Goal: Task Accomplishment & Management: Complete application form

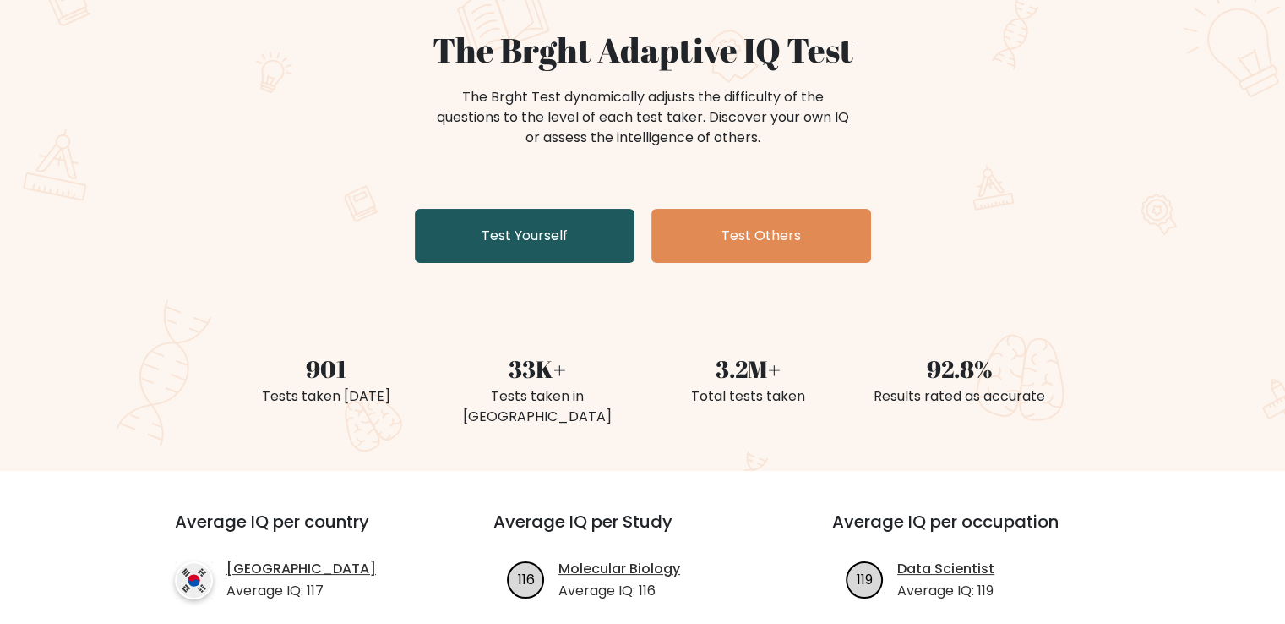
scroll to position [145, 0]
click at [541, 231] on link "Test Yourself" at bounding box center [525, 235] width 220 height 54
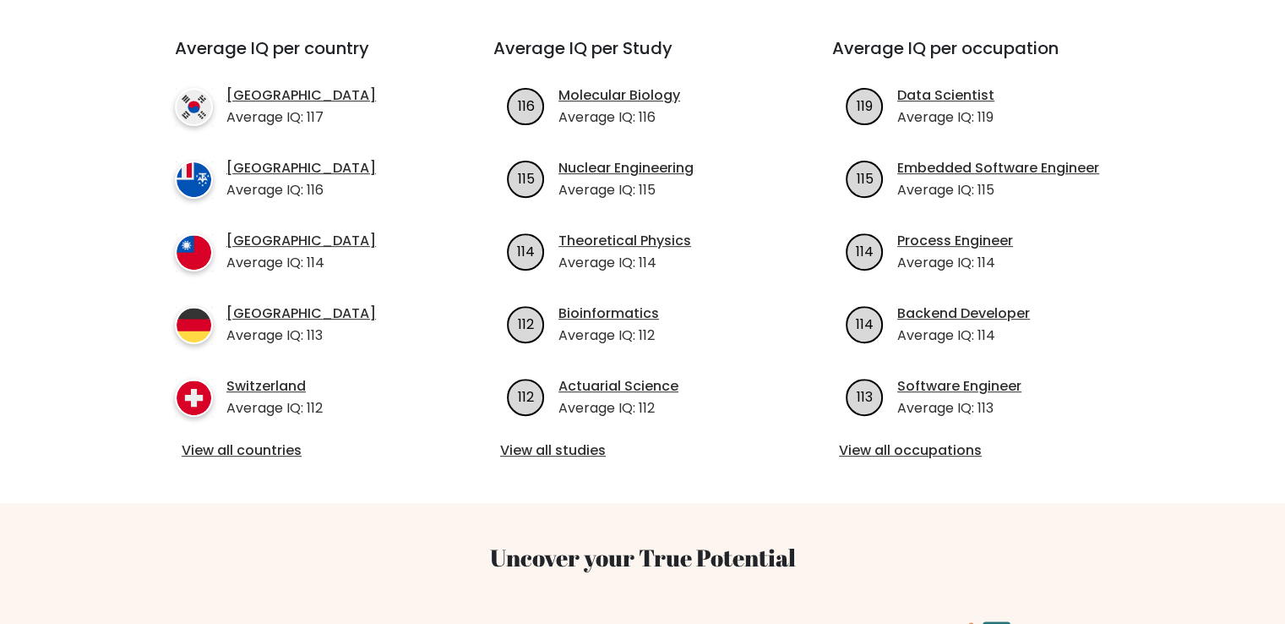
scroll to position [621, 0]
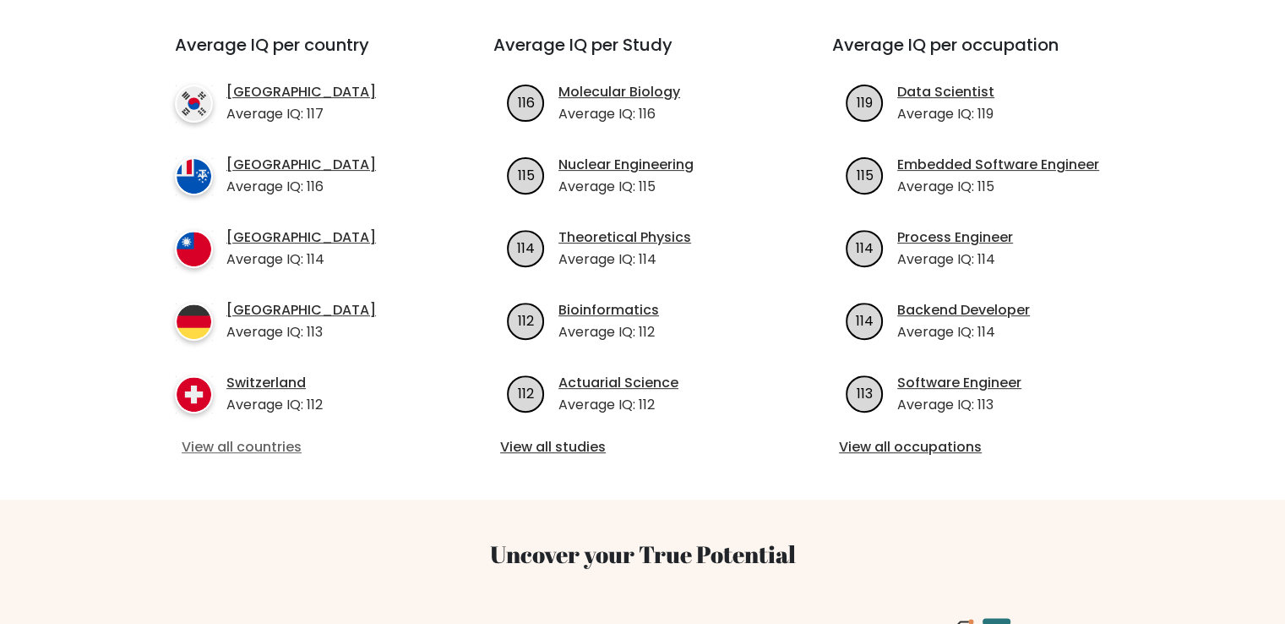
click at [237, 437] on link "View all countries" at bounding box center [304, 447] width 244 height 20
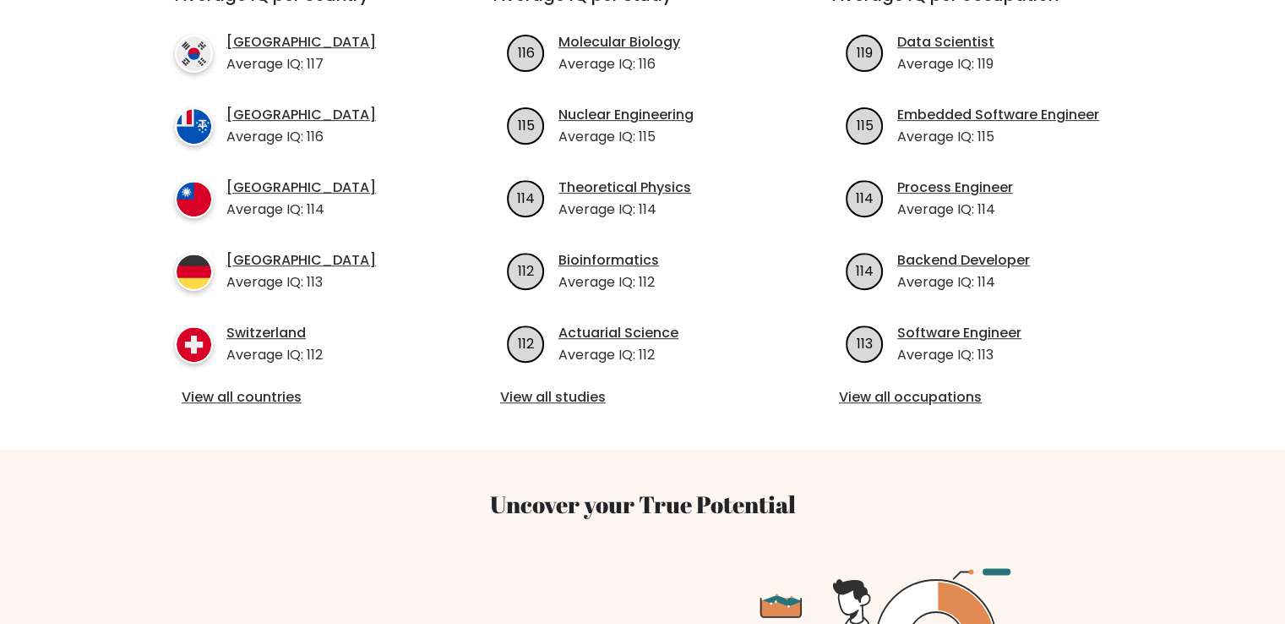
scroll to position [673, 0]
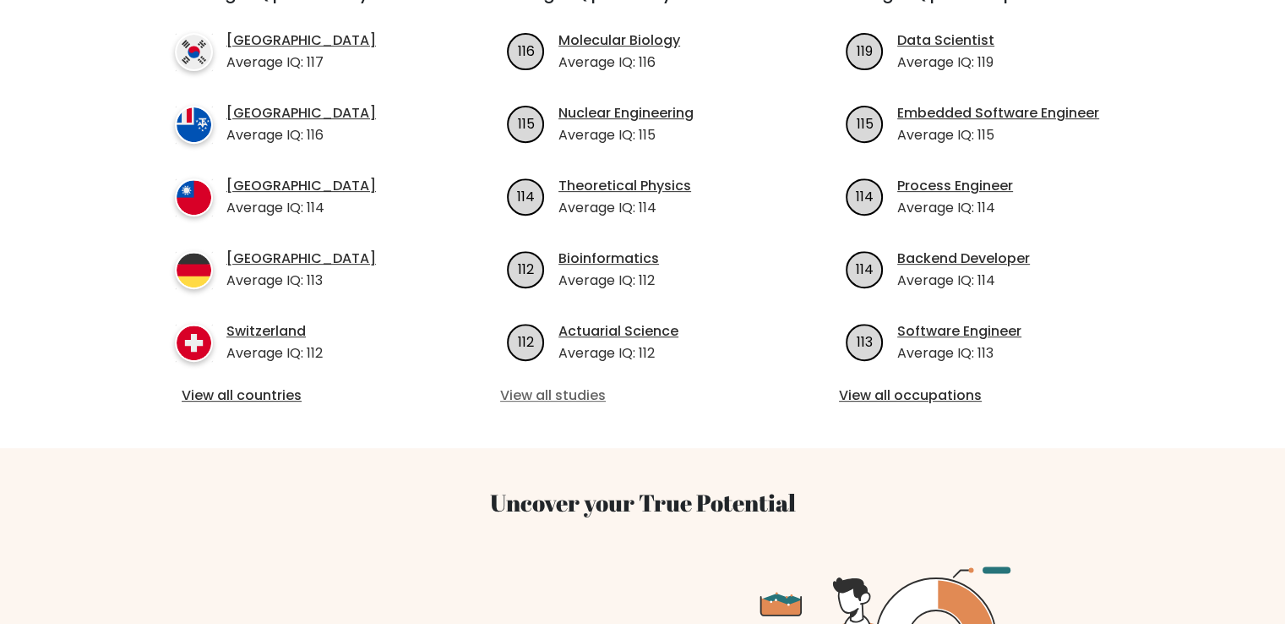
click at [541, 385] on link "View all studies" at bounding box center [642, 395] width 285 height 20
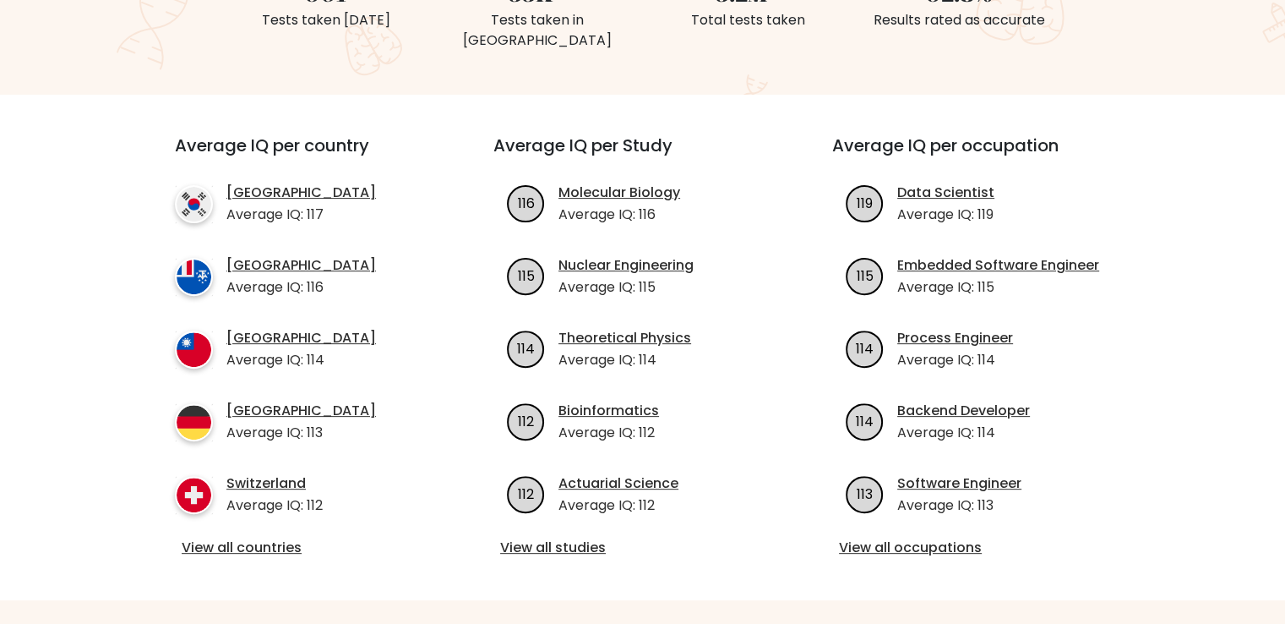
scroll to position [530, 0]
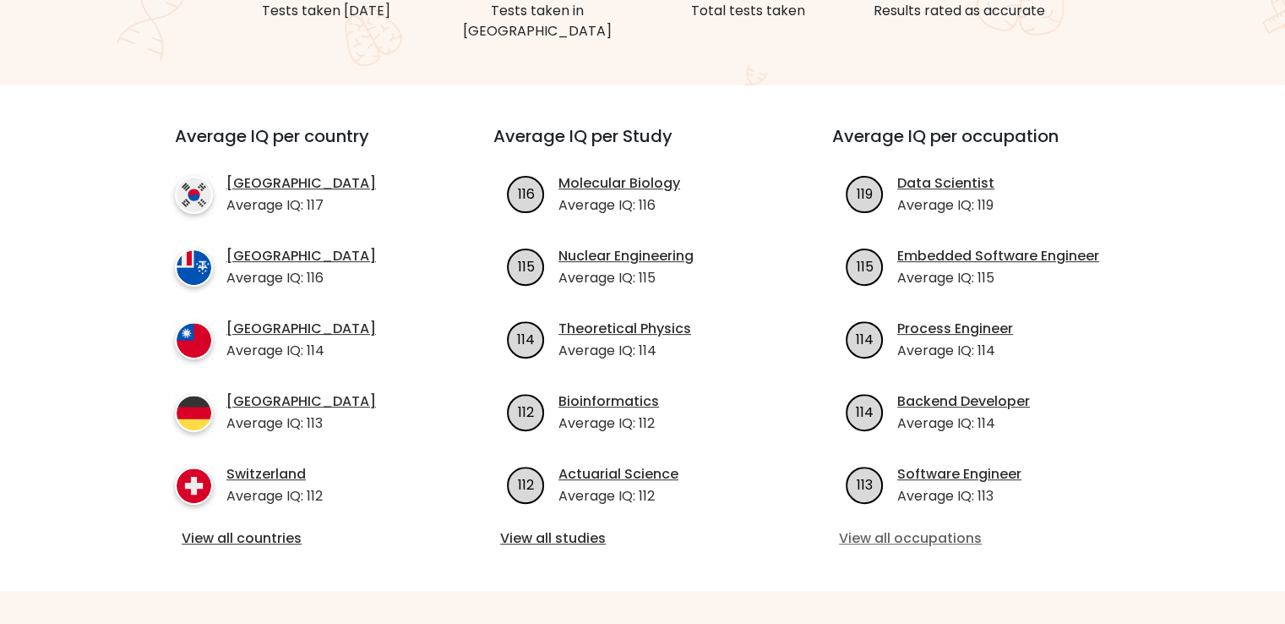
click at [881, 528] on link "View all occupations" at bounding box center [981, 538] width 285 height 20
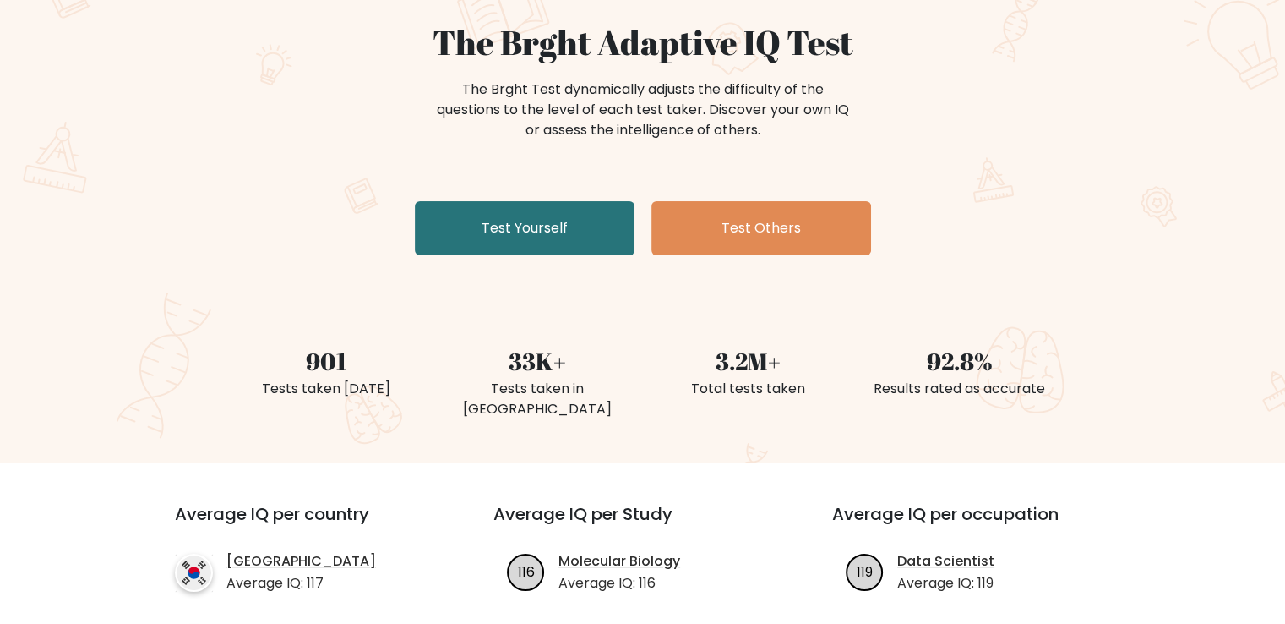
scroll to position [0, 0]
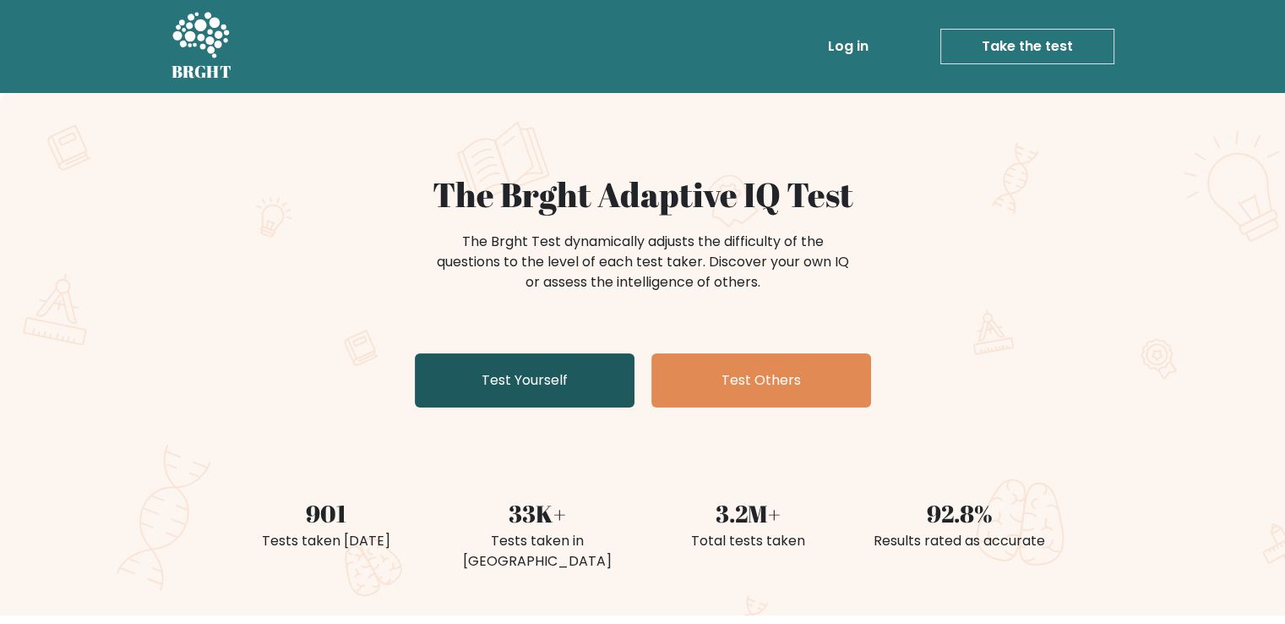
click at [521, 382] on link "Test Yourself" at bounding box center [525, 380] width 220 height 54
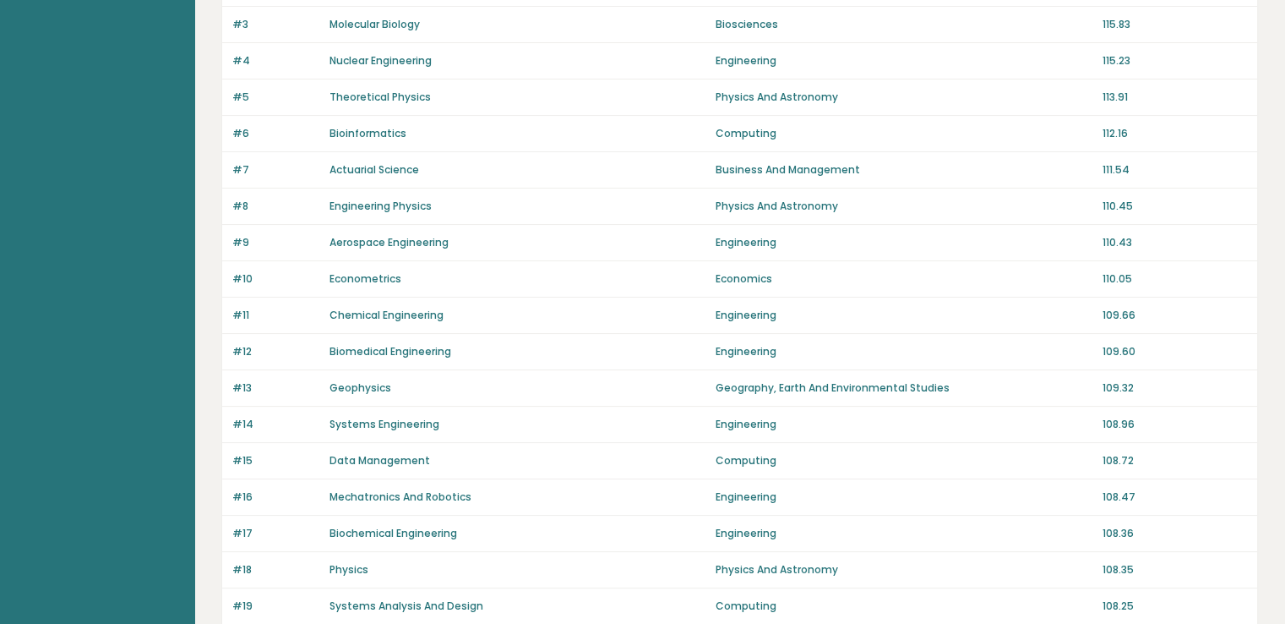
scroll to position [265, 0]
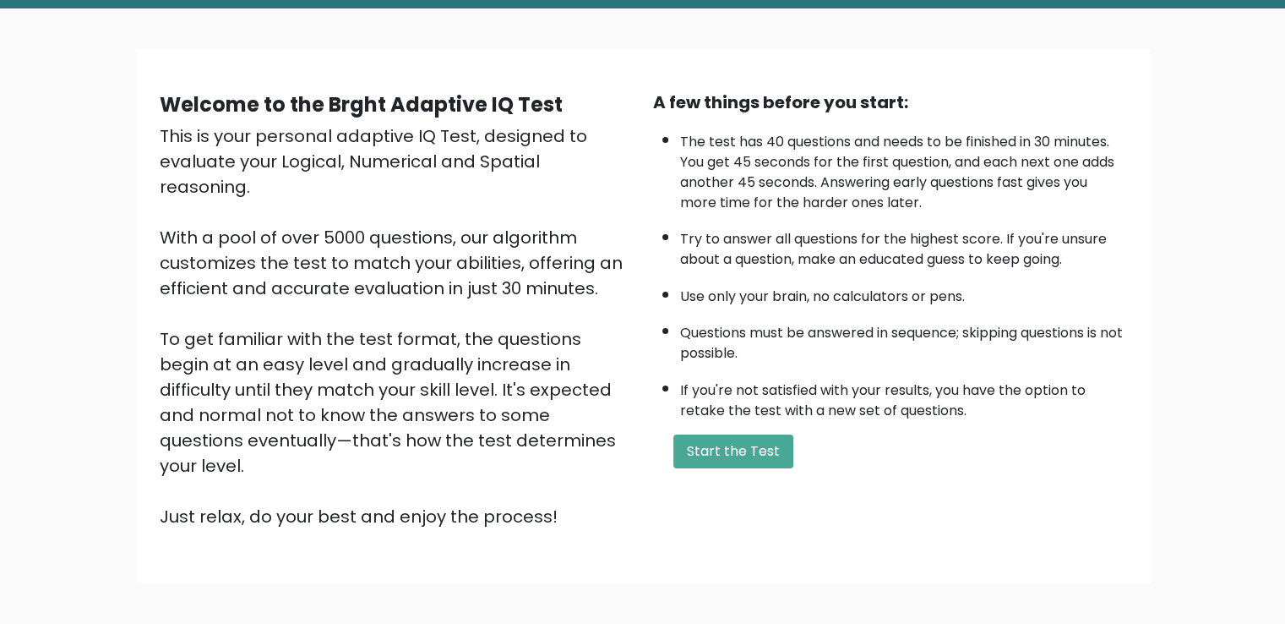
scroll to position [77, 0]
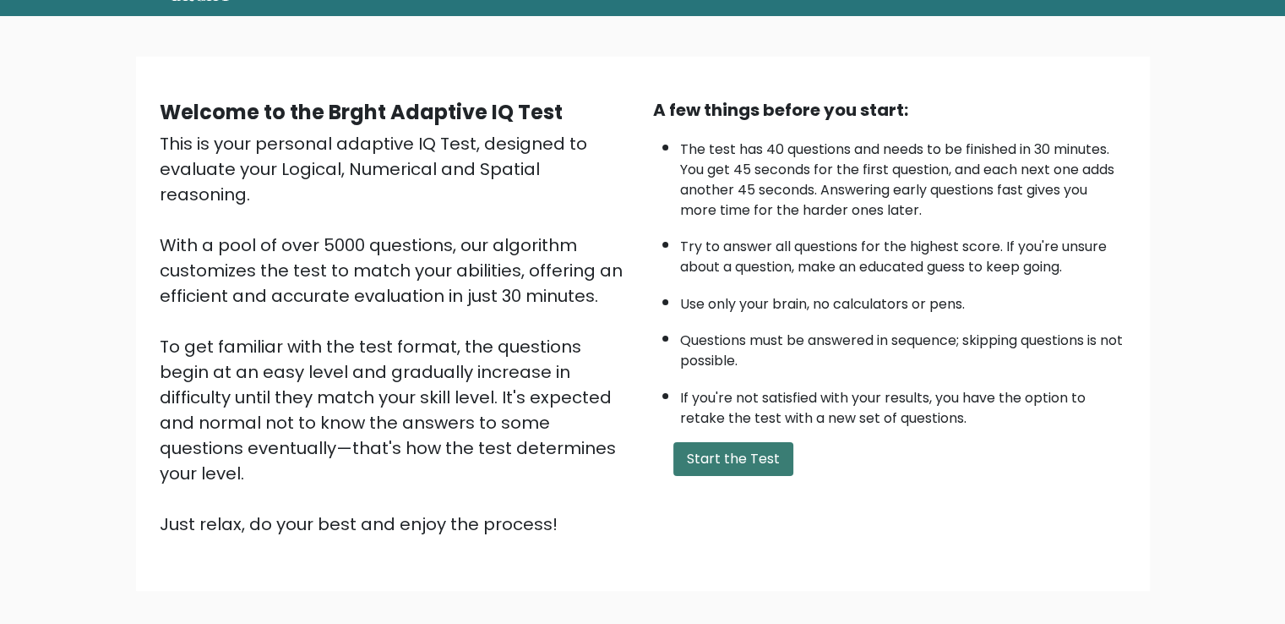
click at [693, 458] on button "Start the Test" at bounding box center [734, 459] width 120 height 34
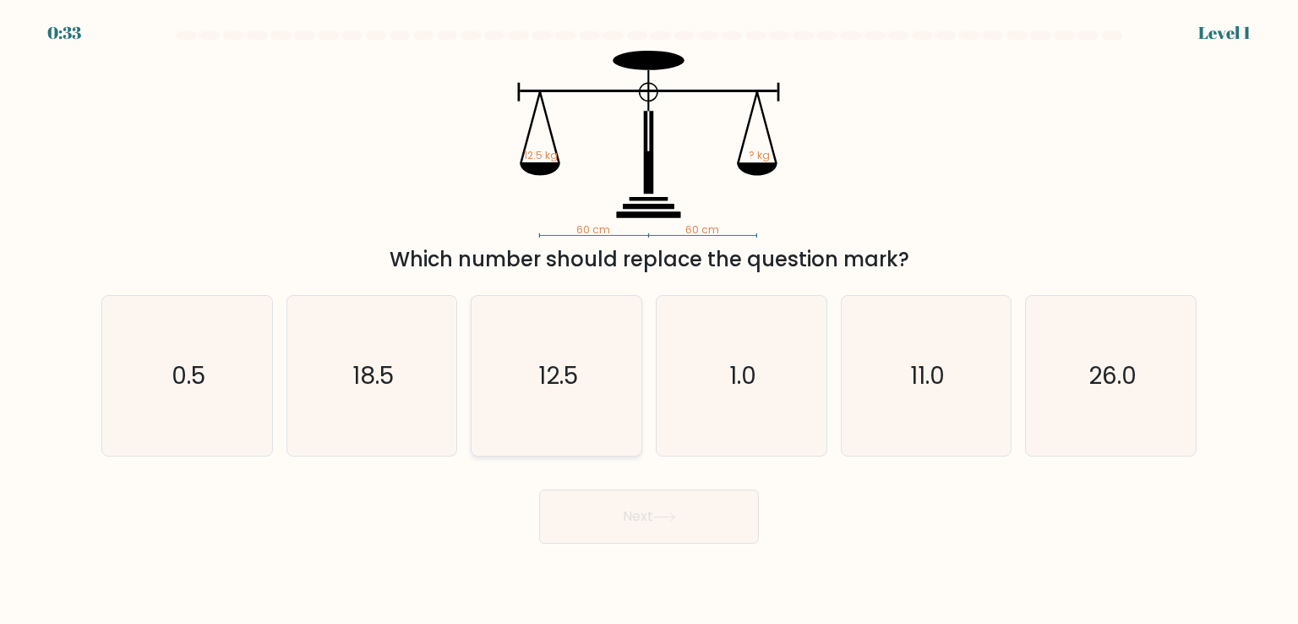
click at [561, 379] on text "12.5" at bounding box center [558, 375] width 40 height 34
click at [649, 320] on input "c. 12.5" at bounding box center [649, 316] width 1 height 8
radio input "true"
click at [642, 542] on button "Next" at bounding box center [649, 516] width 220 height 54
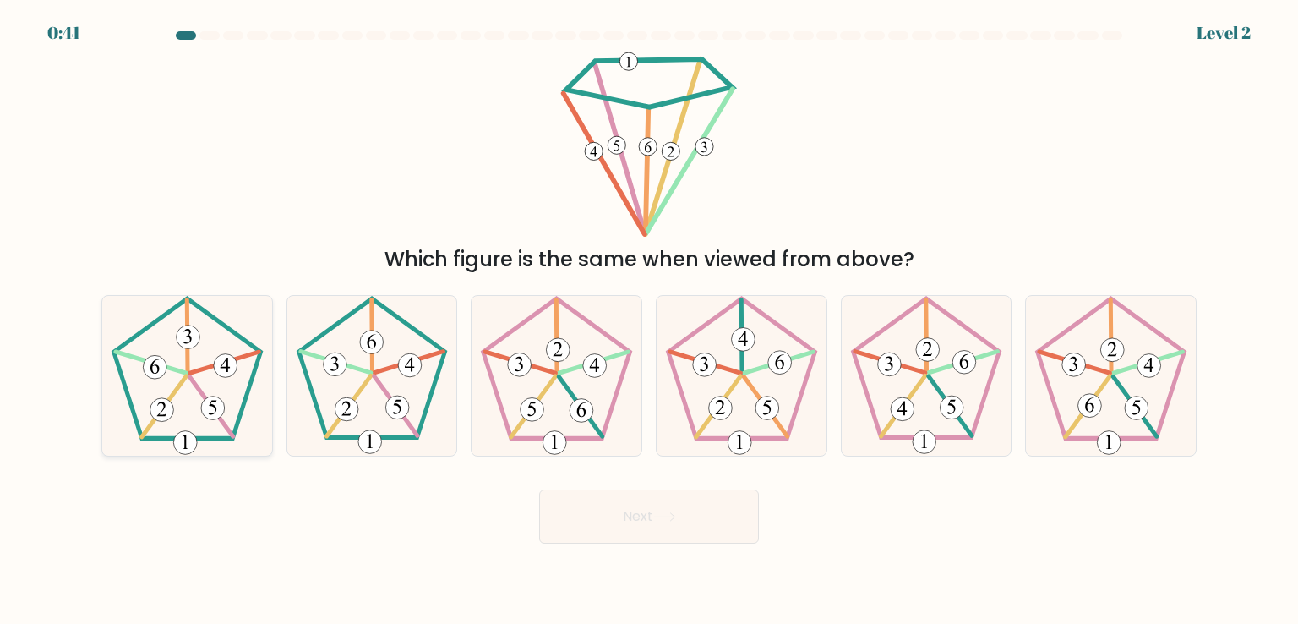
click at [183, 438] on 404 at bounding box center [185, 443] width 24 height 24
click at [649, 320] on input "a." at bounding box center [649, 316] width 1 height 8
radio input "true"
click at [615, 528] on button "Next" at bounding box center [649, 516] width 220 height 54
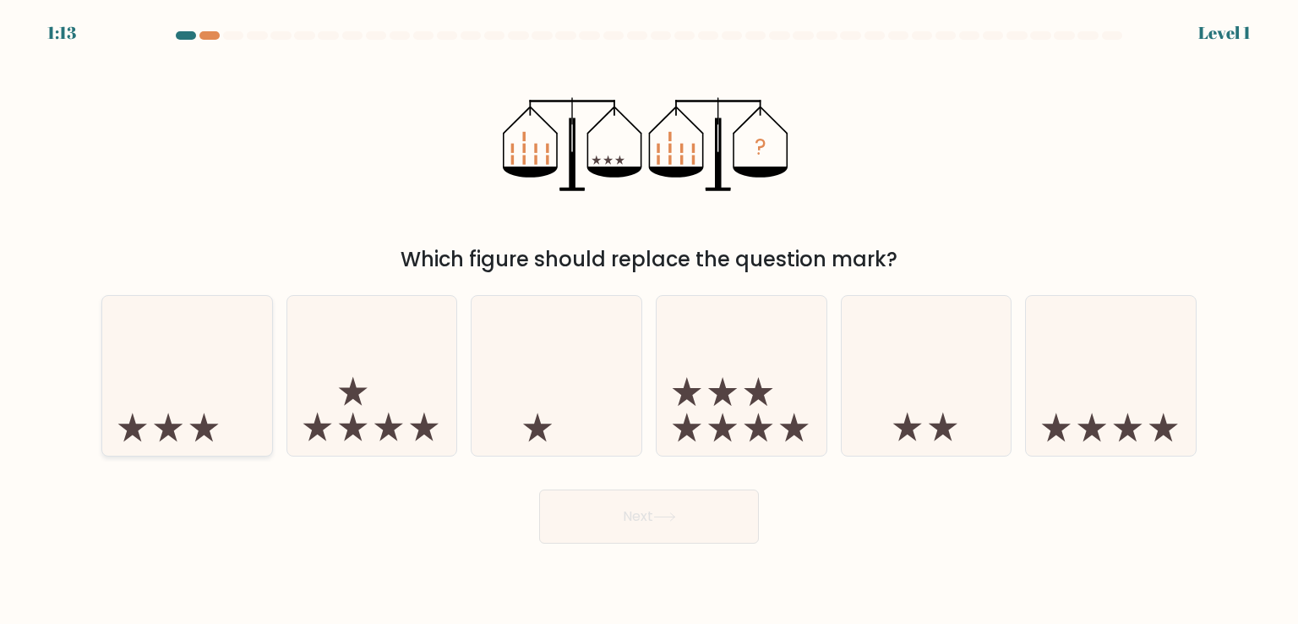
click at [180, 408] on icon at bounding box center [187, 375] width 170 height 140
click at [649, 320] on input "a." at bounding box center [649, 316] width 1 height 8
radio input "true"
click at [643, 523] on button "Next" at bounding box center [649, 516] width 220 height 54
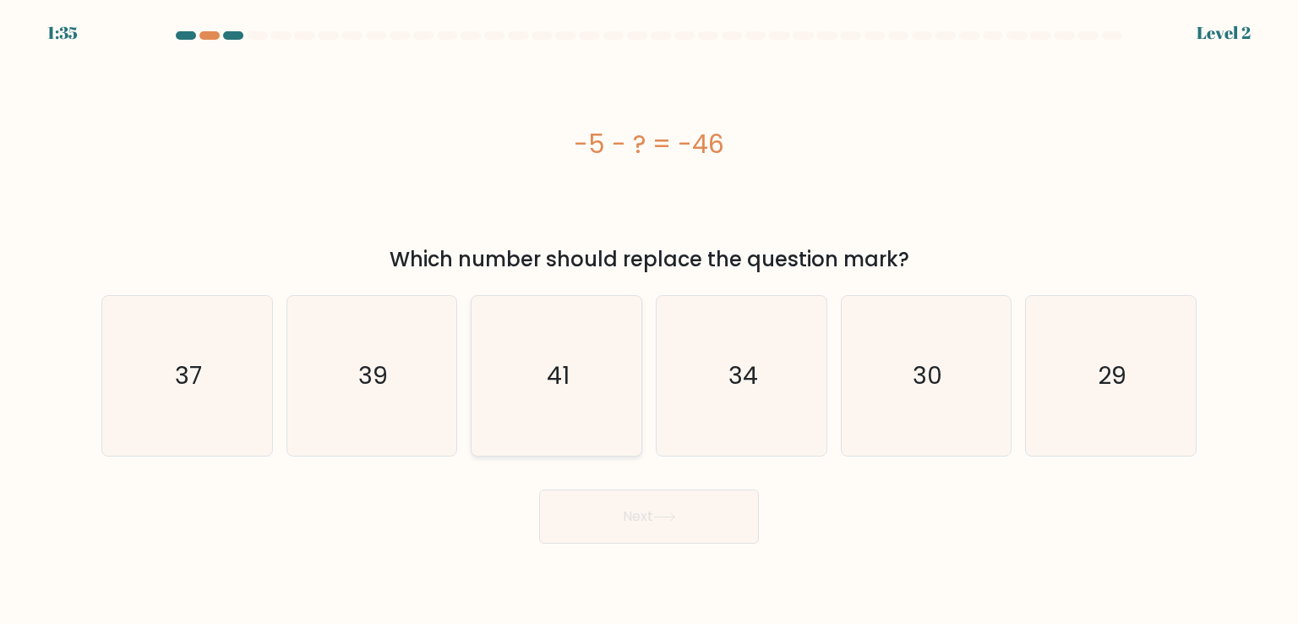
click at [557, 384] on text "41" at bounding box center [558, 375] width 23 height 34
click at [649, 320] on input "c. 41" at bounding box center [649, 316] width 1 height 8
radio input "true"
click at [621, 515] on button "Next" at bounding box center [649, 516] width 220 height 54
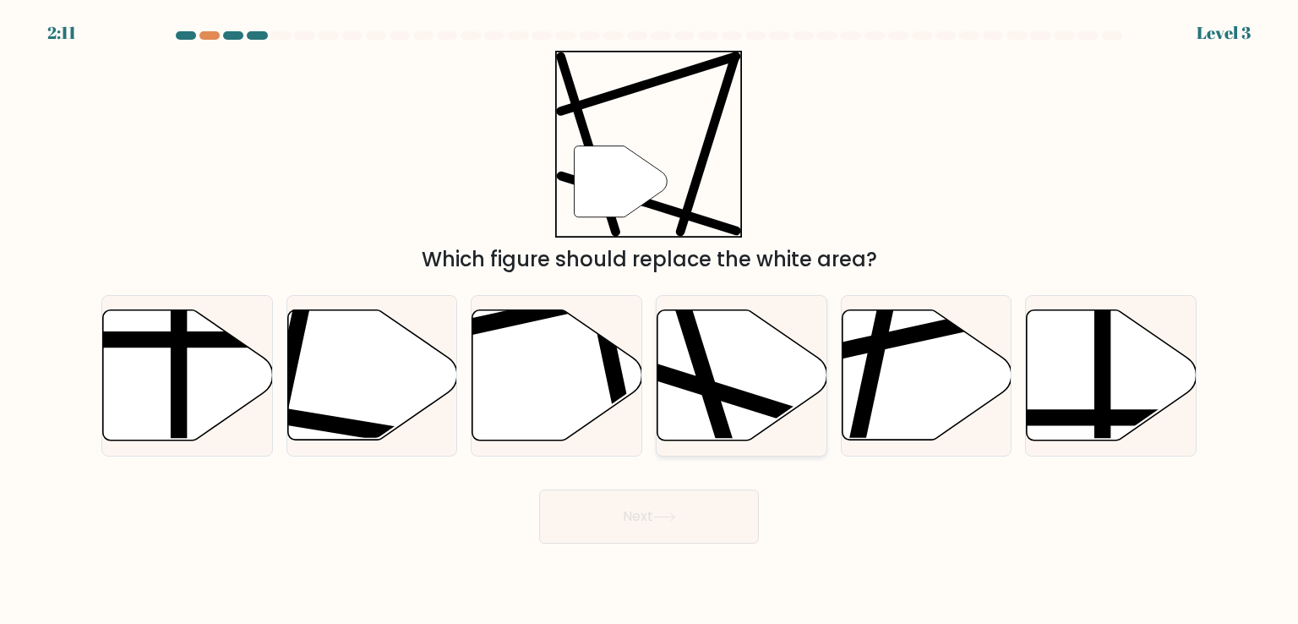
click at [717, 427] on line at bounding box center [683, 306] width 101 height 321
click at [650, 320] on input "d." at bounding box center [649, 316] width 1 height 8
radio input "true"
click at [670, 516] on icon at bounding box center [664, 517] width 20 height 8
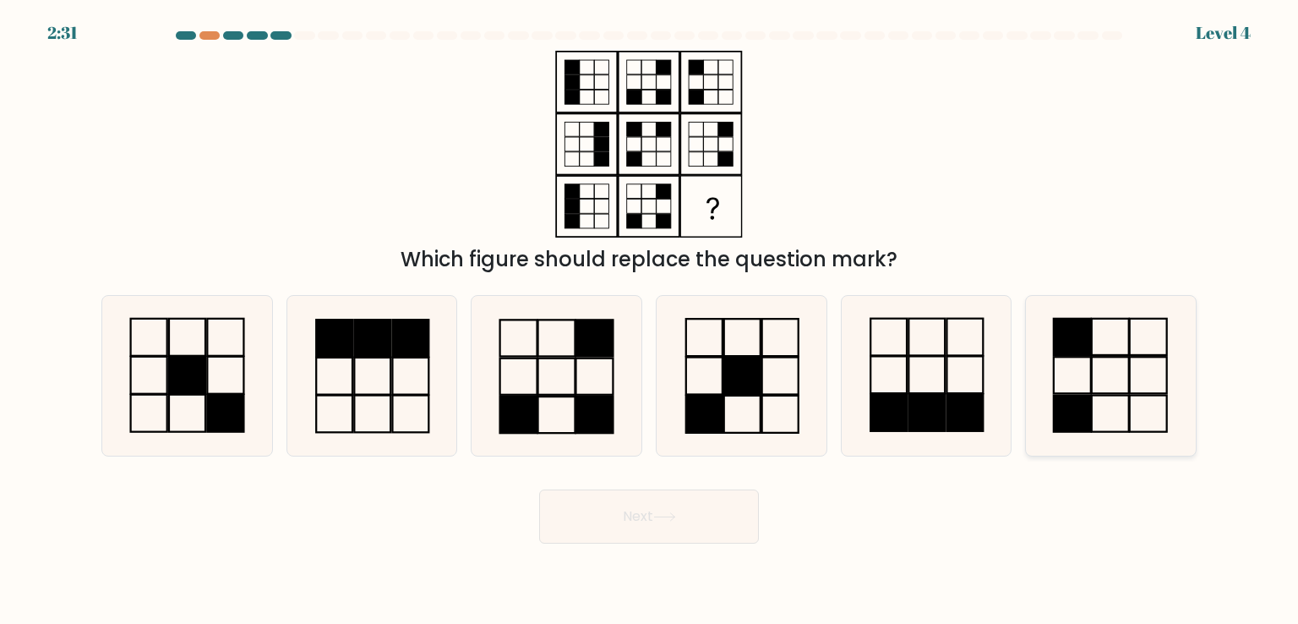
click at [1078, 379] on icon at bounding box center [1110, 375] width 159 height 159
click at [650, 320] on input "f." at bounding box center [649, 316] width 1 height 8
radio input "true"
click at [647, 516] on button "Next" at bounding box center [649, 516] width 220 height 54
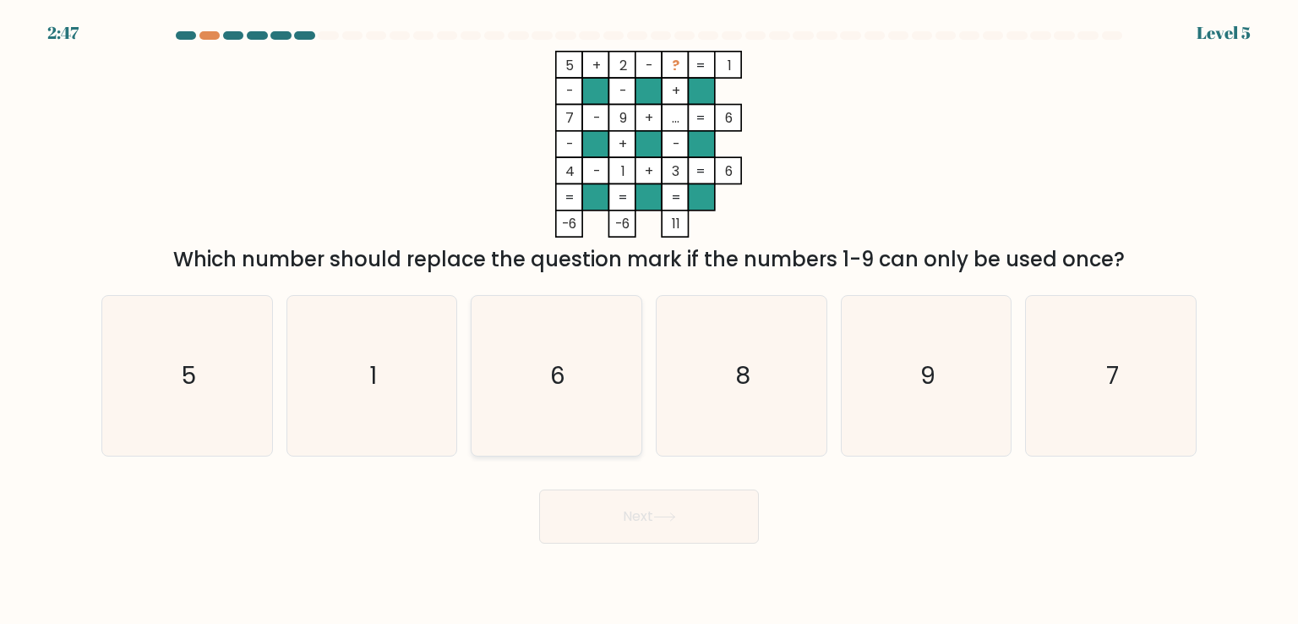
click at [569, 352] on icon "6" at bounding box center [556, 375] width 159 height 159
click at [649, 320] on input "c. 6" at bounding box center [649, 316] width 1 height 8
radio input "true"
click at [646, 525] on button "Next" at bounding box center [649, 516] width 220 height 54
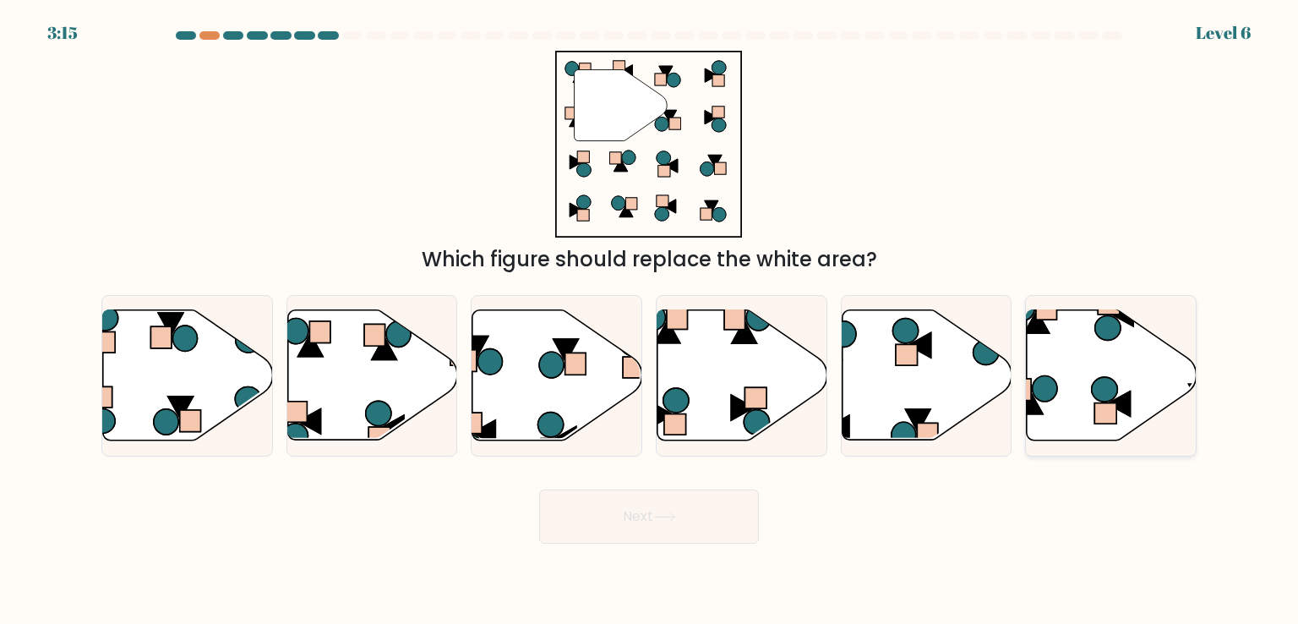
click at [1083, 394] on icon at bounding box center [1112, 375] width 170 height 130
click at [650, 320] on input "f." at bounding box center [649, 316] width 1 height 8
radio input "true"
click at [647, 506] on button "Next" at bounding box center [649, 516] width 220 height 54
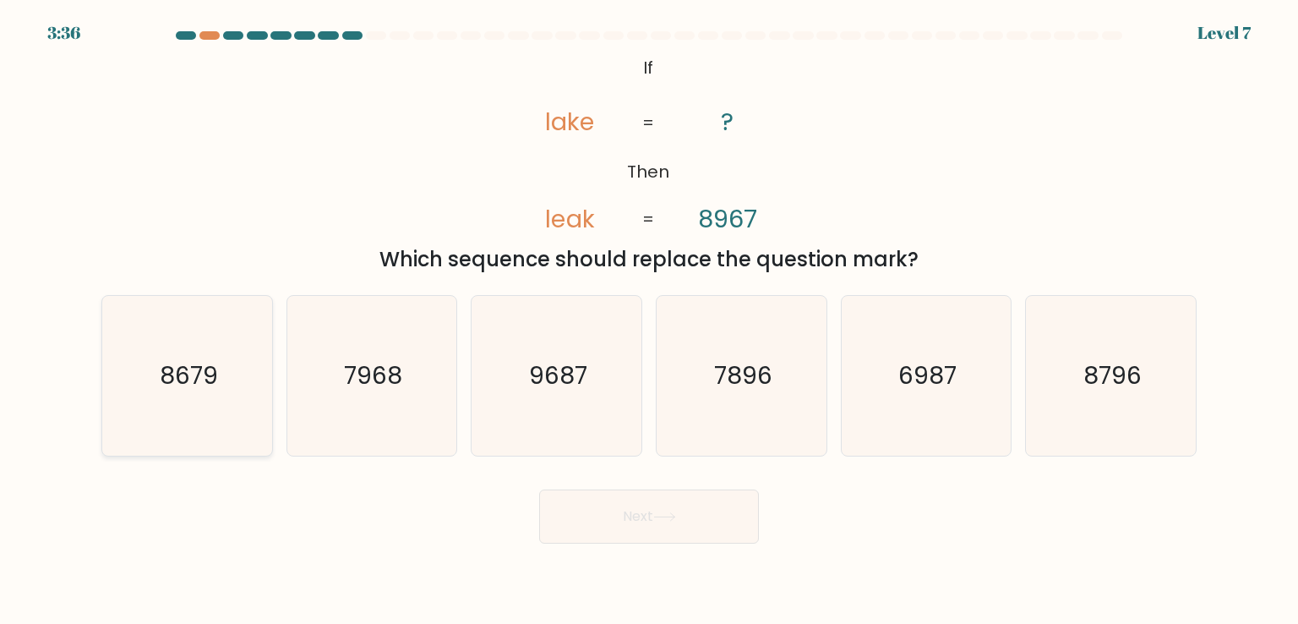
click at [183, 379] on text "8679" at bounding box center [189, 375] width 58 height 34
click at [649, 320] on input "a. 8679" at bounding box center [649, 316] width 1 height 8
radio input "true"
click at [673, 520] on icon at bounding box center [664, 516] width 23 height 9
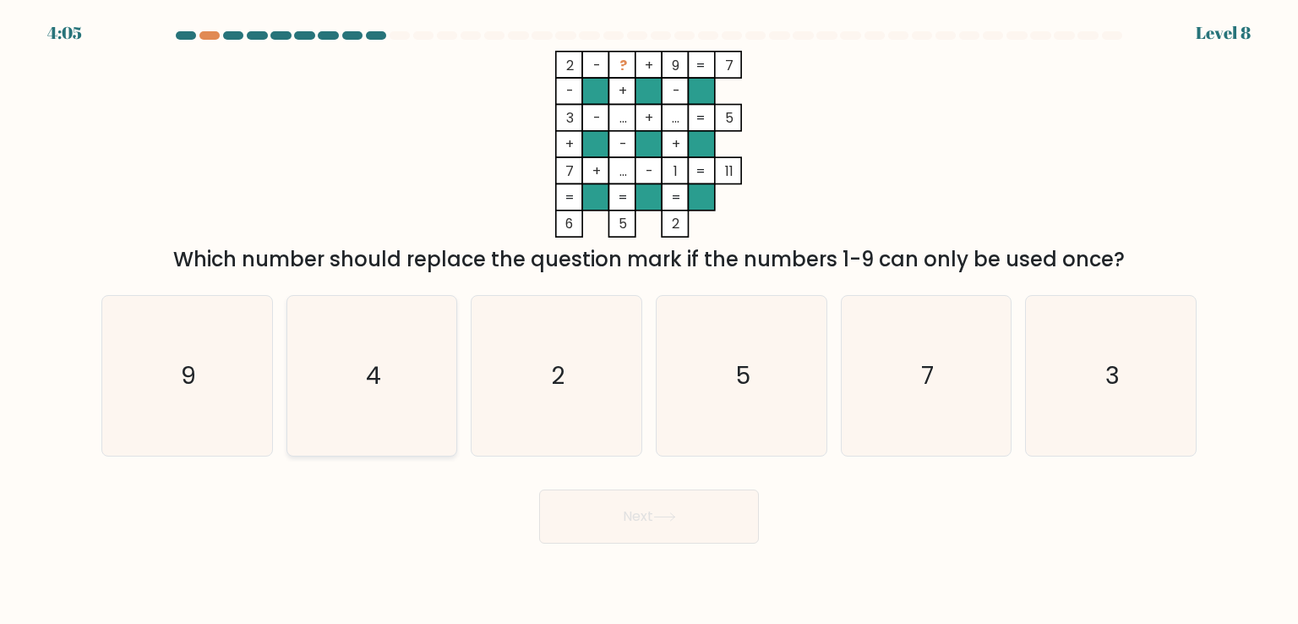
click at [368, 370] on text "4" at bounding box center [373, 375] width 15 height 34
click at [649, 320] on input "b. 4" at bounding box center [649, 316] width 1 height 8
radio input "true"
click at [633, 513] on button "Next" at bounding box center [649, 516] width 220 height 54
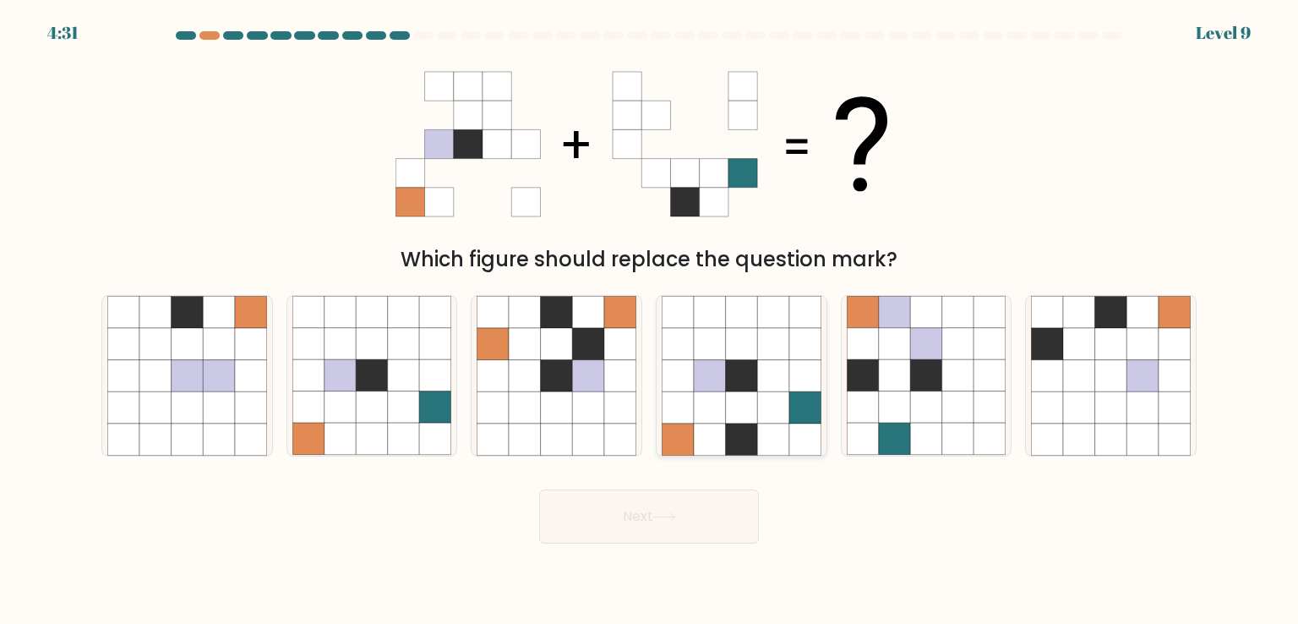
click at [739, 406] on icon at bounding box center [742, 407] width 32 height 32
click at [650, 320] on input "d." at bounding box center [649, 316] width 1 height 8
radio input "true"
click at [672, 523] on button "Next" at bounding box center [649, 516] width 220 height 54
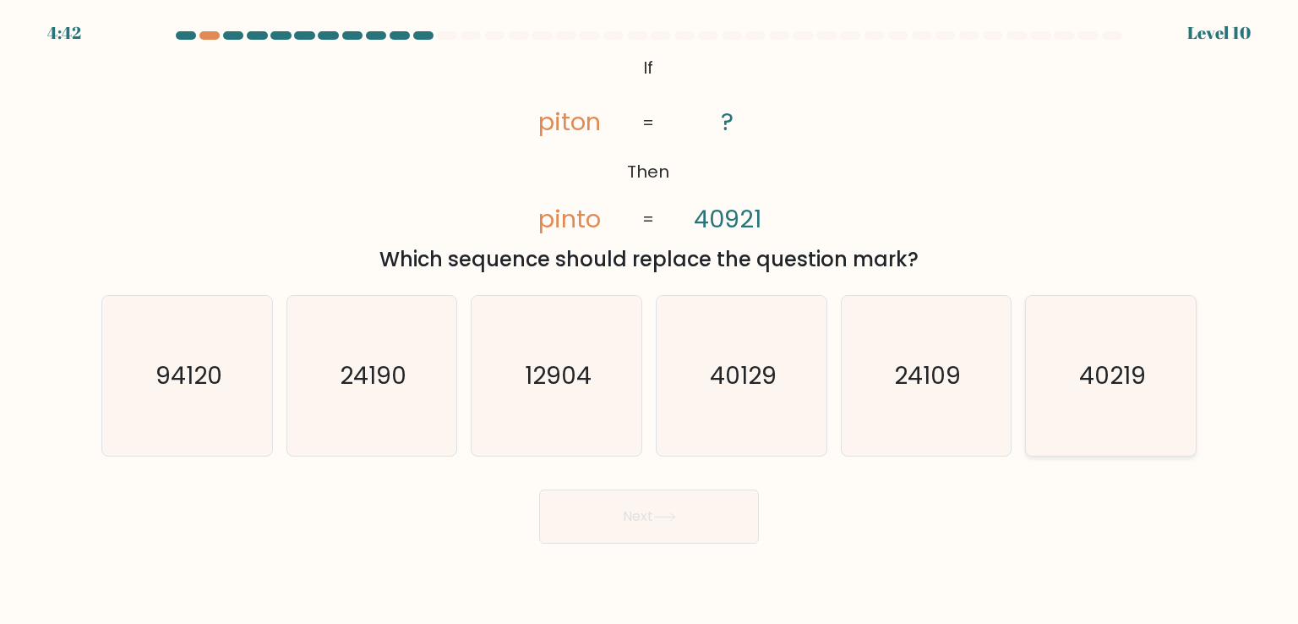
click at [1117, 396] on icon "40219" at bounding box center [1110, 375] width 159 height 159
click at [650, 320] on input "f. 40219" at bounding box center [649, 316] width 1 height 8
radio input "true"
click at [670, 532] on button "Next" at bounding box center [649, 516] width 220 height 54
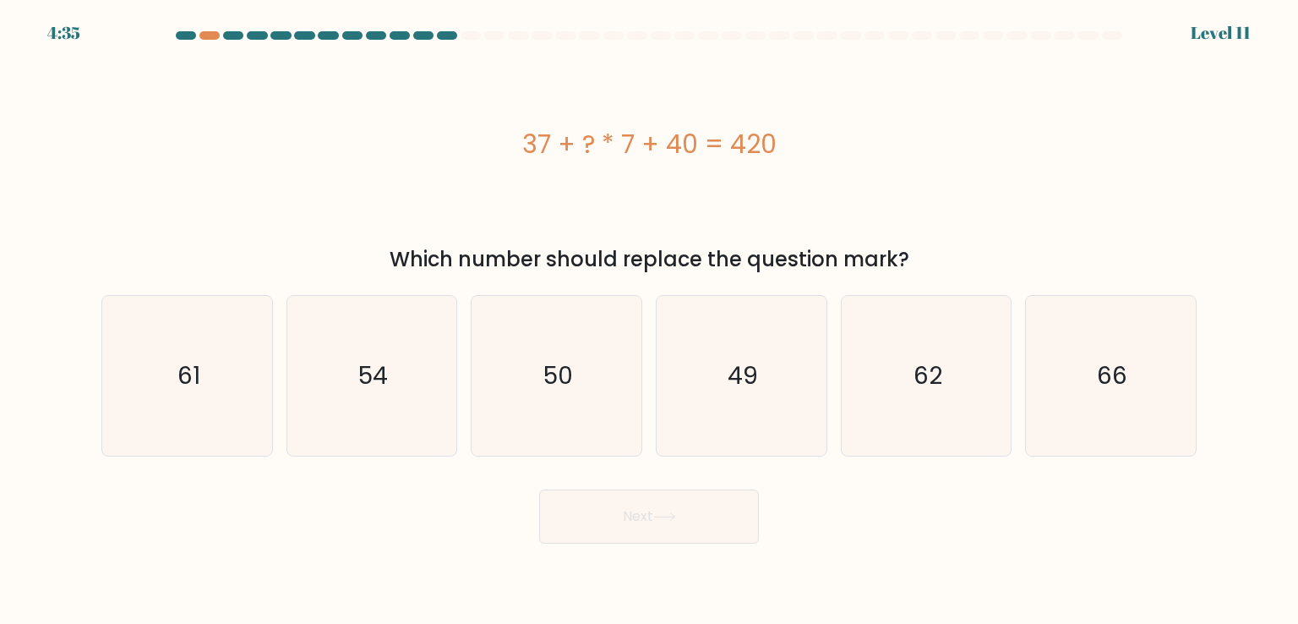
click at [267, 150] on div "37 + ? * 7 + 40 = 420" at bounding box center [648, 144] width 1095 height 38
click at [774, 330] on icon "49" at bounding box center [741, 375] width 159 height 159
click at [650, 320] on input "d. 49" at bounding box center [649, 316] width 1 height 8
radio input "true"
click at [667, 523] on button "Next" at bounding box center [649, 516] width 220 height 54
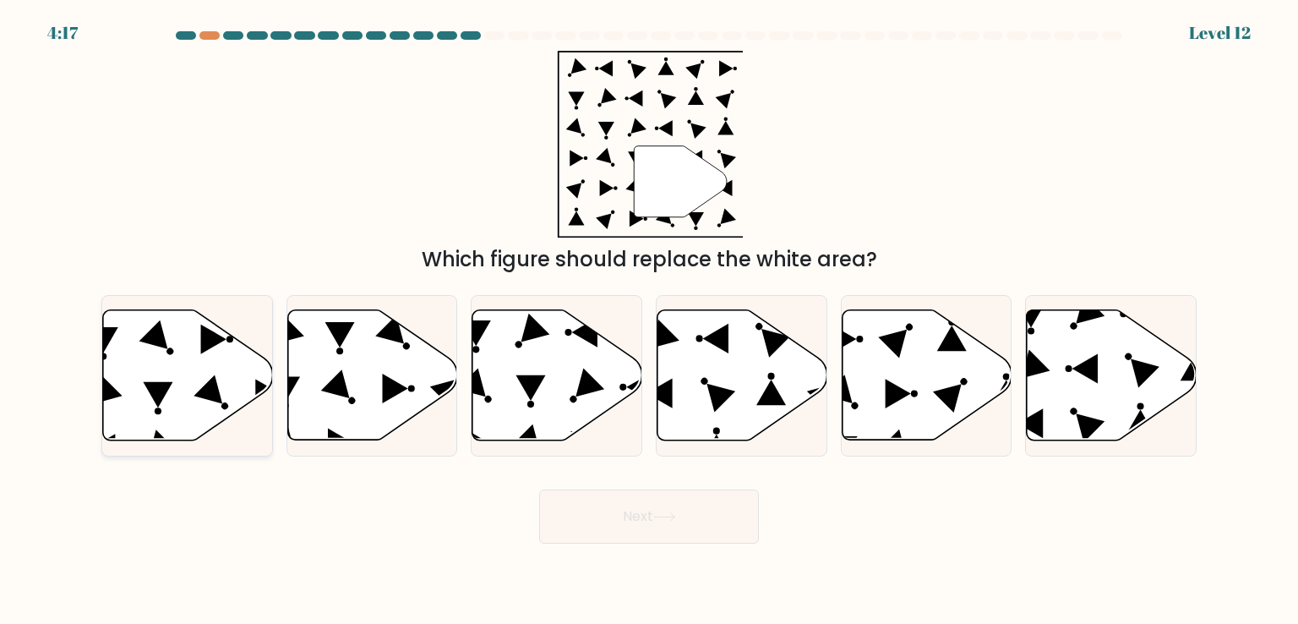
click at [156, 371] on icon at bounding box center [188, 375] width 170 height 130
click at [649, 320] on input "a." at bounding box center [649, 316] width 1 height 8
radio input "true"
click at [604, 506] on button "Next" at bounding box center [649, 516] width 220 height 54
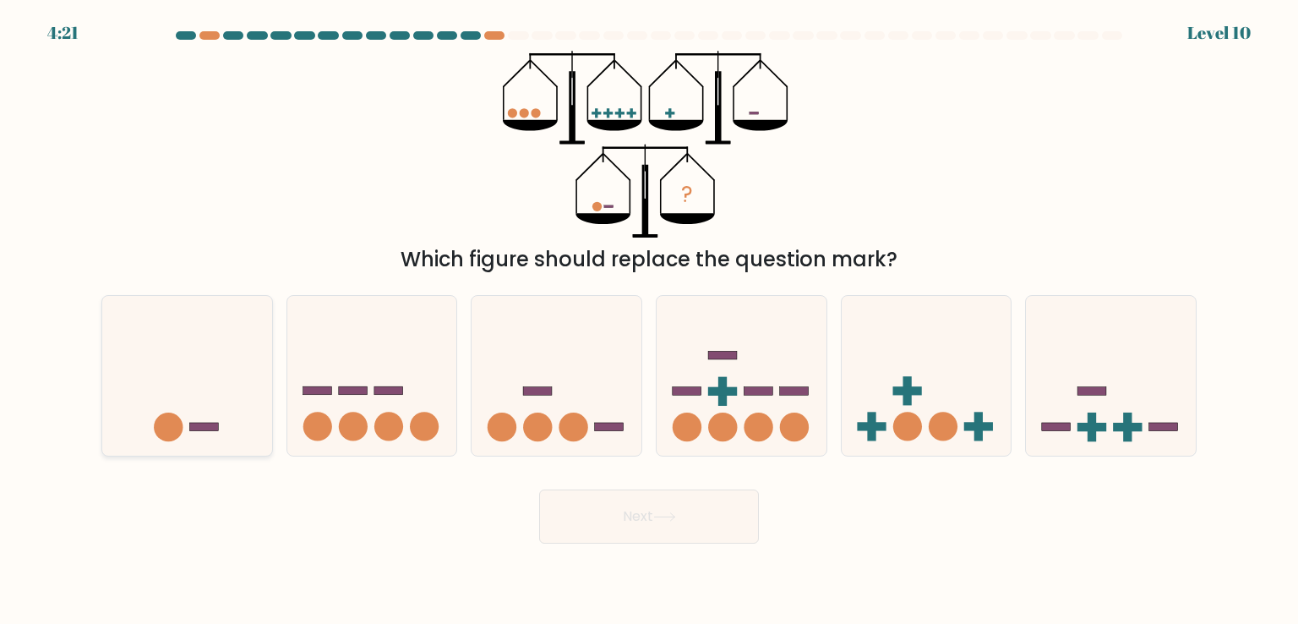
click at [175, 423] on circle at bounding box center [168, 426] width 29 height 29
click at [649, 320] on input "a." at bounding box center [649, 316] width 1 height 8
radio input "true"
click at [673, 516] on icon at bounding box center [664, 517] width 20 height 8
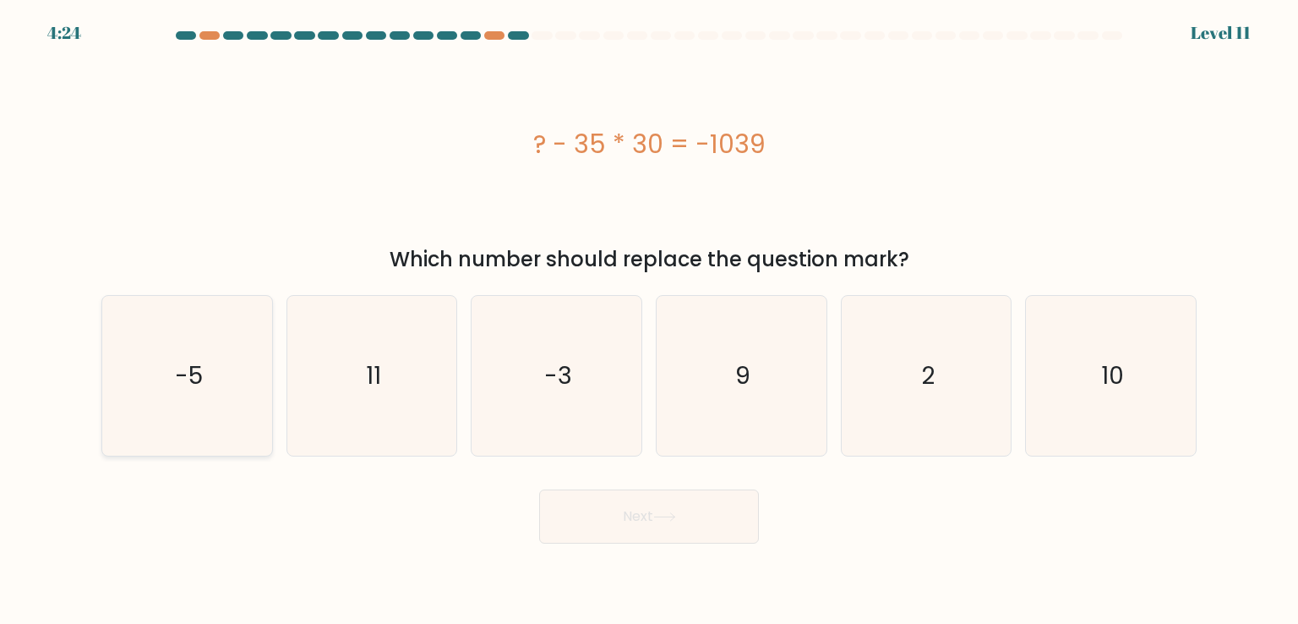
click at [194, 390] on text "-5" at bounding box center [189, 375] width 28 height 34
click at [649, 320] on input "a. -5" at bounding box center [649, 316] width 1 height 8
radio input "true"
click at [640, 526] on button "Next" at bounding box center [649, 516] width 220 height 54
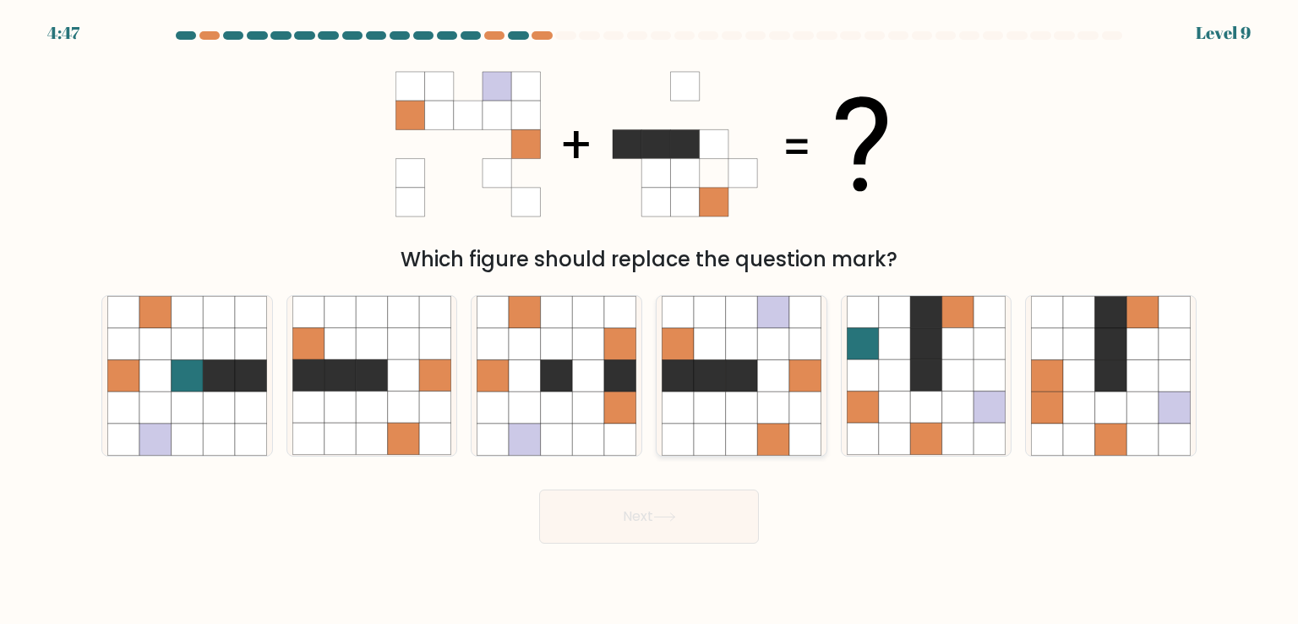
click at [764, 398] on icon at bounding box center [773, 407] width 32 height 32
click at [650, 320] on input "d." at bounding box center [649, 316] width 1 height 8
radio input "true"
click at [674, 521] on icon at bounding box center [664, 517] width 20 height 8
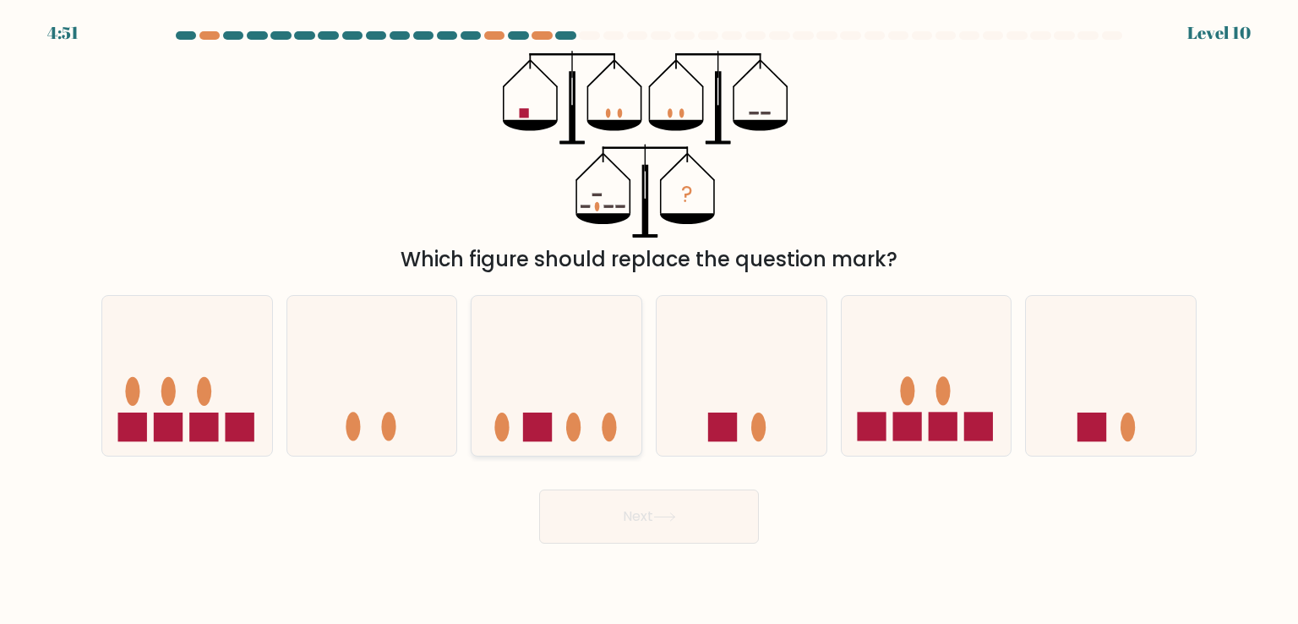
click at [582, 433] on icon at bounding box center [557, 375] width 170 height 140
click at [649, 320] on input "c." at bounding box center [649, 316] width 1 height 8
radio input "true"
click at [648, 516] on button "Next" at bounding box center [649, 516] width 220 height 54
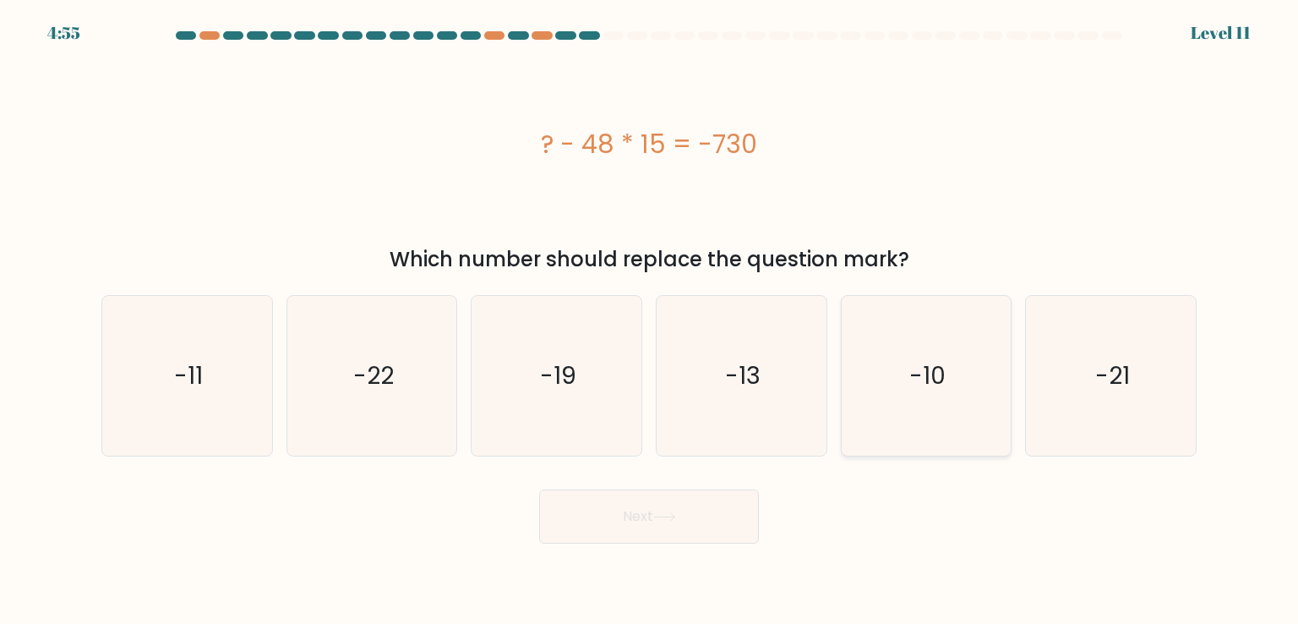
click at [918, 395] on icon "-10" at bounding box center [926, 375] width 159 height 159
click at [650, 320] on input "e. -10" at bounding box center [649, 316] width 1 height 8
radio input "true"
click at [709, 511] on button "Next" at bounding box center [649, 516] width 220 height 54
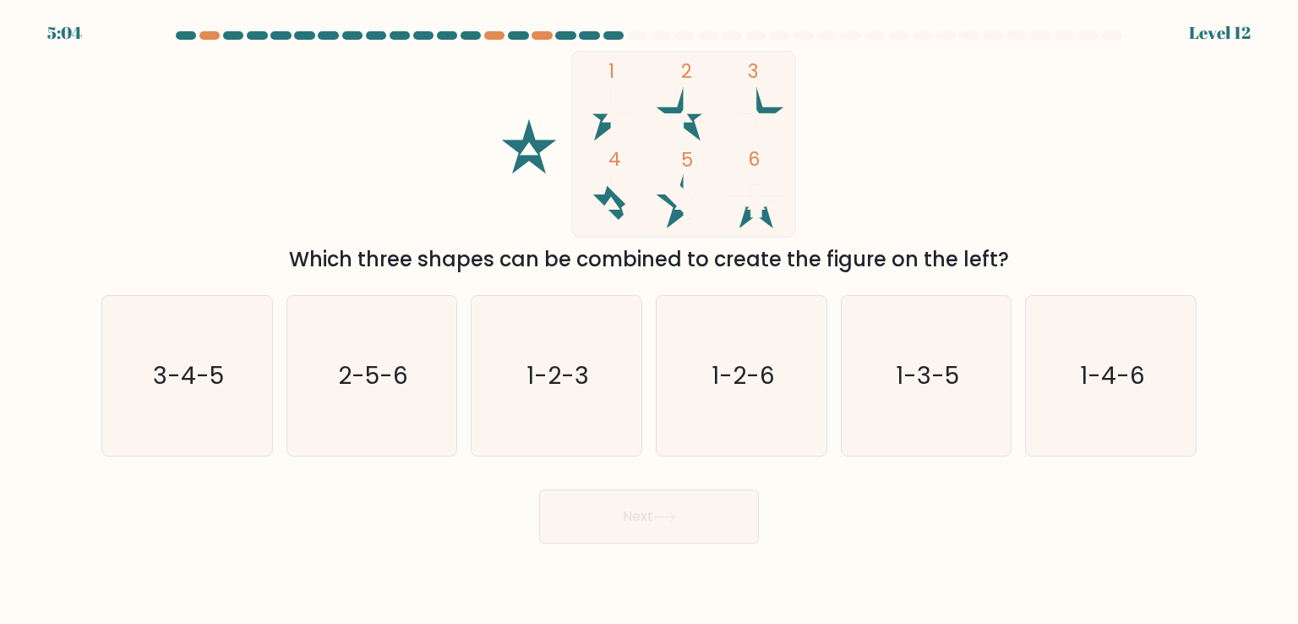
click at [609, 205] on rect at bounding box center [684, 144] width 224 height 187
click at [230, 366] on icon "3-4-5" at bounding box center [186, 375] width 159 height 159
click at [649, 320] on input "a. 3-4-5" at bounding box center [649, 316] width 1 height 8
radio input "true"
click at [586, 508] on button "Next" at bounding box center [649, 516] width 220 height 54
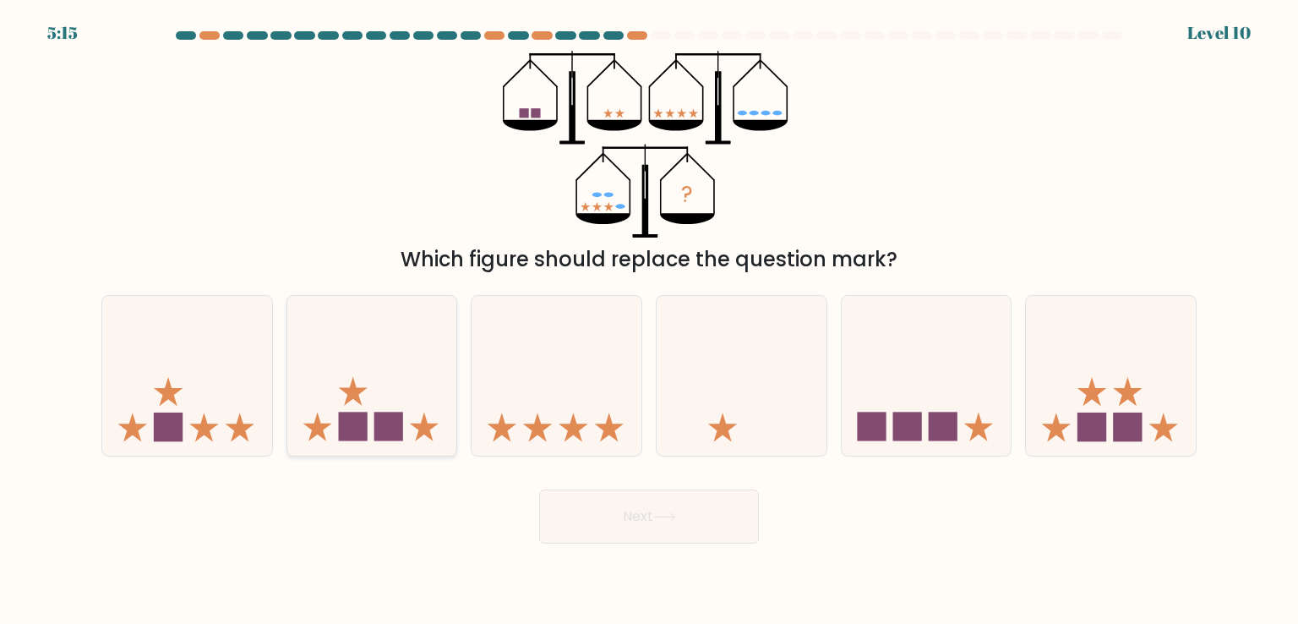
click at [374, 423] on icon at bounding box center [372, 375] width 170 height 140
click at [649, 320] on input "b." at bounding box center [649, 316] width 1 height 8
radio input "true"
click at [629, 527] on button "Next" at bounding box center [649, 516] width 220 height 54
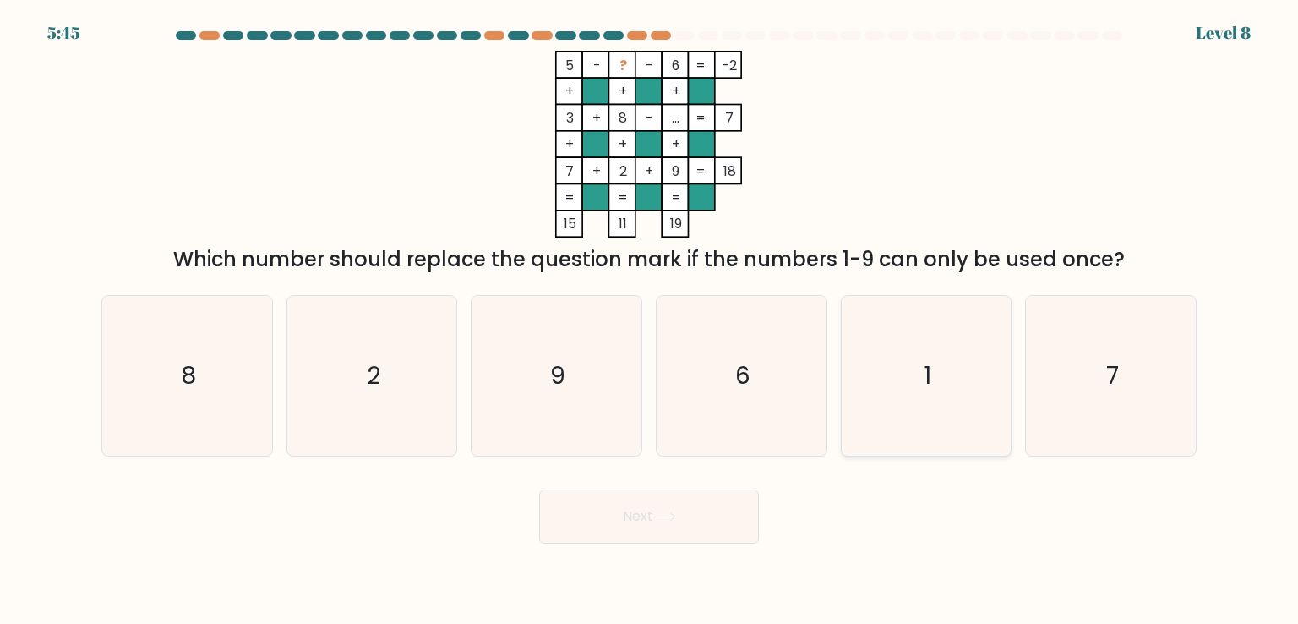
click at [903, 352] on icon "1" at bounding box center [926, 375] width 159 height 159
click at [650, 320] on input "e. 1" at bounding box center [649, 316] width 1 height 8
radio input "true"
click at [641, 511] on button "Next" at bounding box center [649, 516] width 220 height 54
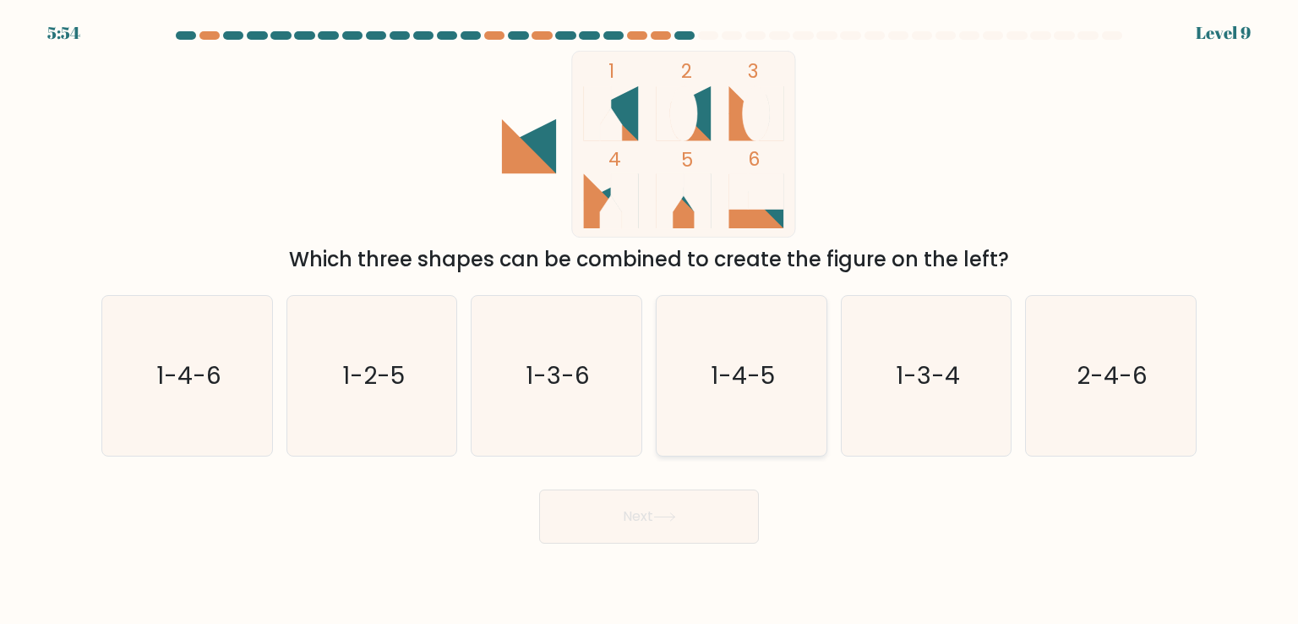
click at [729, 396] on icon "1-4-5" at bounding box center [741, 375] width 159 height 159
click at [650, 320] on input "d. 1-4-5" at bounding box center [649, 316] width 1 height 8
radio input "true"
click at [654, 519] on button "Next" at bounding box center [649, 516] width 220 height 54
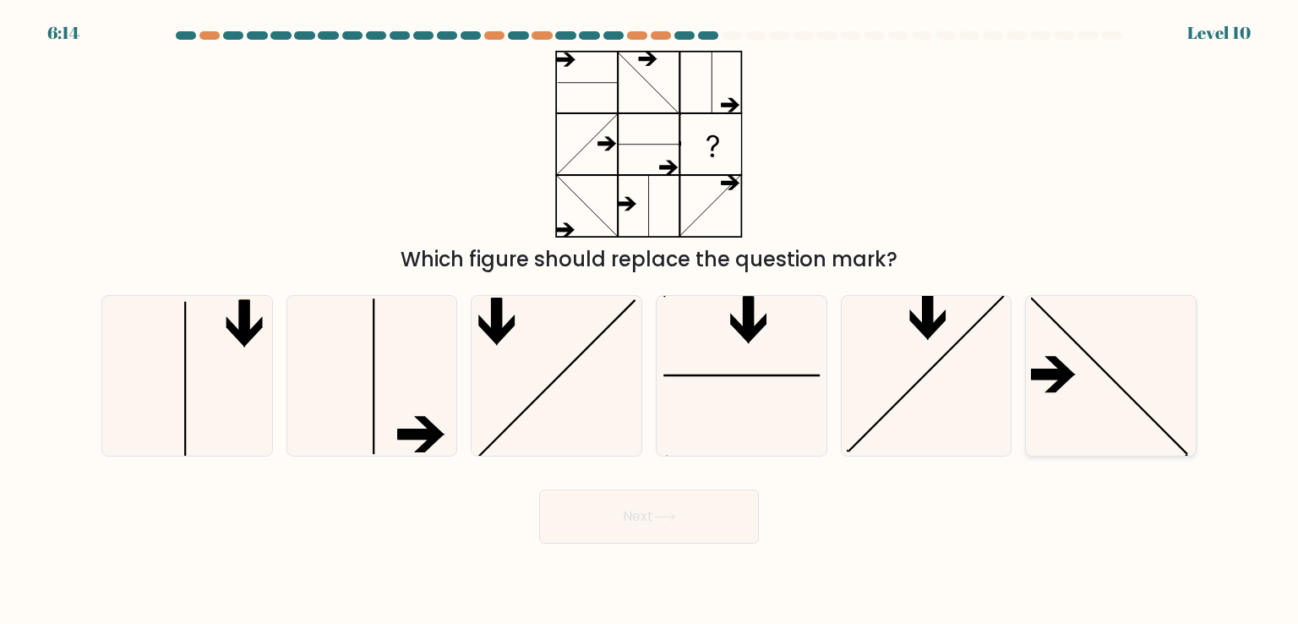
click at [1074, 376] on icon at bounding box center [1110, 375] width 159 height 159
click at [650, 320] on input "f." at bounding box center [649, 316] width 1 height 8
radio input "true"
click at [693, 516] on button "Next" at bounding box center [649, 516] width 220 height 54
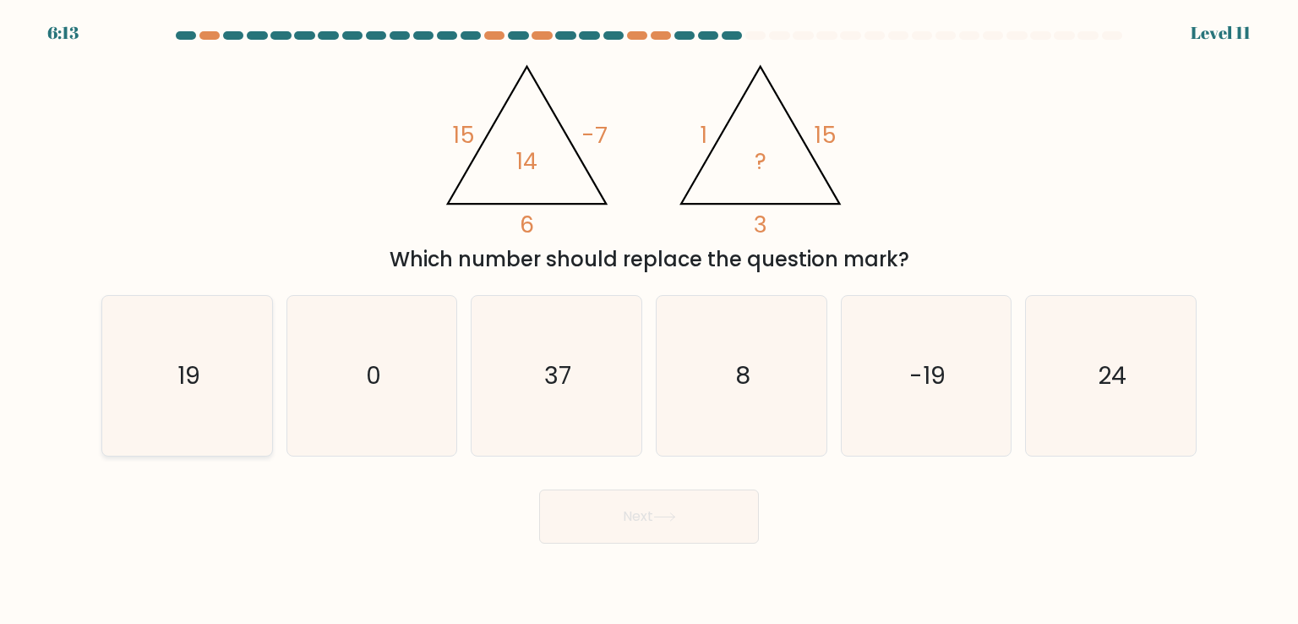
click at [193, 370] on text "19" at bounding box center [188, 375] width 23 height 34
click at [649, 320] on input "a. 19" at bounding box center [649, 316] width 1 height 8
radio input "true"
click at [613, 516] on button "Next" at bounding box center [649, 516] width 220 height 54
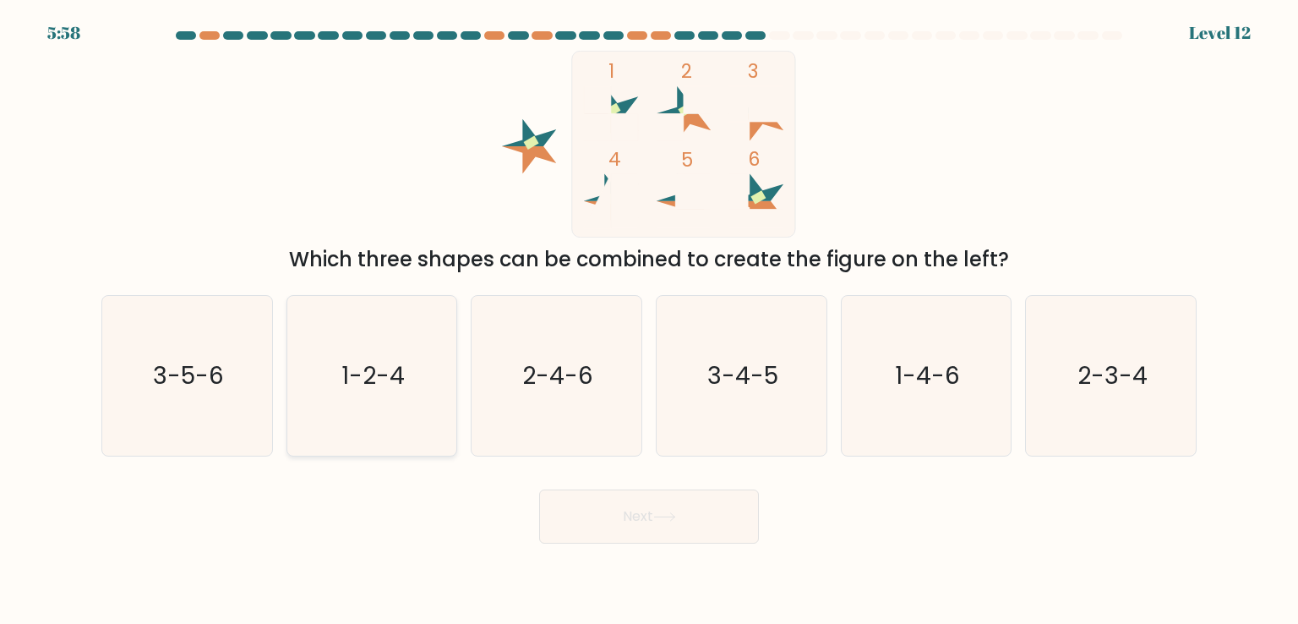
click at [374, 383] on text "1-2-4" at bounding box center [372, 375] width 63 height 34
click at [649, 320] on input "b. 1-2-4" at bounding box center [649, 316] width 1 height 8
radio input "true"
click at [215, 336] on icon "3-5-6" at bounding box center [186, 375] width 159 height 159
click at [649, 320] on input "a. 3-5-6" at bounding box center [649, 316] width 1 height 8
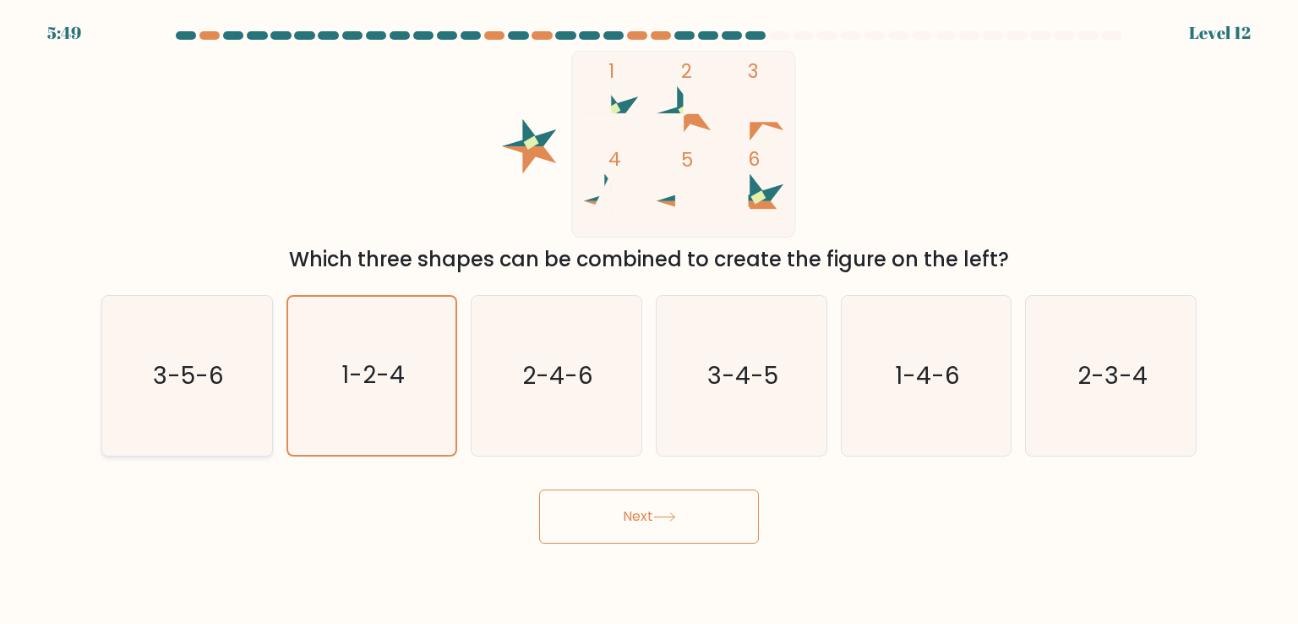
radio input "true"
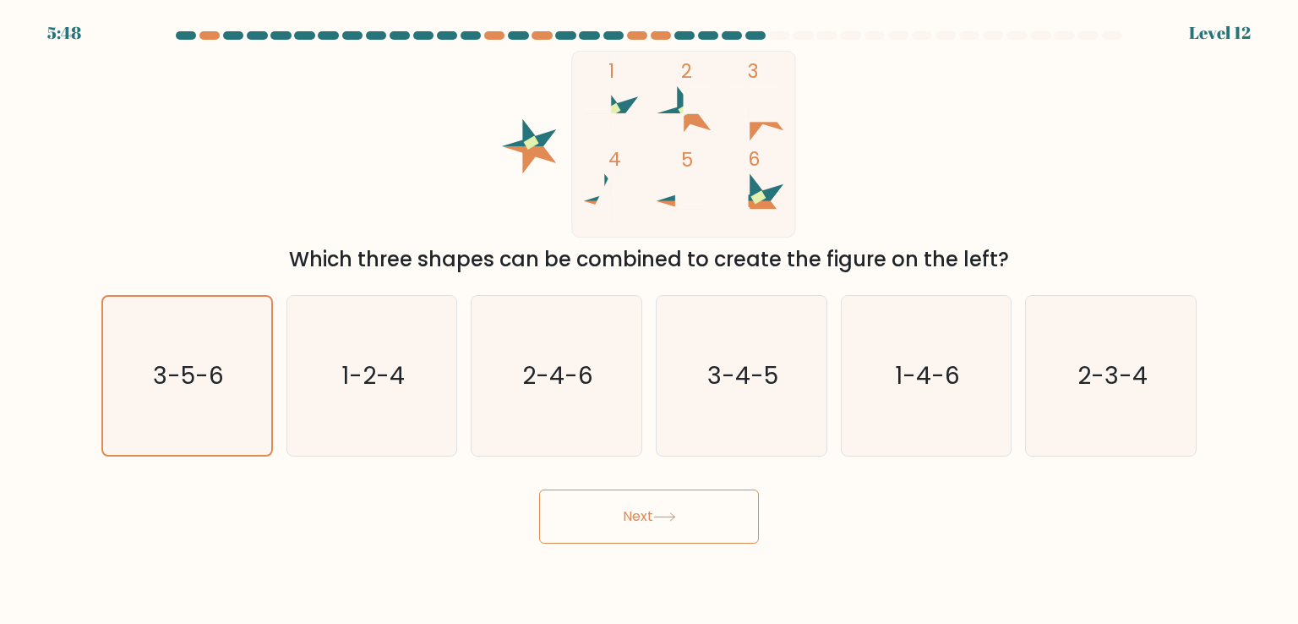
click at [625, 515] on button "Next" at bounding box center [649, 516] width 220 height 54
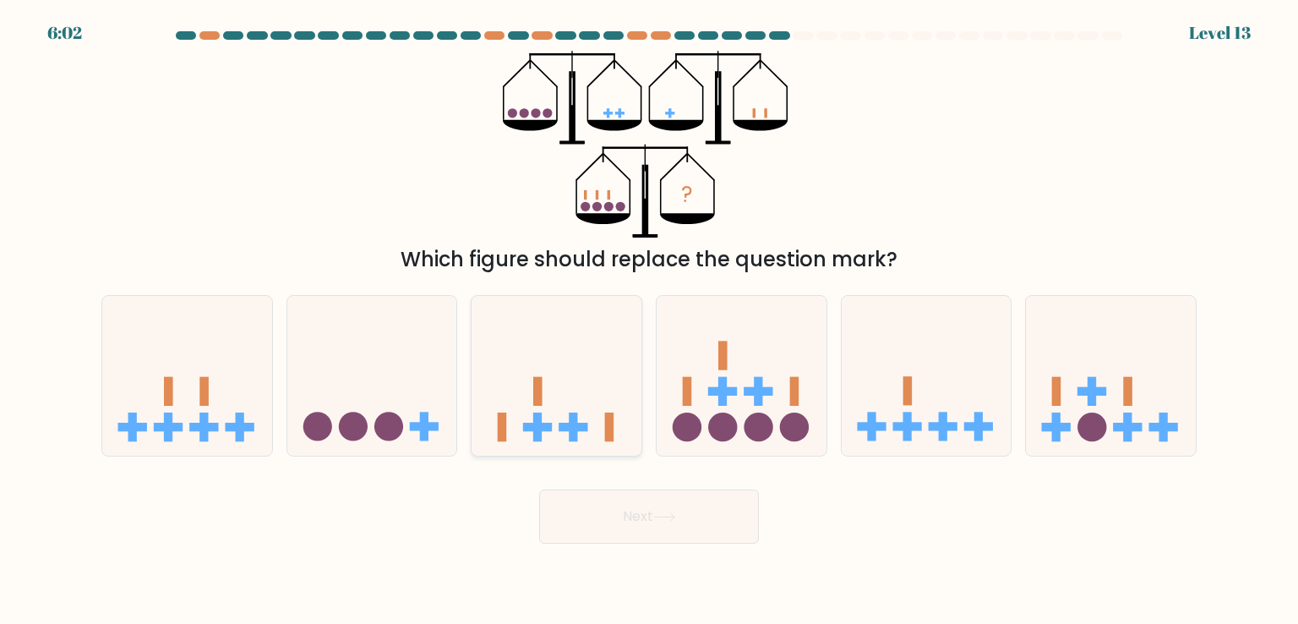
click at [566, 414] on icon at bounding box center [557, 375] width 170 height 140
click at [649, 320] on input "c." at bounding box center [649, 316] width 1 height 8
radio input "true"
click at [652, 526] on button "Next" at bounding box center [649, 516] width 220 height 54
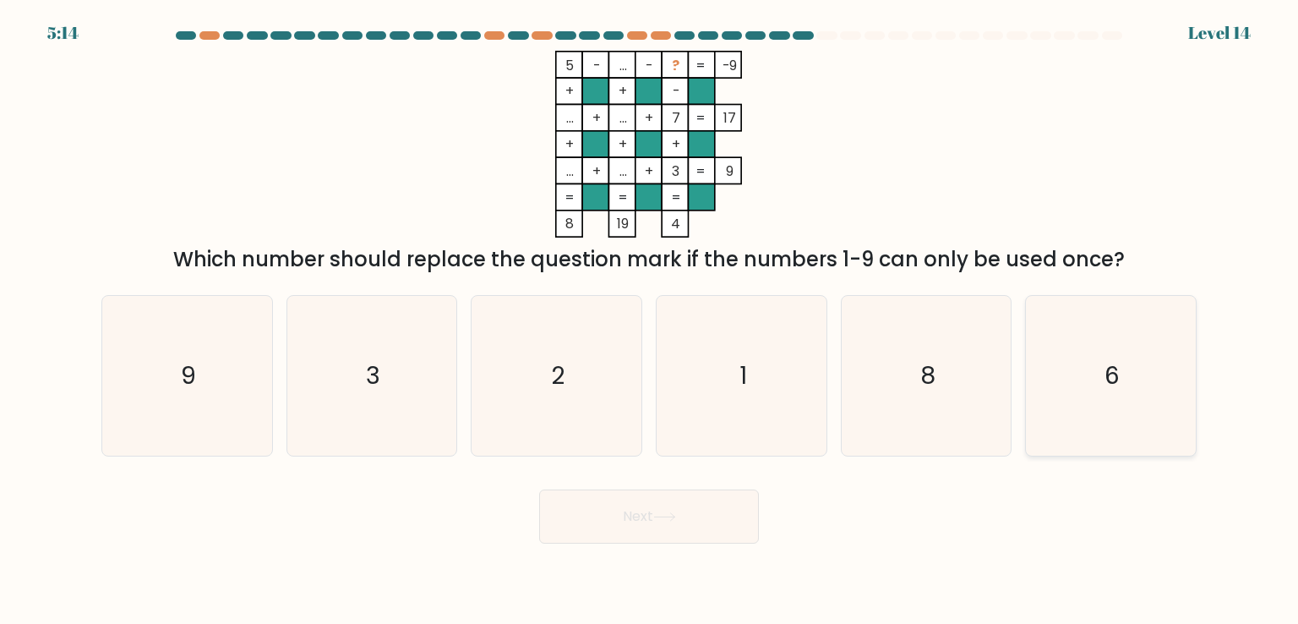
click at [1057, 383] on icon "6" at bounding box center [1110, 375] width 159 height 159
click at [650, 320] on input "f. 6" at bounding box center [649, 316] width 1 height 8
radio input "true"
click at [646, 503] on button "Next" at bounding box center [649, 516] width 220 height 54
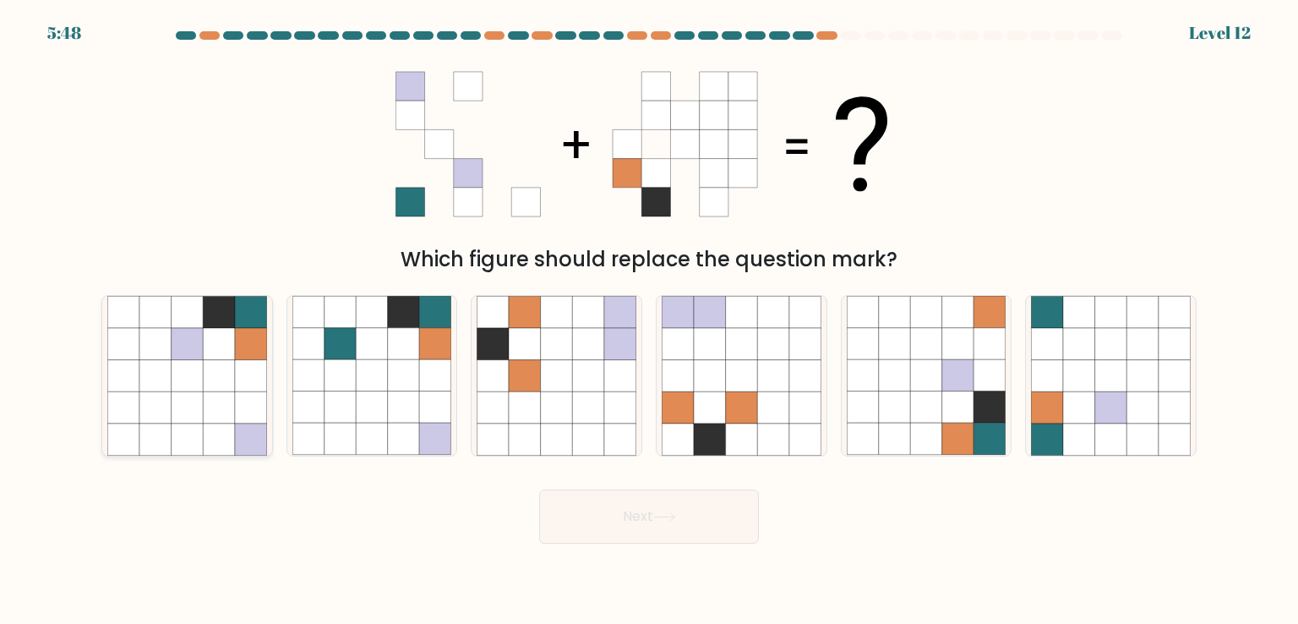
click at [199, 387] on icon at bounding box center [188, 376] width 32 height 32
click at [649, 320] on input "a." at bounding box center [649, 316] width 1 height 8
radio input "true"
click at [618, 535] on button "Next" at bounding box center [649, 516] width 220 height 54
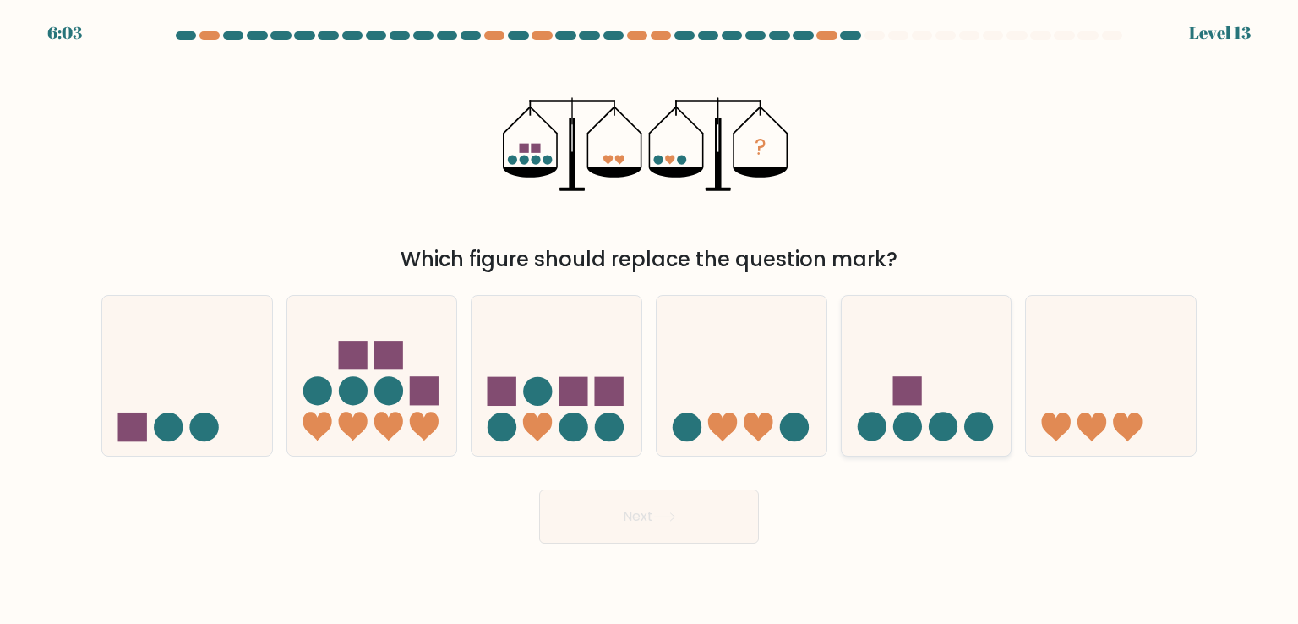
click at [913, 417] on circle at bounding box center [907, 426] width 29 height 29
click at [650, 320] on input "e." at bounding box center [649, 316] width 1 height 8
radio input "true"
click at [705, 501] on button "Next" at bounding box center [649, 516] width 220 height 54
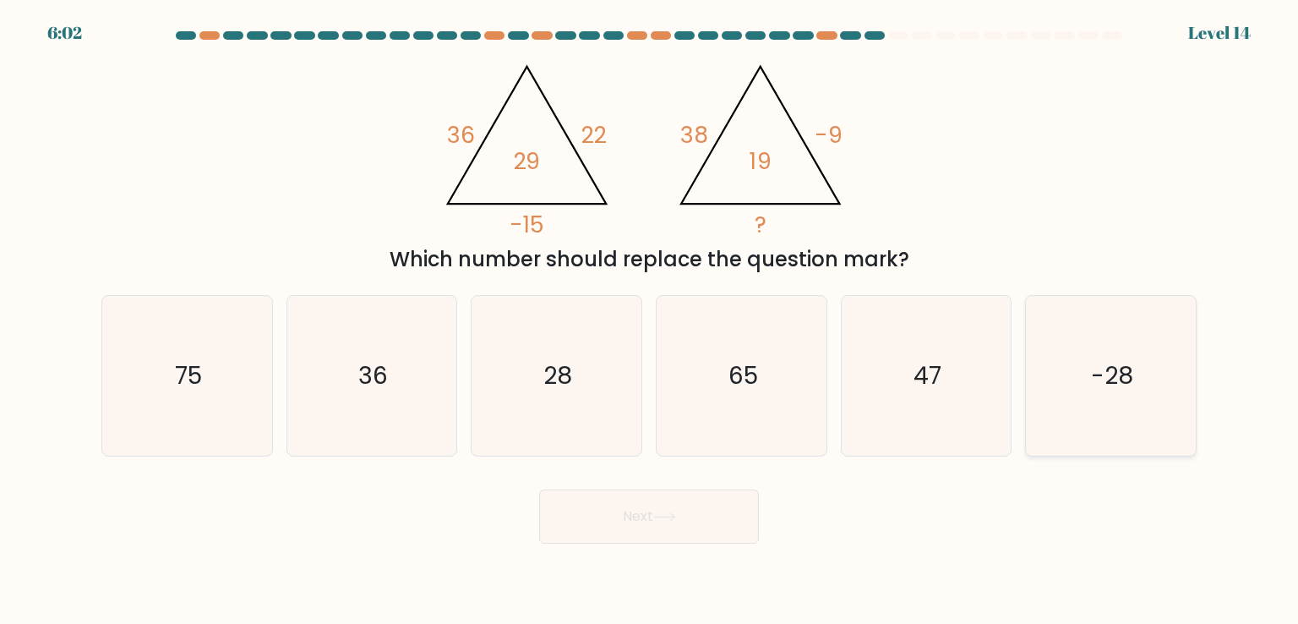
click at [1091, 383] on icon "-28" at bounding box center [1110, 375] width 159 height 159
click at [650, 320] on input "f. -28" at bounding box center [649, 316] width 1 height 8
radio input "true"
click at [679, 504] on button "Next" at bounding box center [649, 516] width 220 height 54
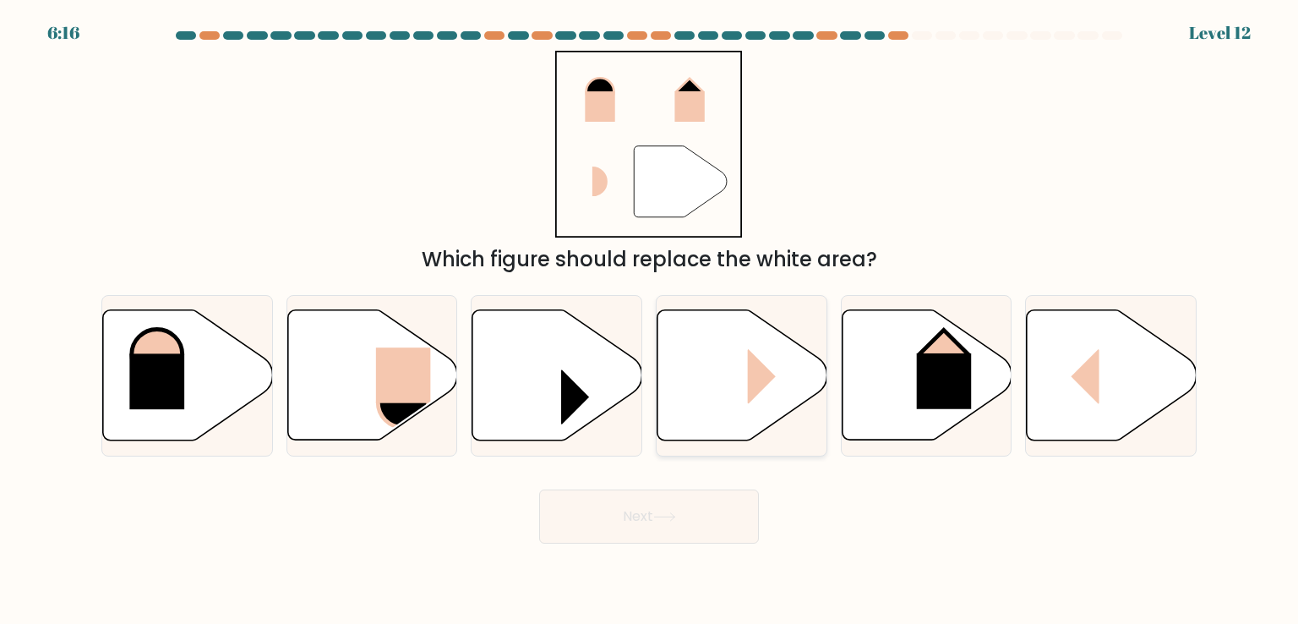
click at [740, 364] on icon at bounding box center [743, 375] width 170 height 130
click at [650, 320] on input "d." at bounding box center [649, 316] width 1 height 8
radio input "true"
click at [699, 496] on button "Next" at bounding box center [649, 516] width 220 height 54
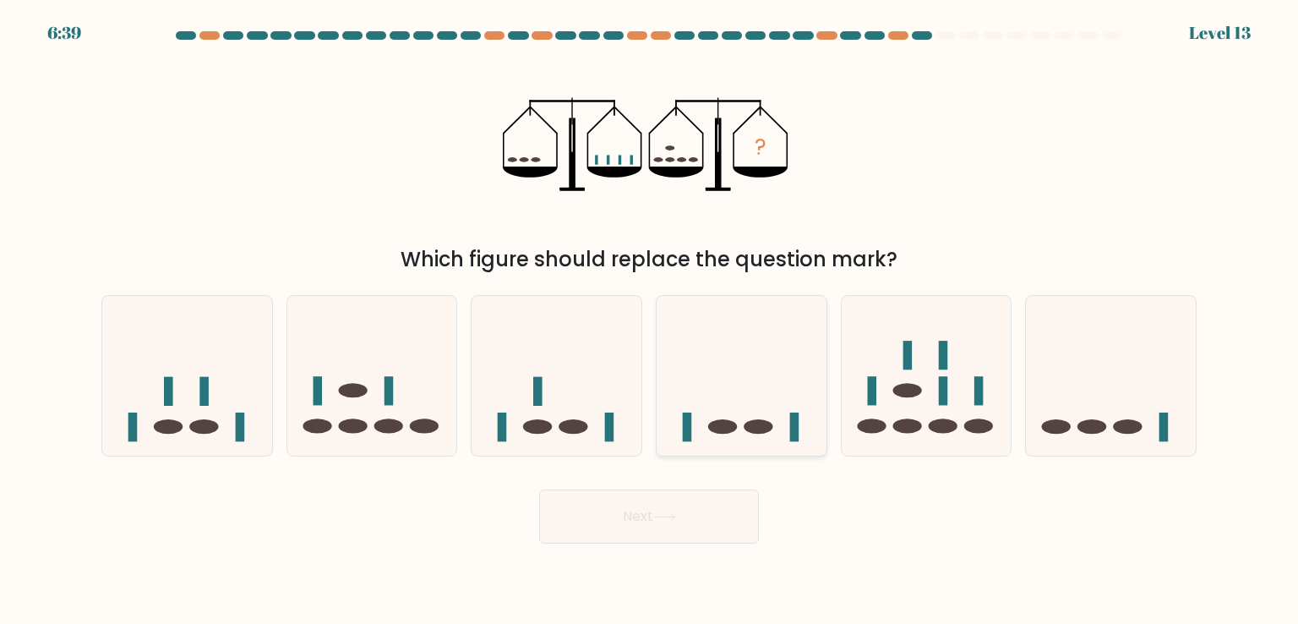
click at [734, 413] on icon at bounding box center [742, 375] width 170 height 140
click at [650, 320] on input "d." at bounding box center [649, 316] width 1 height 8
radio input "true"
click at [682, 506] on button "Next" at bounding box center [649, 516] width 220 height 54
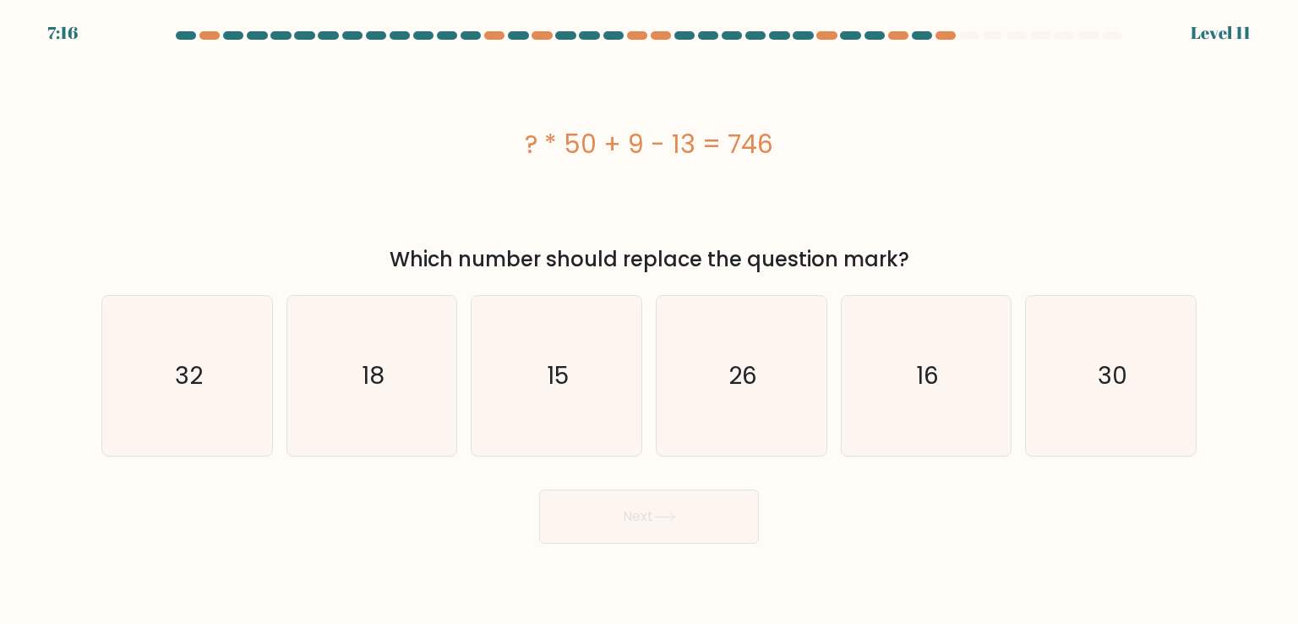
drag, startPoint x: 504, startPoint y: 140, endPoint x: 827, endPoint y: 163, distance: 324.5
click at [827, 163] on div "? * 50 + 9 - 13 = 746" at bounding box center [648, 144] width 1095 height 38
copy div "? * 50 + 9 - 13 = 746"
click at [583, 418] on icon "15" at bounding box center [556, 375] width 159 height 159
click at [649, 320] on input "c. 15" at bounding box center [649, 316] width 1 height 8
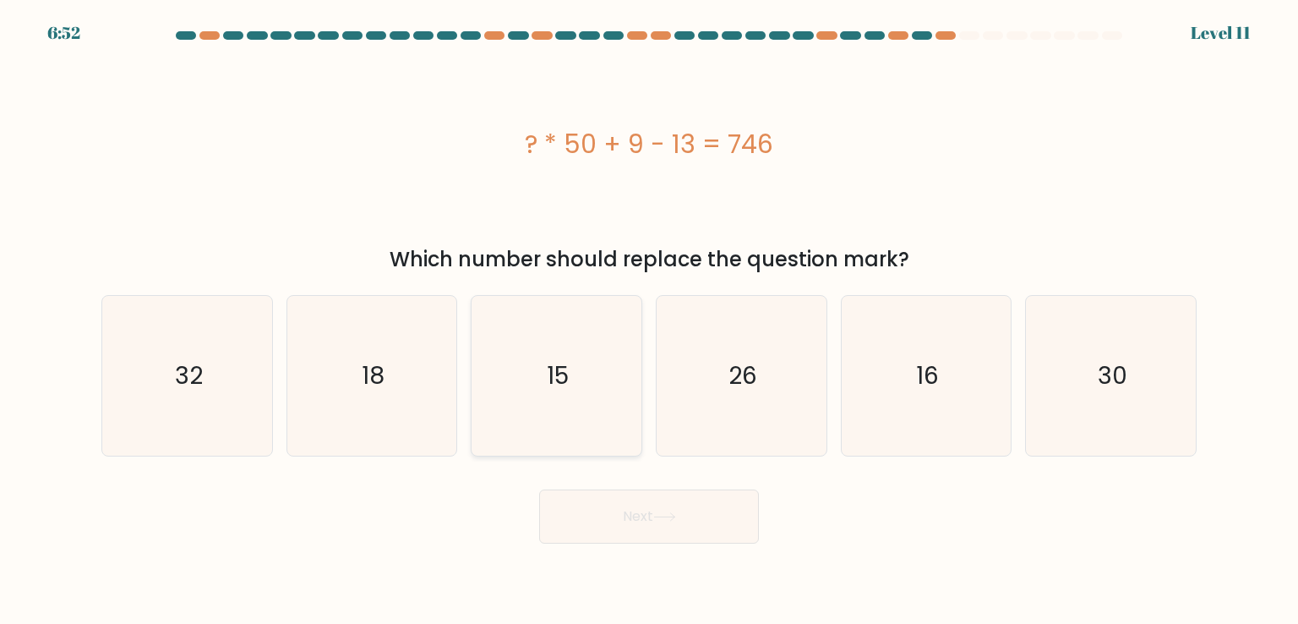
radio input "true"
click at [636, 538] on button "Next" at bounding box center [649, 516] width 220 height 54
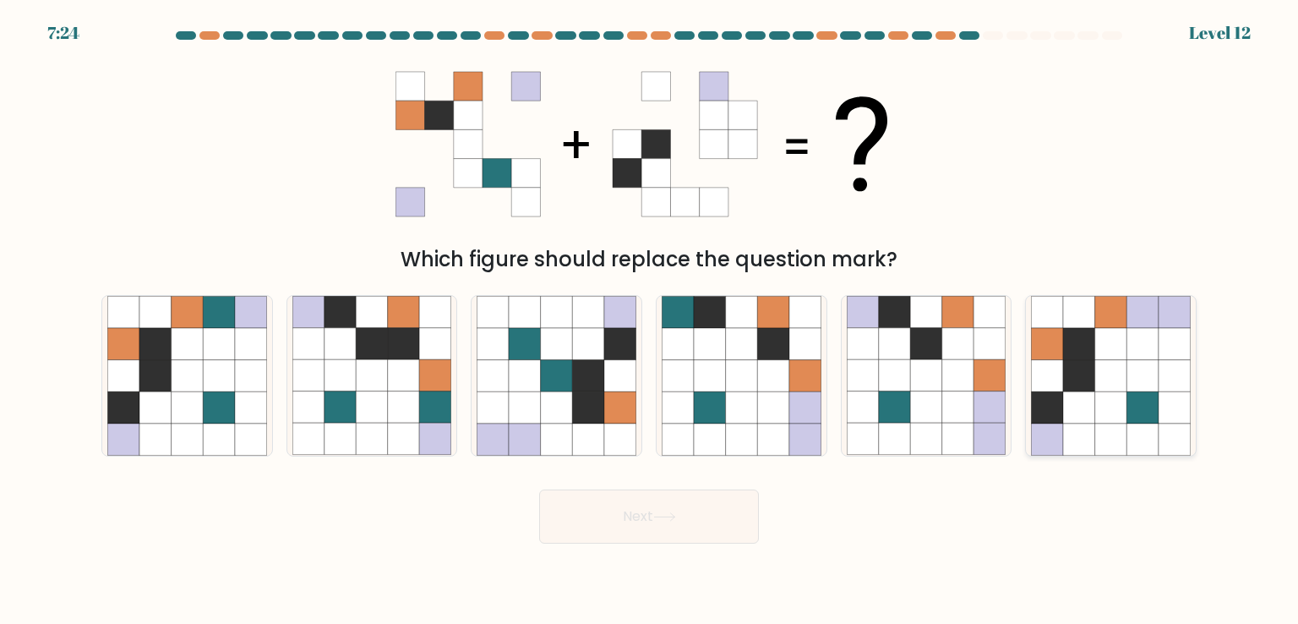
click at [1142, 349] on icon at bounding box center [1143, 344] width 32 height 32
click at [650, 320] on input "f." at bounding box center [649, 316] width 1 height 8
radio input "true"
click at [694, 508] on button "Next" at bounding box center [649, 516] width 220 height 54
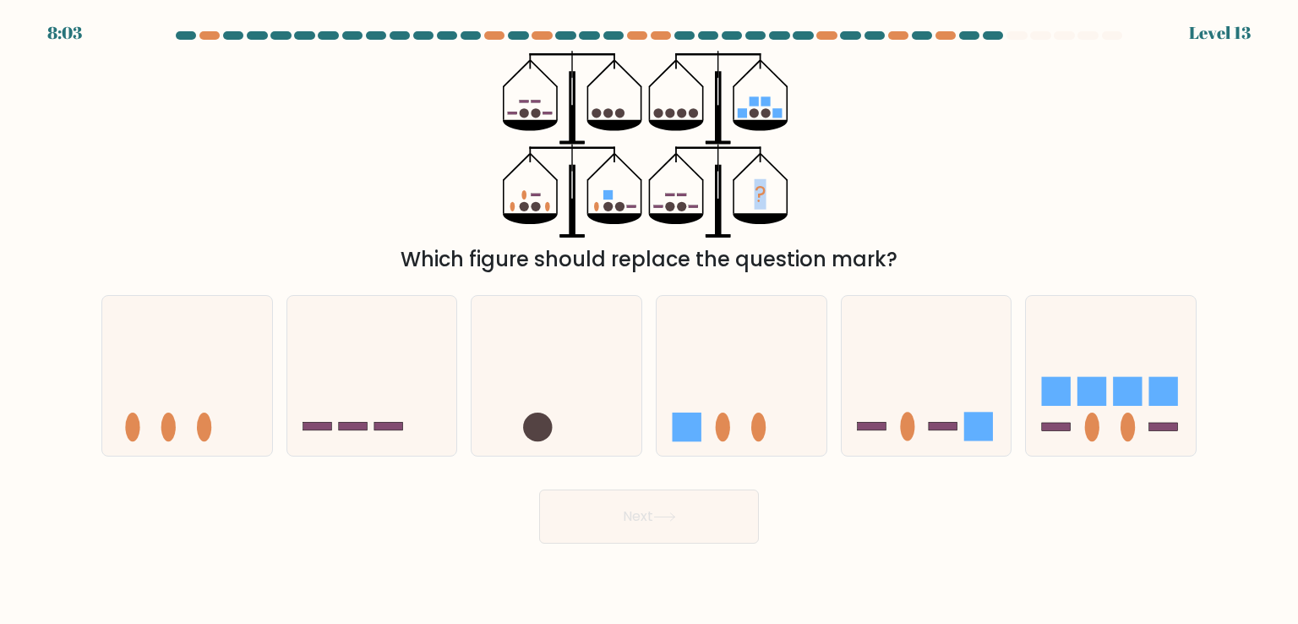
drag, startPoint x: 467, startPoint y: 63, endPoint x: 773, endPoint y: 213, distance: 341.7
click at [773, 213] on div "? Which figure should replace the question mark?" at bounding box center [649, 163] width 1116 height 224
click at [887, 197] on div "? Which figure should replace the question mark?" at bounding box center [649, 163] width 1116 height 224
click at [1096, 421] on ellipse at bounding box center [1092, 426] width 14 height 29
click at [650, 320] on input "f." at bounding box center [649, 316] width 1 height 8
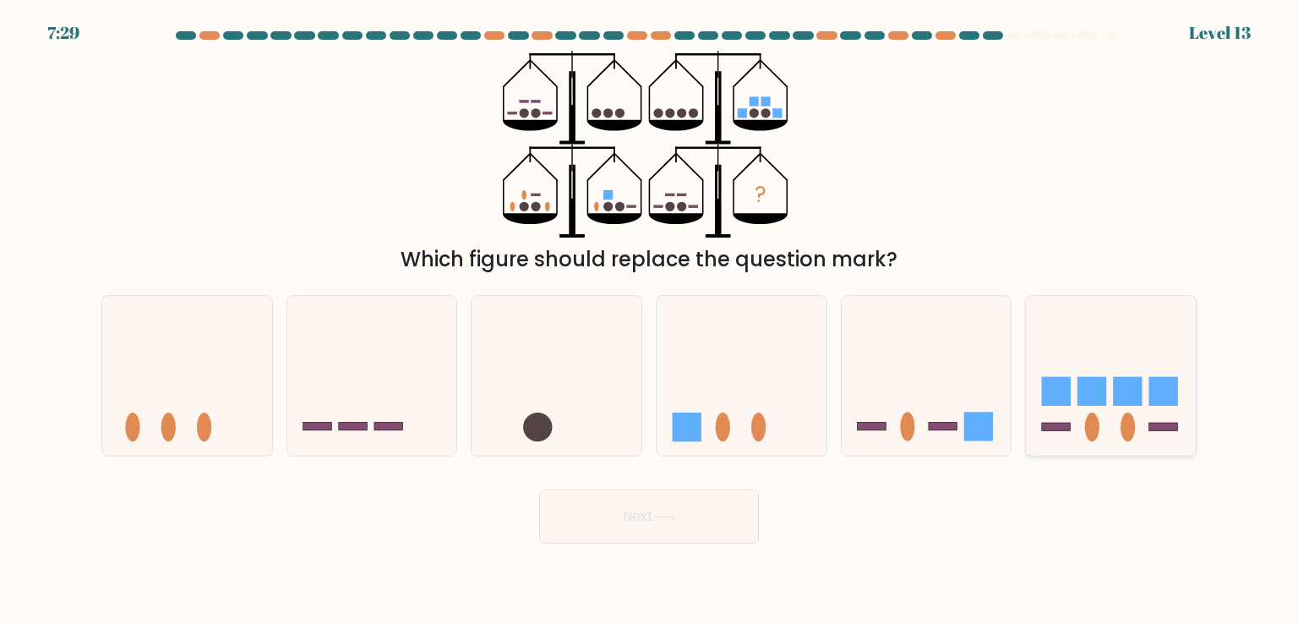
radio input "true"
click at [690, 523] on button "Next" at bounding box center [649, 516] width 220 height 54
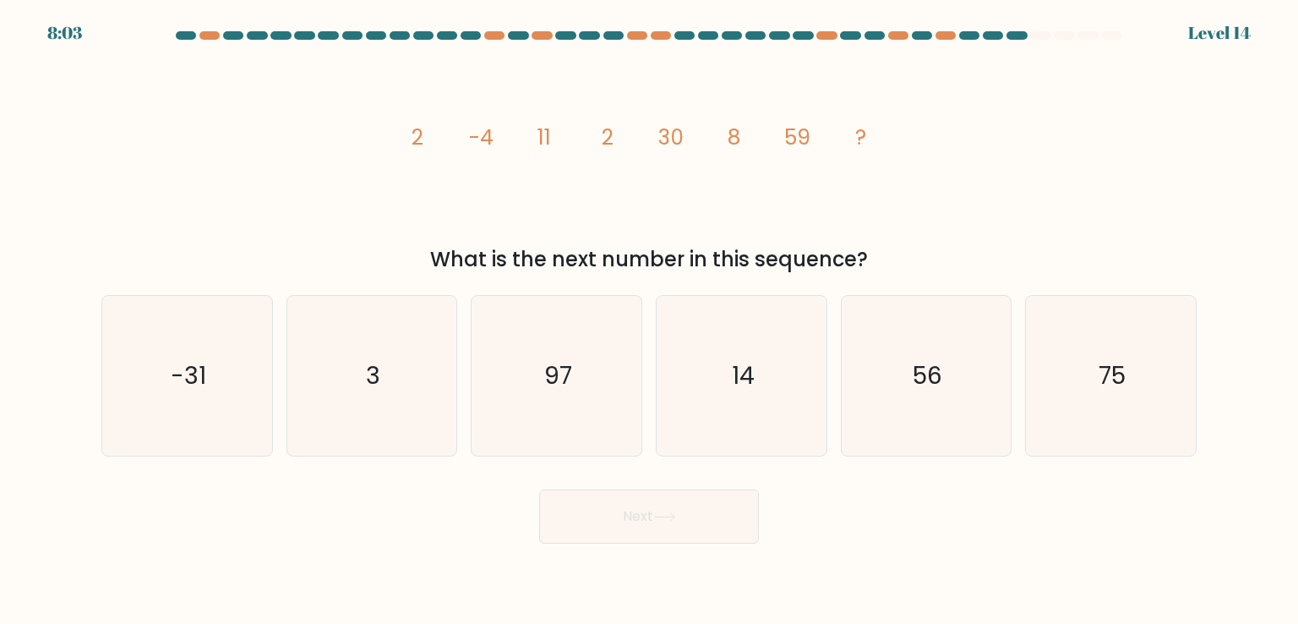
click at [308, 177] on div "image/svg+xml 2 -4 11 2 30 8 59 ? What is the next number in this sequence?" at bounding box center [649, 163] width 1116 height 224
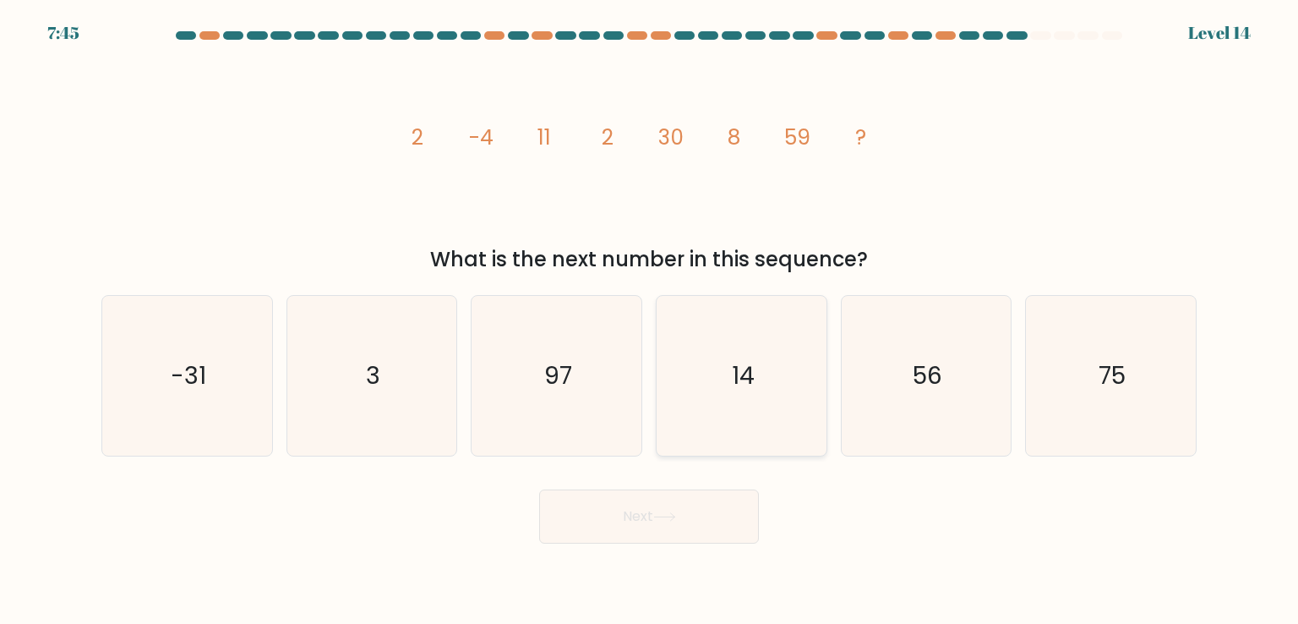
click at [780, 336] on icon "14" at bounding box center [741, 375] width 159 height 159
click at [650, 320] on input "d. 14" at bounding box center [649, 316] width 1 height 8
radio input "true"
click at [664, 512] on icon at bounding box center [664, 516] width 23 height 9
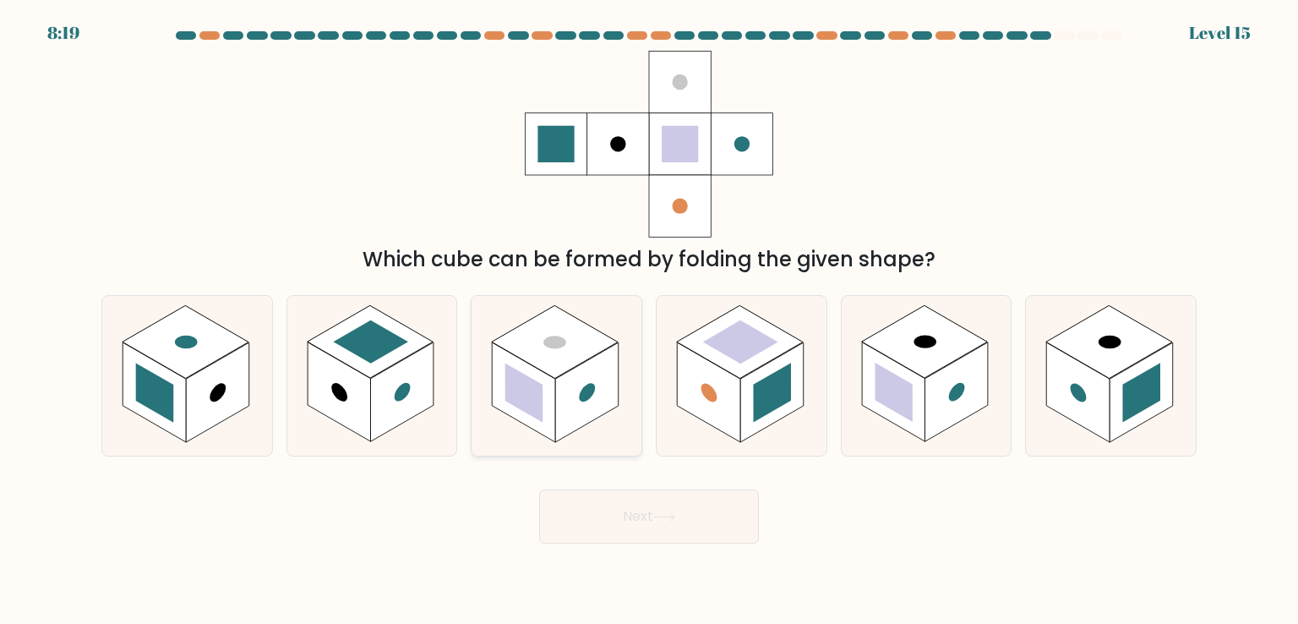
click at [554, 376] on rect at bounding box center [555, 342] width 126 height 73
click at [649, 320] on input "c." at bounding box center [649, 316] width 1 height 8
radio input "true"
click at [625, 516] on button "Next" at bounding box center [649, 516] width 220 height 54
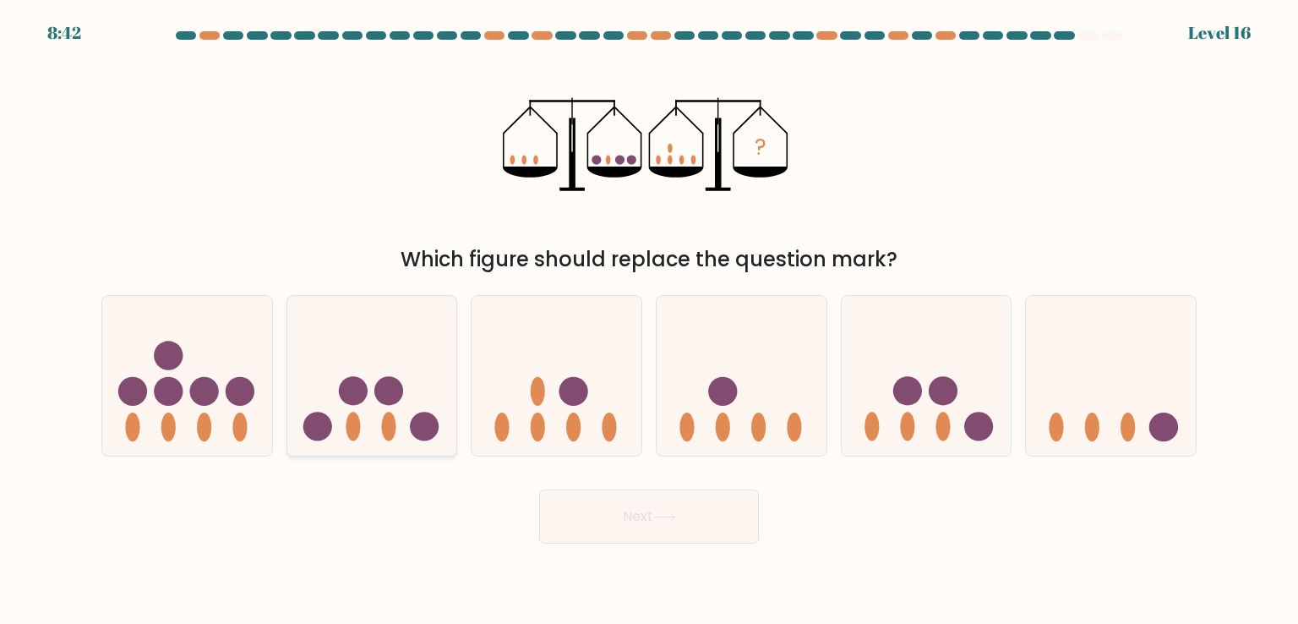
click at [372, 403] on icon at bounding box center [372, 375] width 170 height 140
click at [649, 320] on input "b." at bounding box center [649, 316] width 1 height 8
radio input "true"
click at [616, 518] on button "Next" at bounding box center [649, 516] width 220 height 54
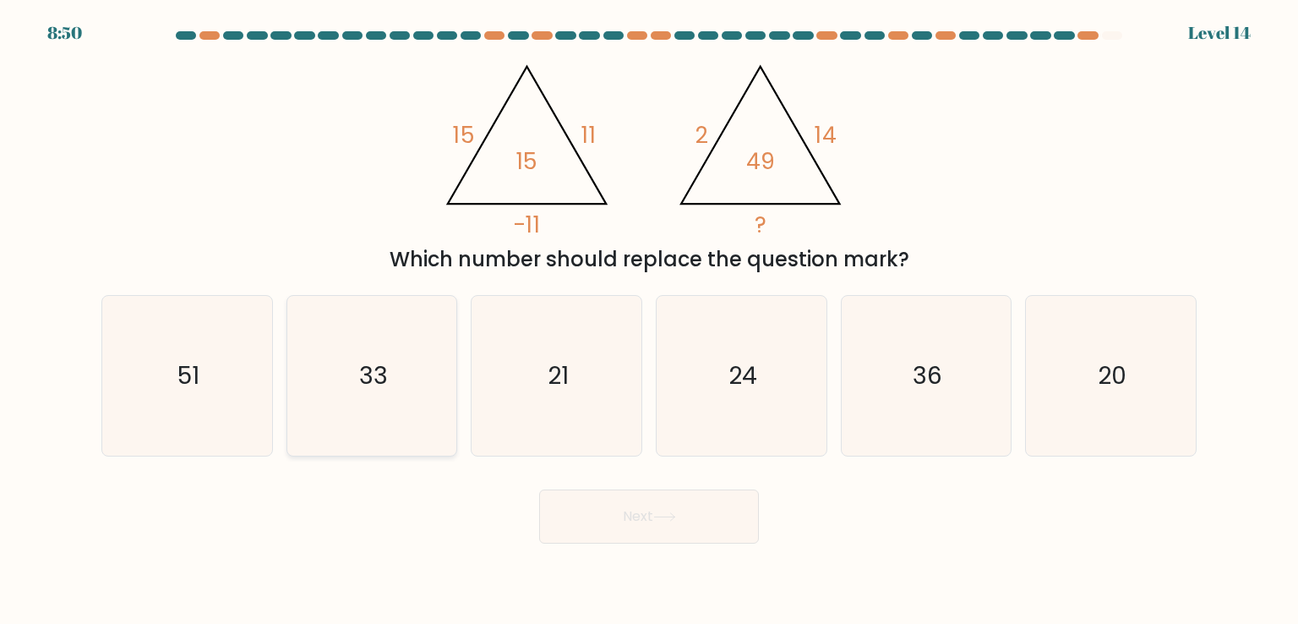
click at [349, 371] on icon "33" at bounding box center [371, 375] width 159 height 159
click at [649, 320] on input "b. 33" at bounding box center [649, 316] width 1 height 8
radio input "true"
click at [649, 501] on button "Next" at bounding box center [649, 516] width 220 height 54
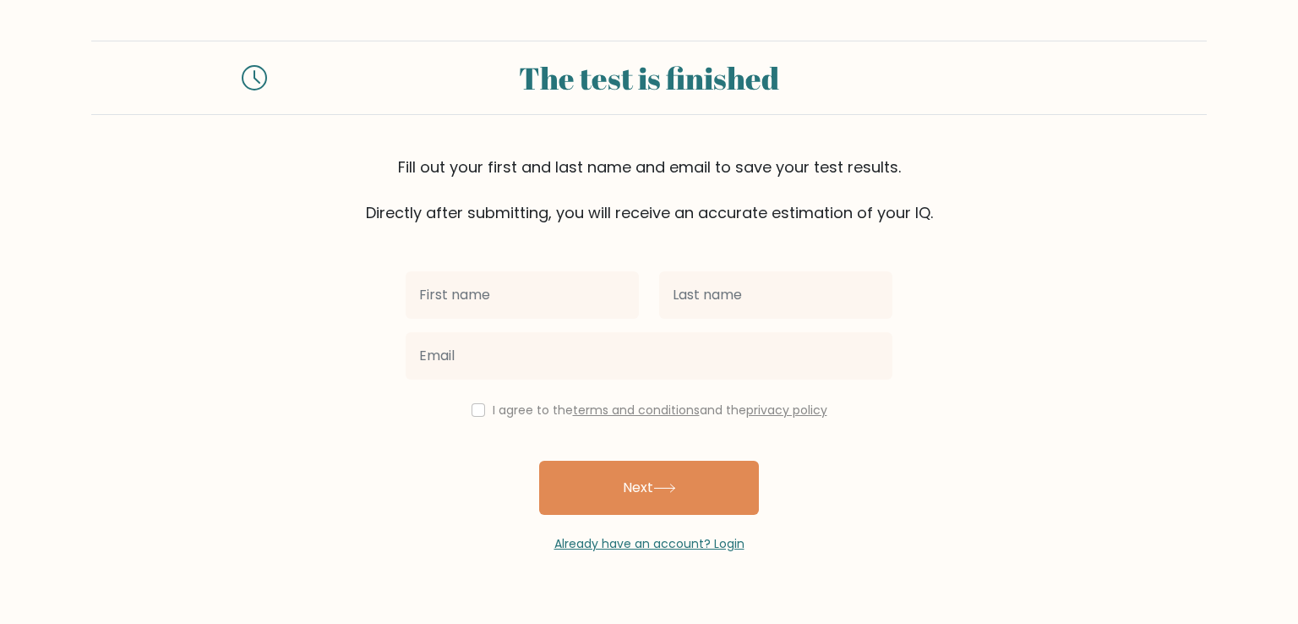
click at [309, 316] on form "The test is finished Fill out your first and last name and email to save your t…" at bounding box center [649, 297] width 1298 height 512
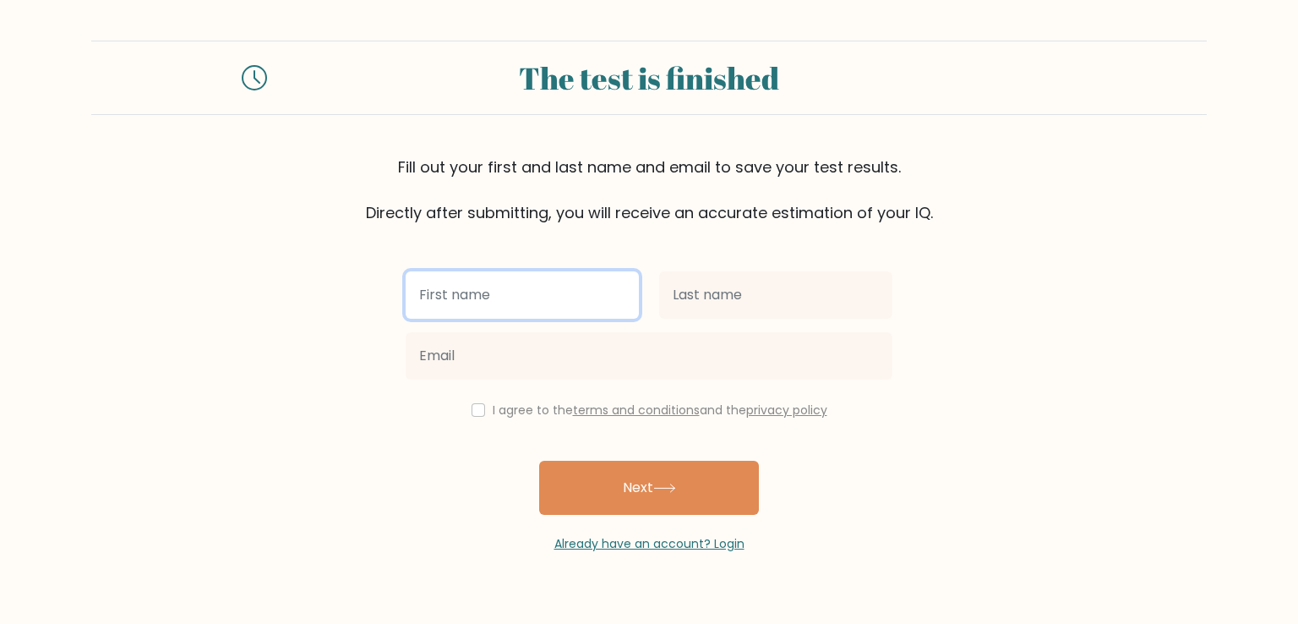
click at [461, 271] on input "text" at bounding box center [522, 294] width 233 height 47
type input "t"
type input "[PERSON_NAME]"
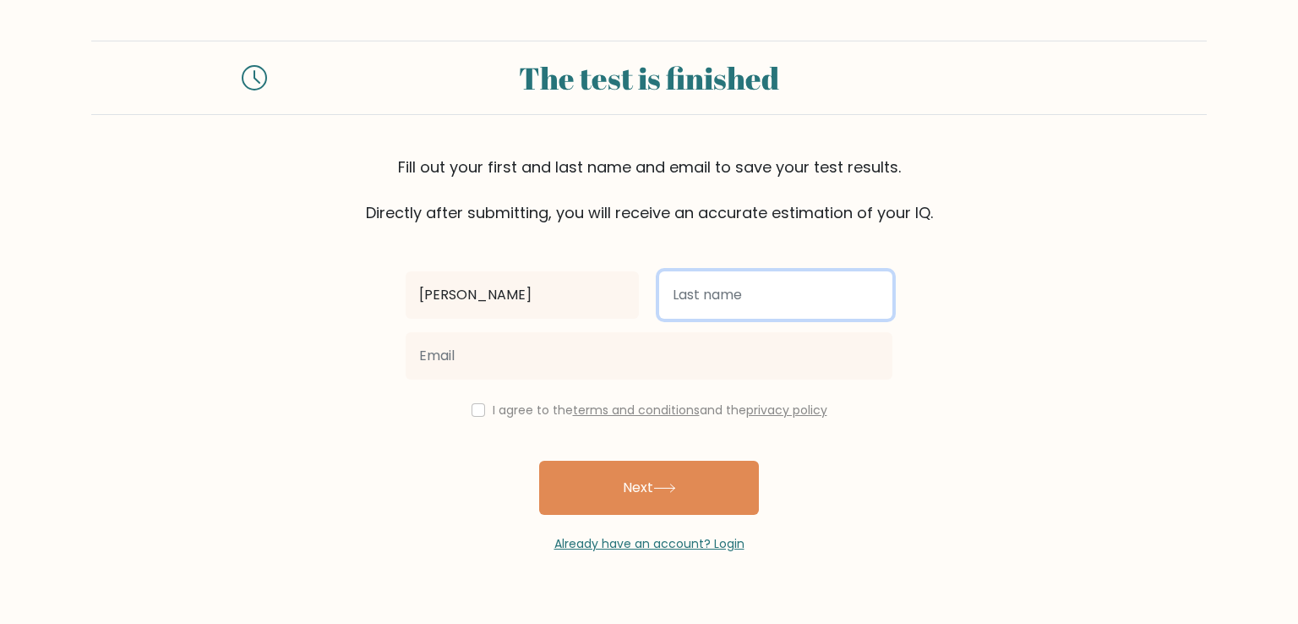
click at [693, 302] on input "text" at bounding box center [775, 294] width 233 height 47
type input "Sultana"
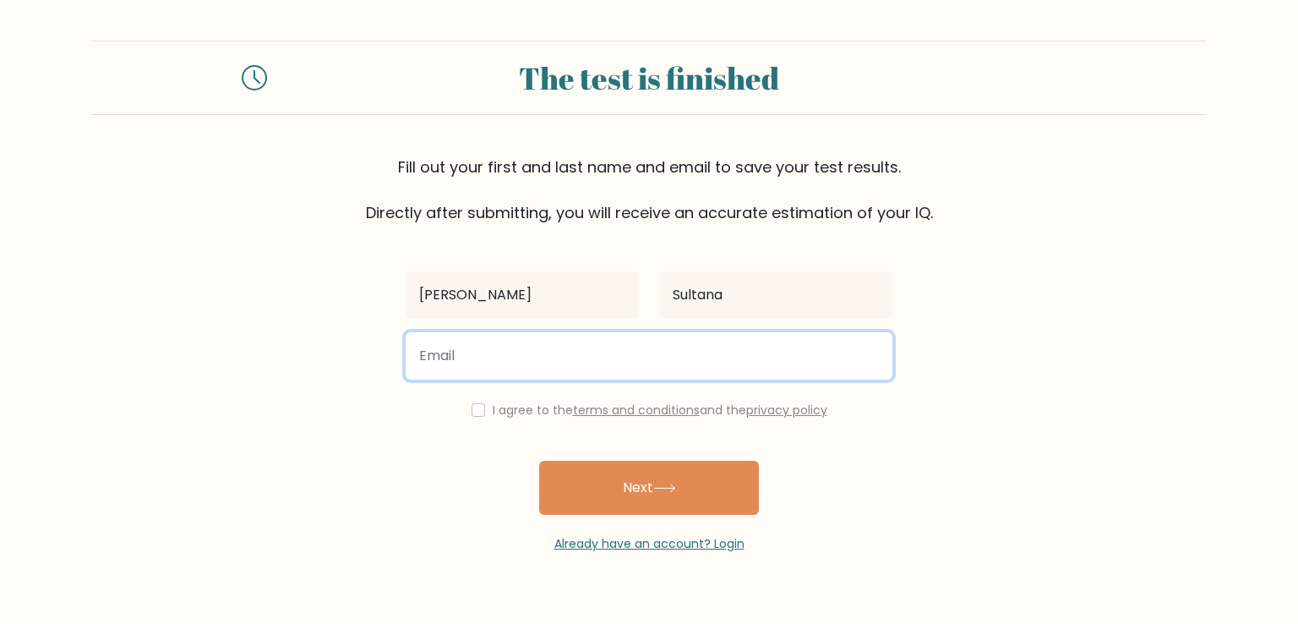
click at [514, 363] on input "email" at bounding box center [649, 355] width 487 height 47
type input "[EMAIL_ADDRESS][DOMAIN_NAME]"
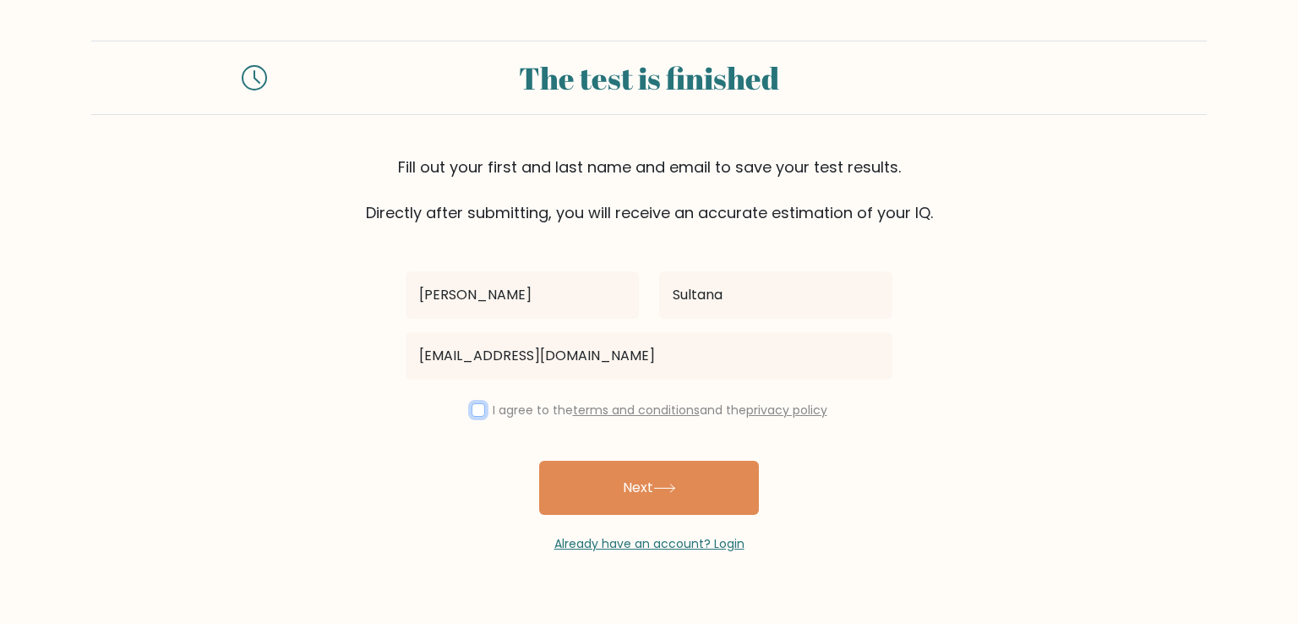
click at [474, 409] on input "checkbox" at bounding box center [479, 410] width 14 height 14
checkbox input "true"
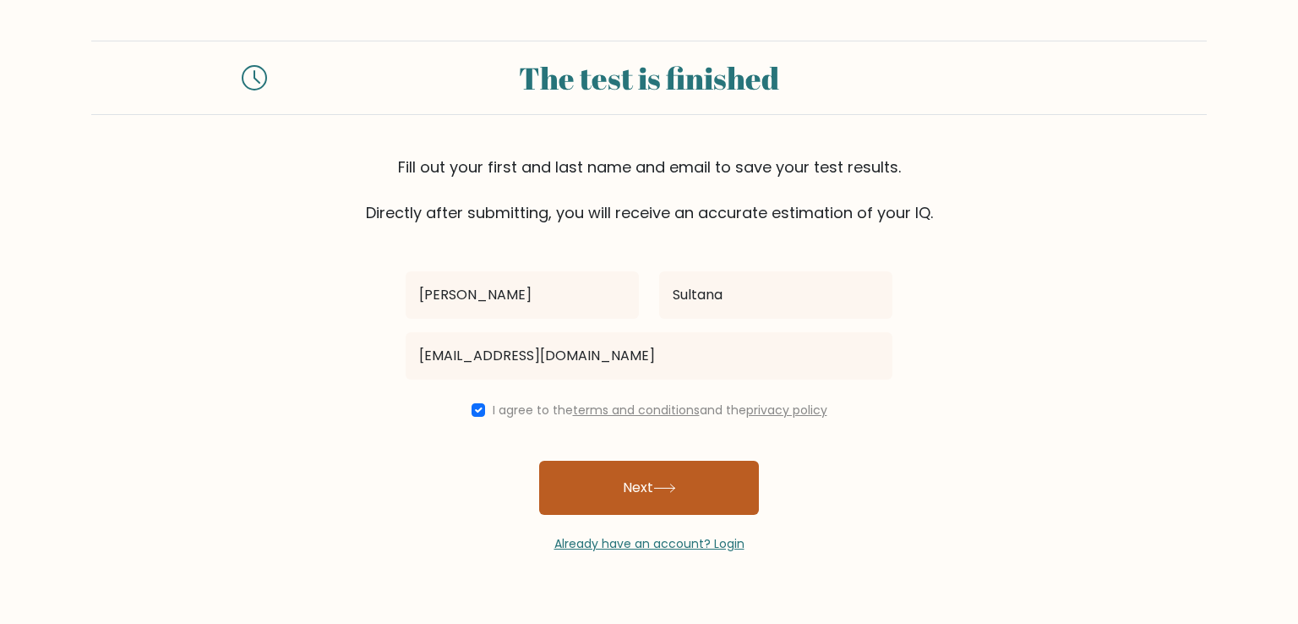
click at [609, 481] on button "Next" at bounding box center [649, 488] width 220 height 54
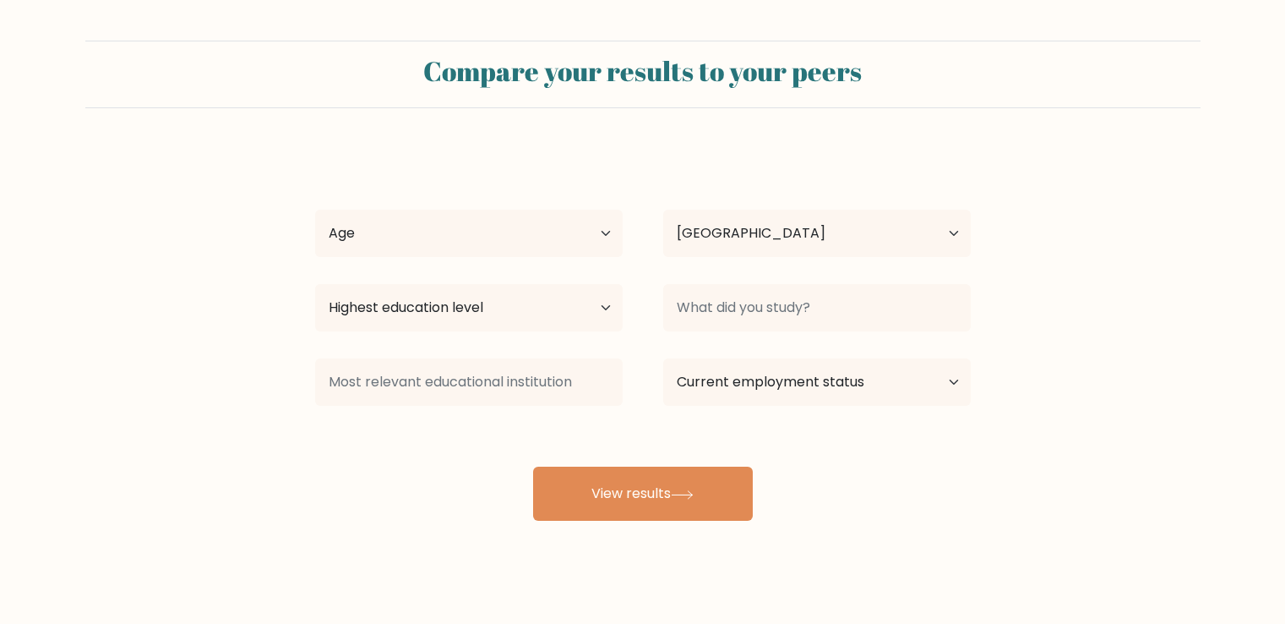
select select "BD"
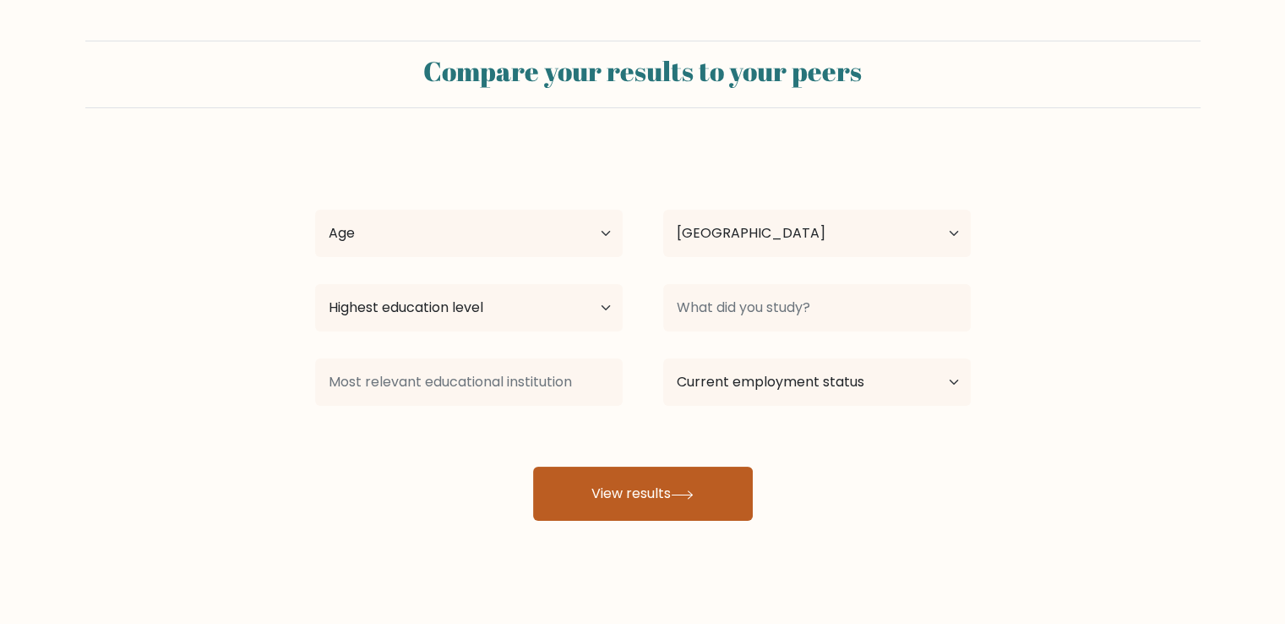
click at [633, 489] on button "View results" at bounding box center [643, 494] width 220 height 54
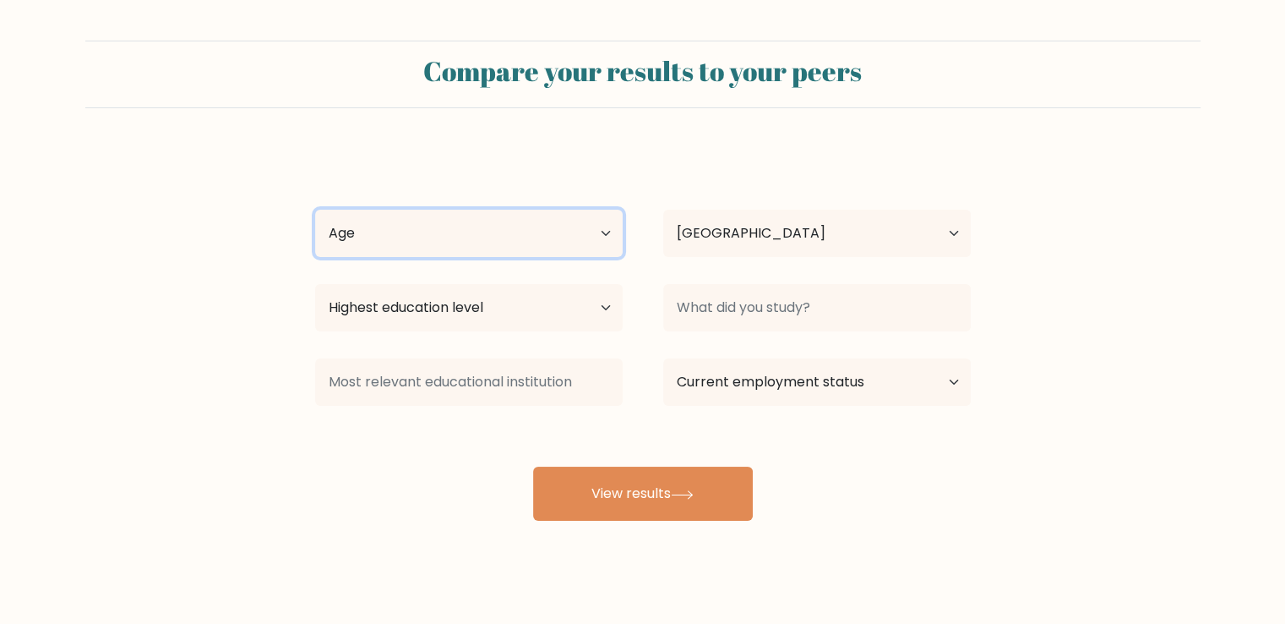
click at [600, 235] on select "Age Under 18 years old 18-24 years old 25-34 years old 35-44 years old 45-54 ye…" at bounding box center [469, 233] width 308 height 47
select select "18_24"
click at [315, 210] on select "Age Under 18 years old 18-24 years old 25-34 years old 35-44 years old 45-54 ye…" at bounding box center [469, 233] width 308 height 47
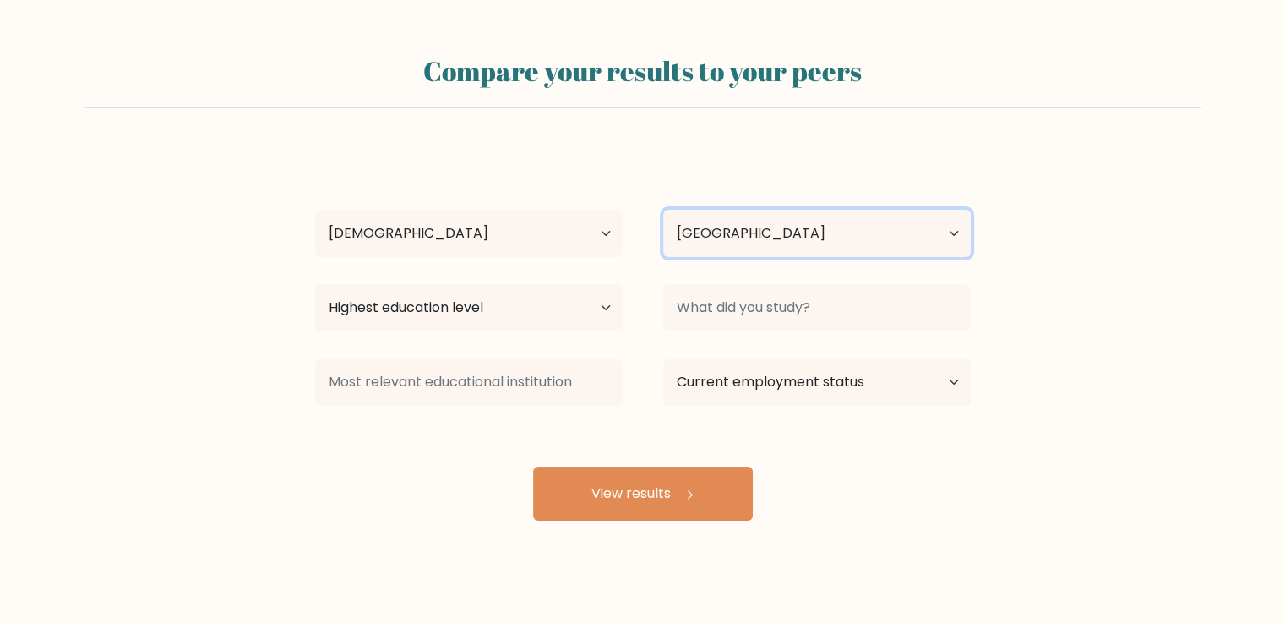
click at [768, 235] on select "Country Afghanistan Albania Algeria American Samoa Andorra Angola Anguilla Anta…" at bounding box center [817, 233] width 308 height 47
click at [816, 177] on div "Tarin Sultana Age Under 18 years old 18-24 years old 25-34 years old 35-44 year…" at bounding box center [643, 335] width 676 height 372
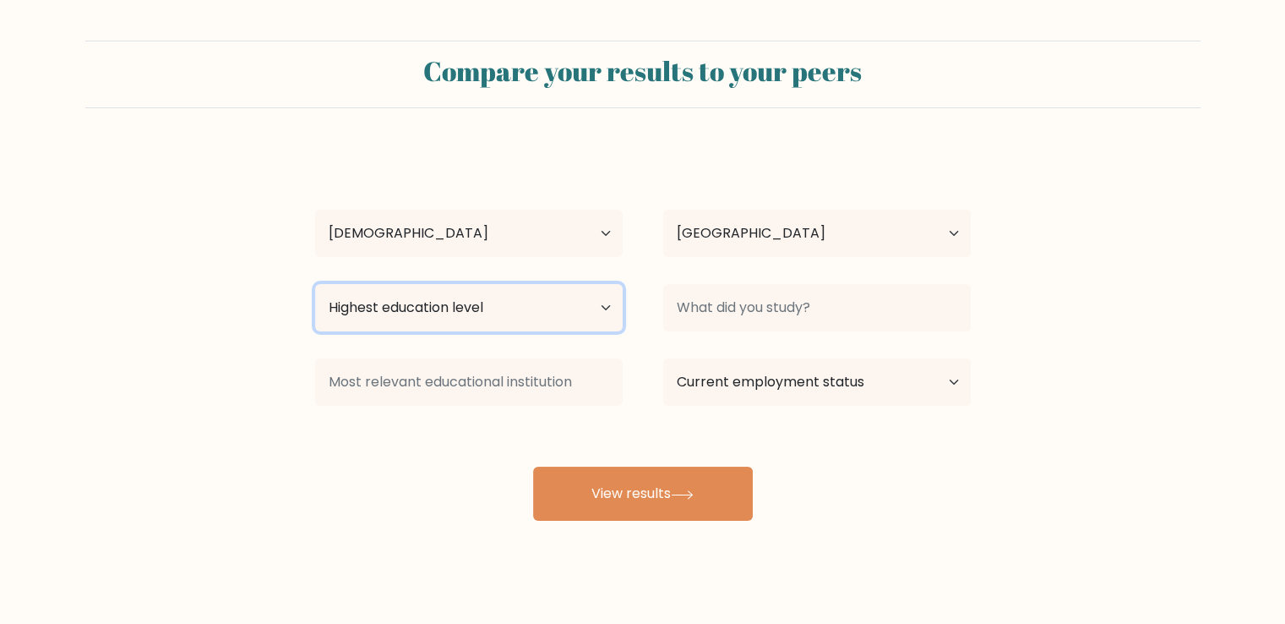
click at [608, 305] on select "Highest education level No schooling Primary Lower Secondary Upper Secondary Oc…" at bounding box center [469, 307] width 308 height 47
select select "lower_secondary"
click at [315, 284] on select "Highest education level No schooling Primary Lower Secondary Upper Secondary Oc…" at bounding box center [469, 307] width 308 height 47
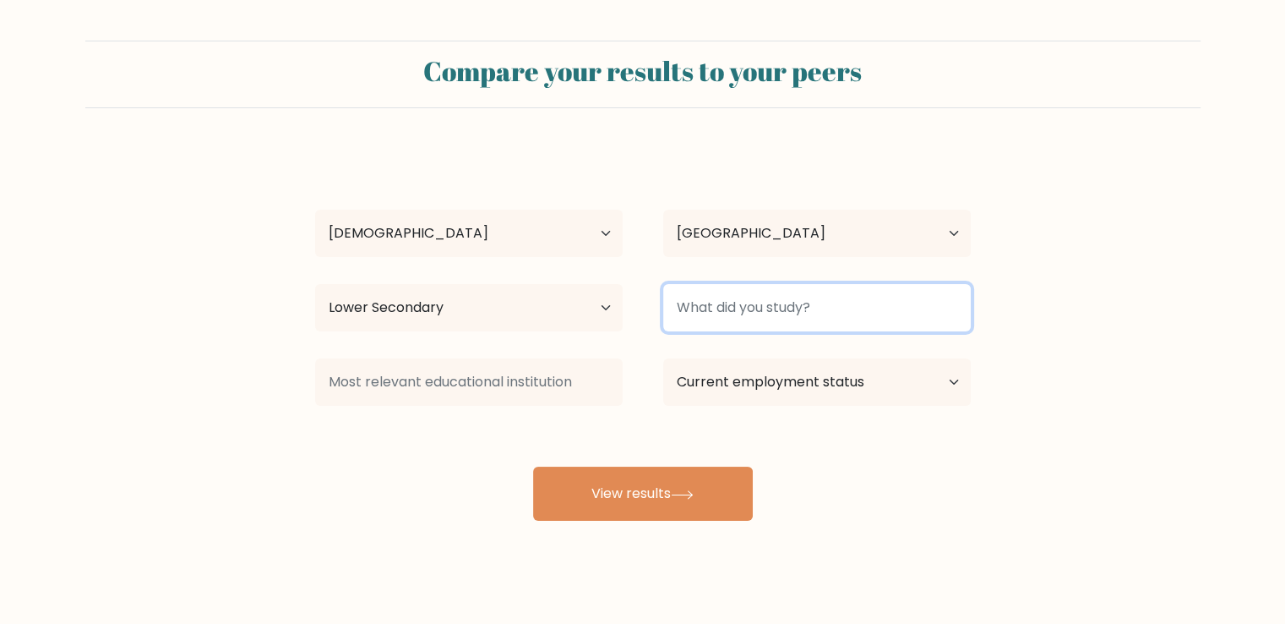
click at [806, 303] on input at bounding box center [817, 307] width 308 height 47
click at [790, 309] on input at bounding box center [817, 307] width 308 height 47
type input "A"
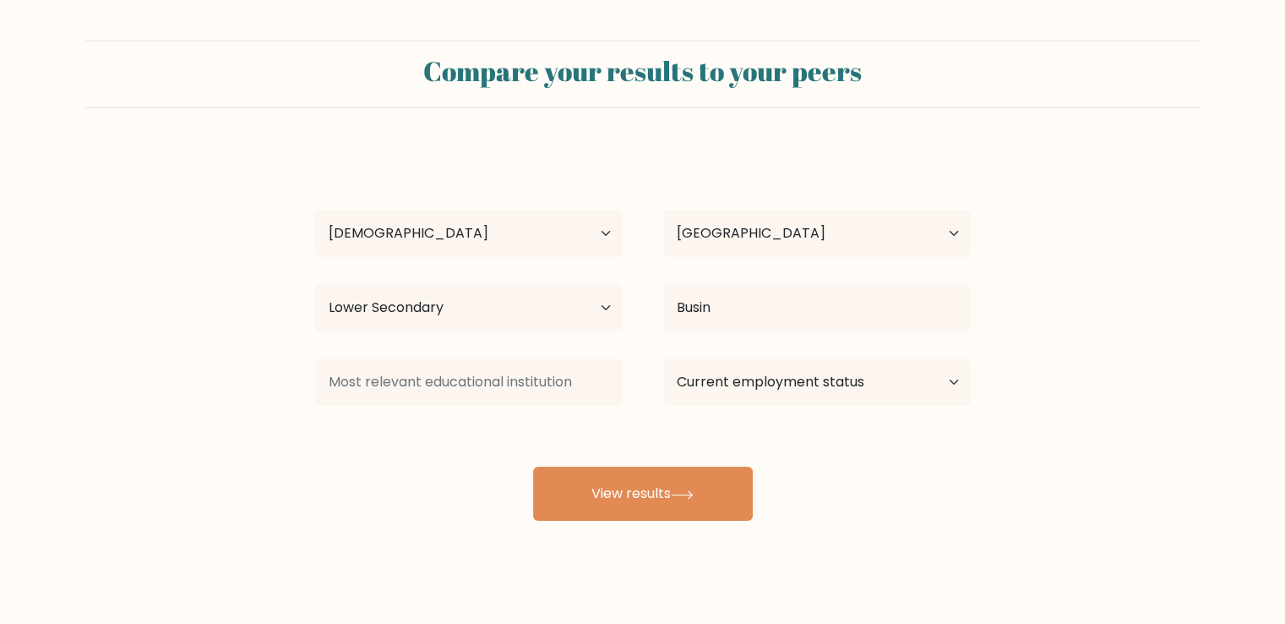
click at [794, 352] on div "Tarin Sultana Age Under 18 years old 18-24 years old 25-34 years old 35-44 year…" at bounding box center [643, 335] width 676 height 372
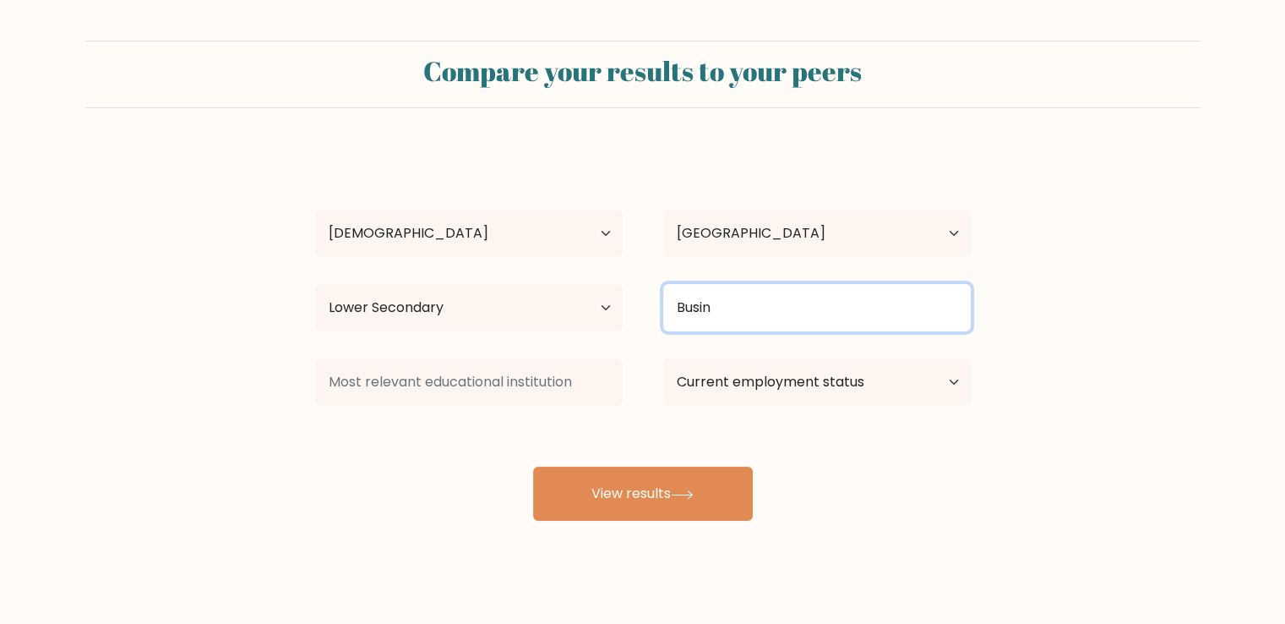
click at [759, 297] on input "Busin" at bounding box center [817, 307] width 308 height 47
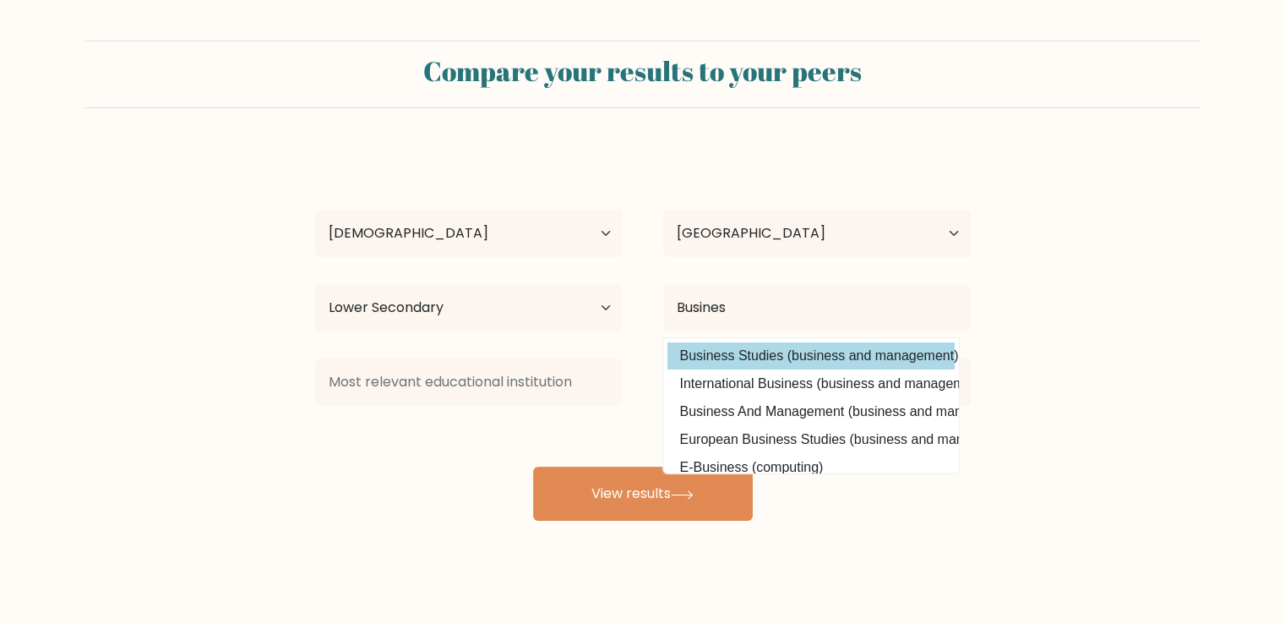
click at [769, 359] on div "Tarin Sultana Age Under 18 years old 18-24 years old 25-34 years old 35-44 year…" at bounding box center [643, 335] width 676 height 372
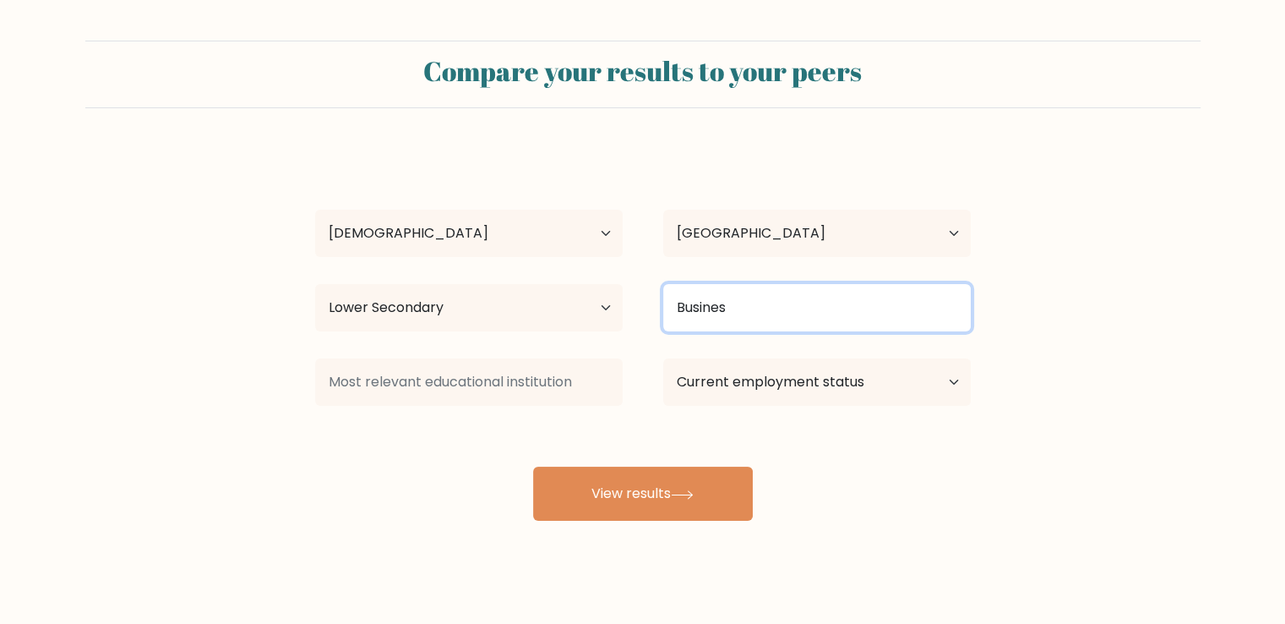
click at [801, 326] on input "Busines" at bounding box center [817, 307] width 308 height 47
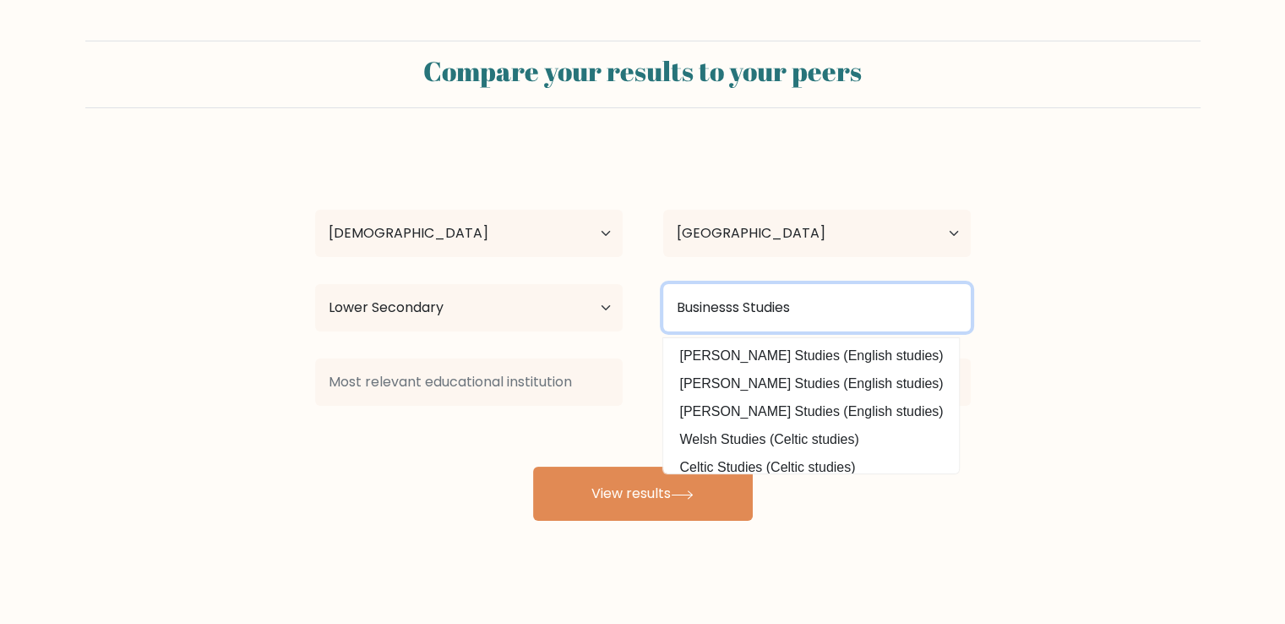
type input "Businesss Studies"
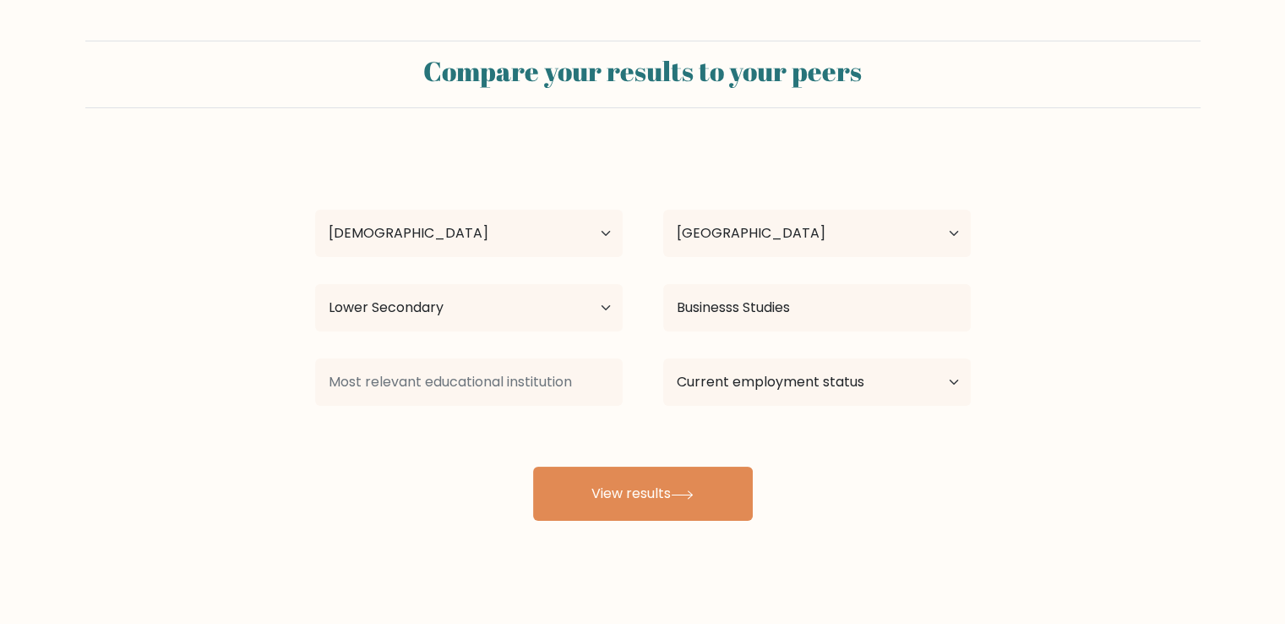
click at [659, 346] on div "Tarin Sultana Age Under 18 years old 18-24 years old 25-34 years old 35-44 year…" at bounding box center [643, 335] width 676 height 372
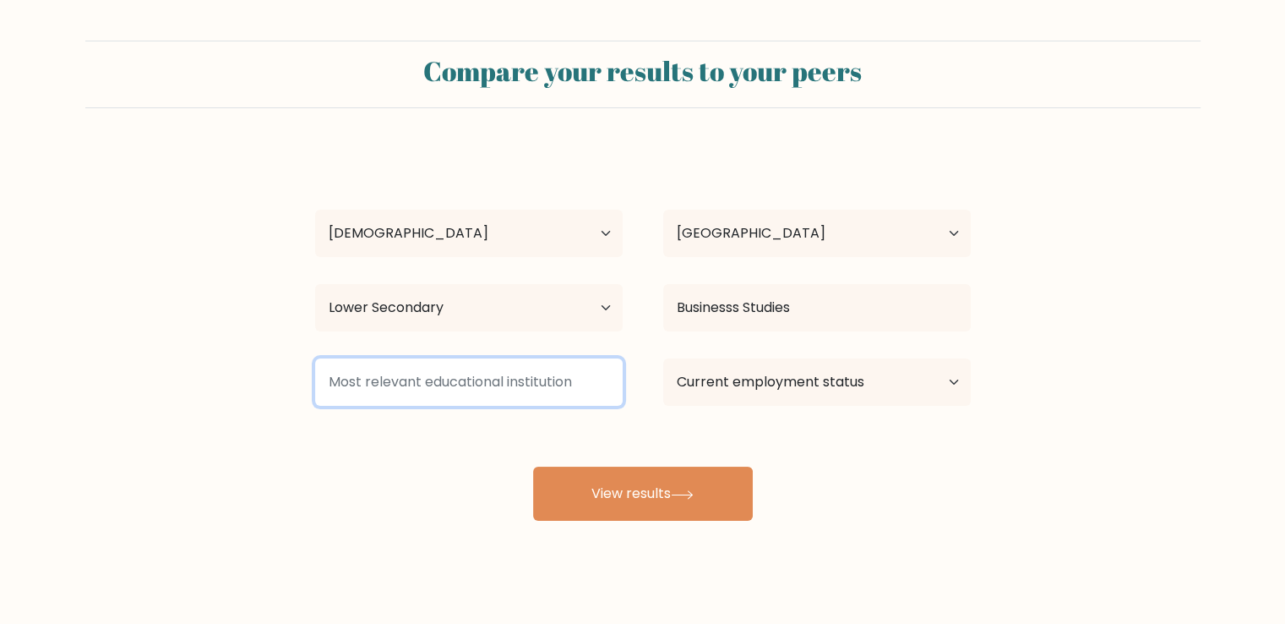
click at [505, 380] on input at bounding box center [469, 381] width 308 height 47
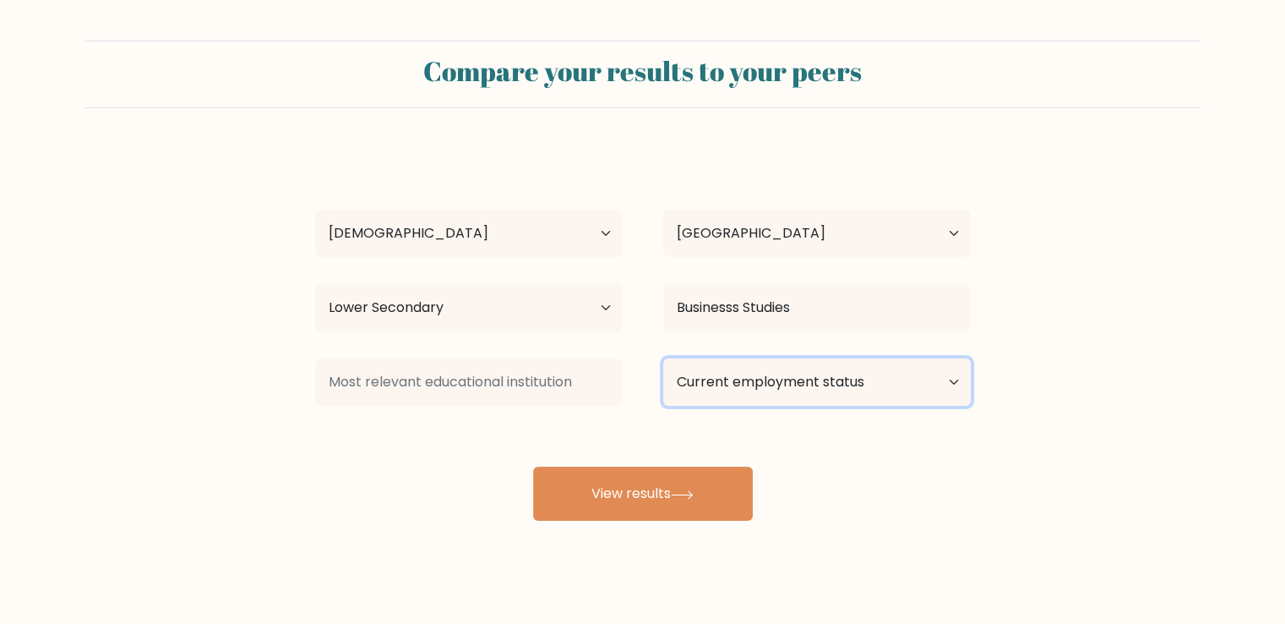
click at [766, 376] on select "Current employment status Employed Student Retired Other / prefer not to answer" at bounding box center [817, 381] width 308 height 47
select select "student"
click at [663, 358] on select "Current employment status Employed Student Retired Other / prefer not to answer" at bounding box center [817, 381] width 308 height 47
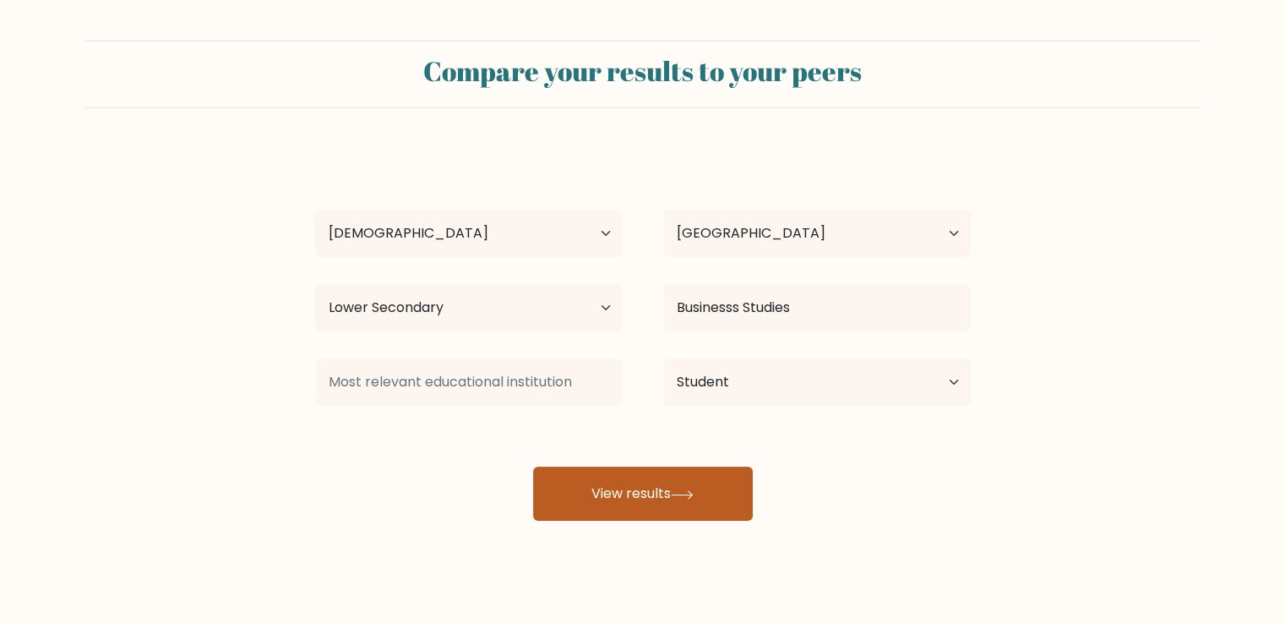
click at [657, 503] on button "View results" at bounding box center [643, 494] width 220 height 54
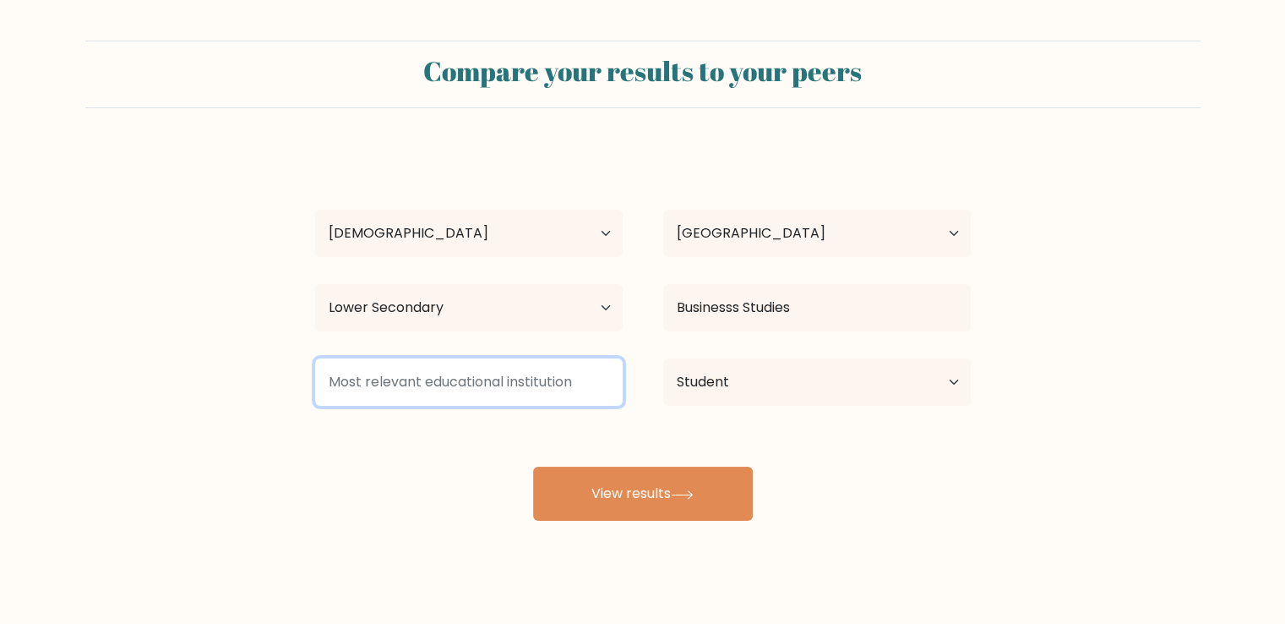
click at [494, 388] on input at bounding box center [469, 381] width 308 height 47
click at [476, 383] on input at bounding box center [469, 381] width 308 height 47
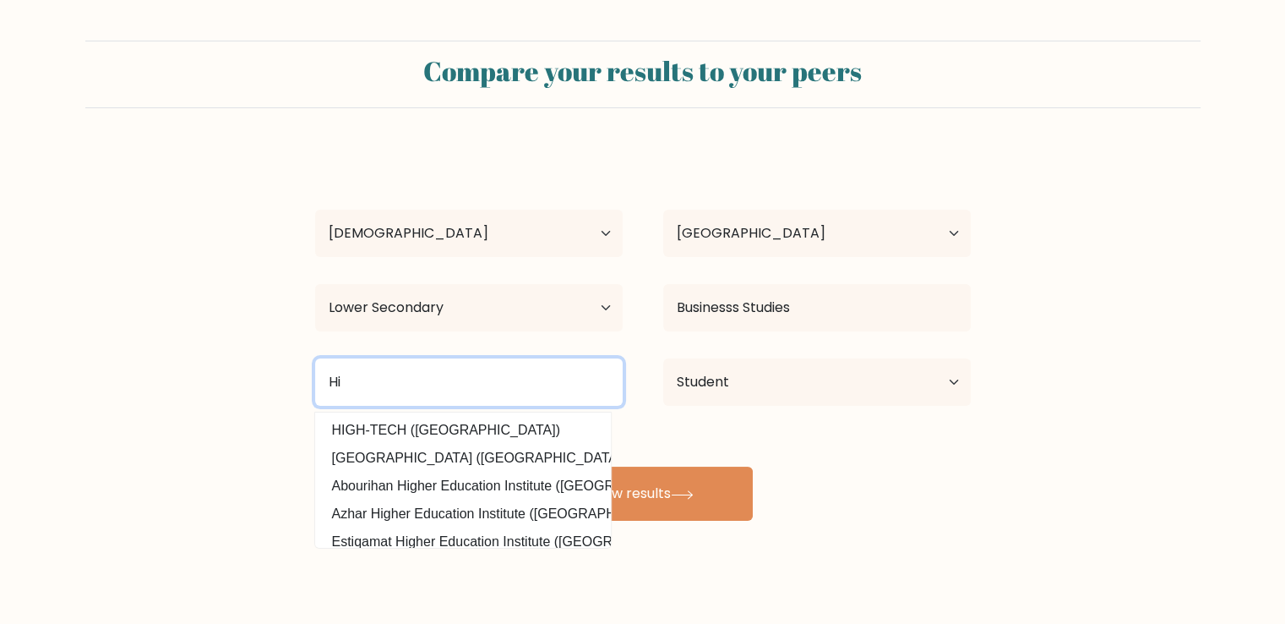
type input "H"
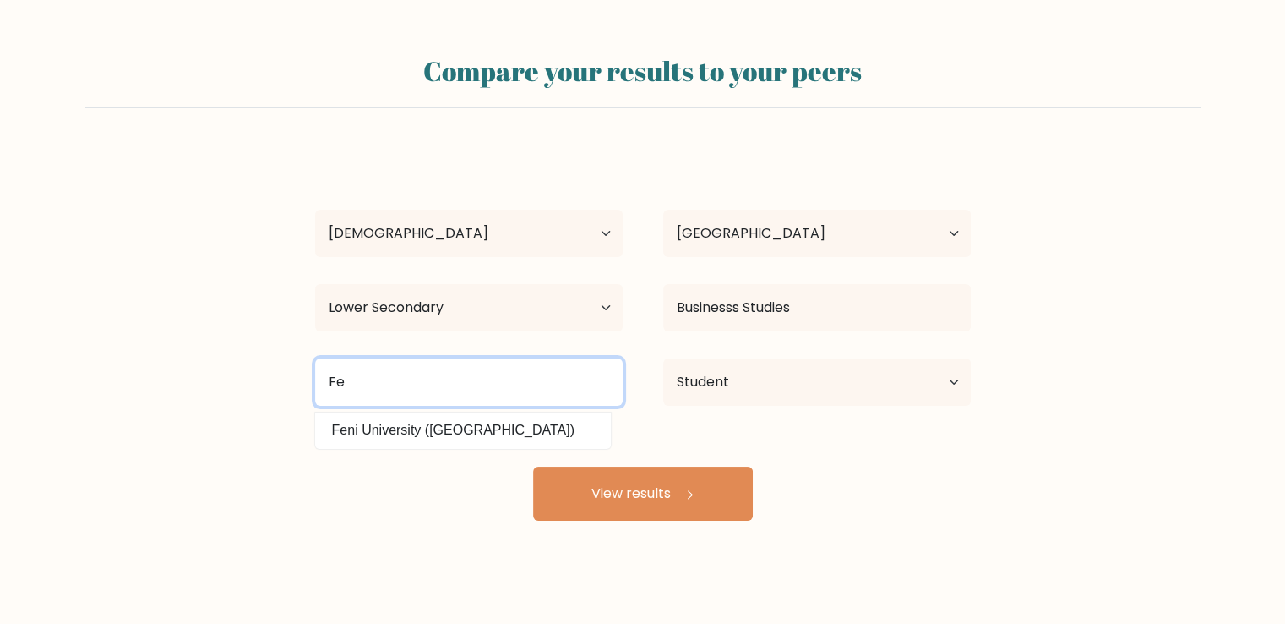
type input "F"
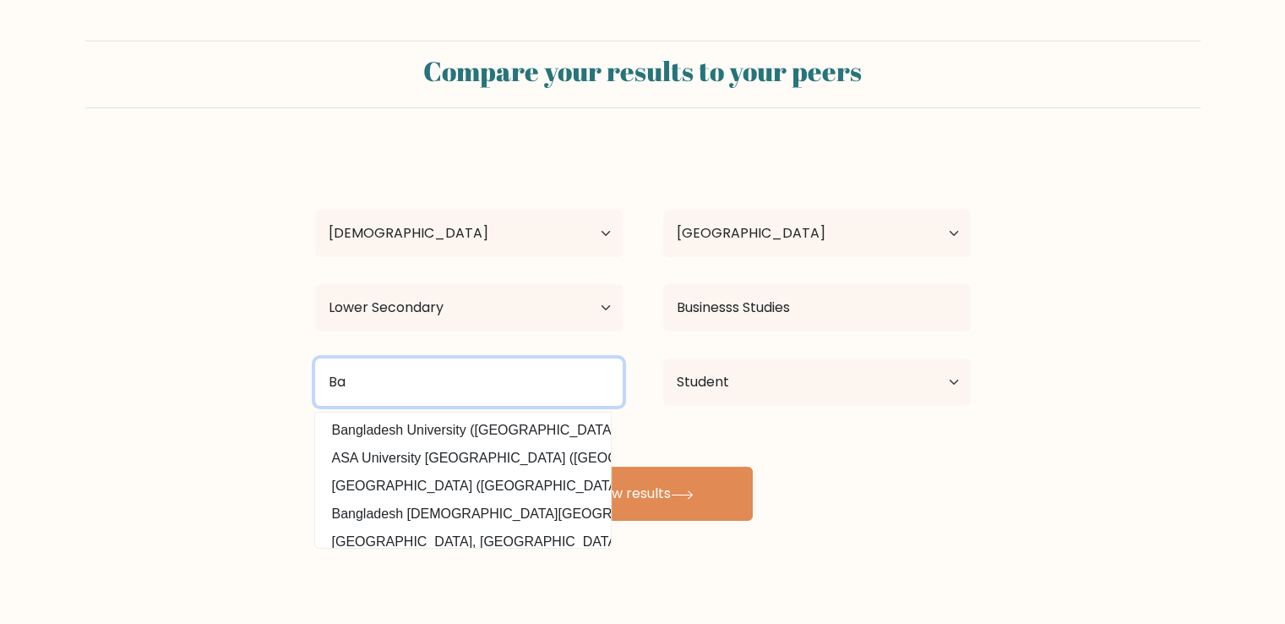
type input "B"
type input "s"
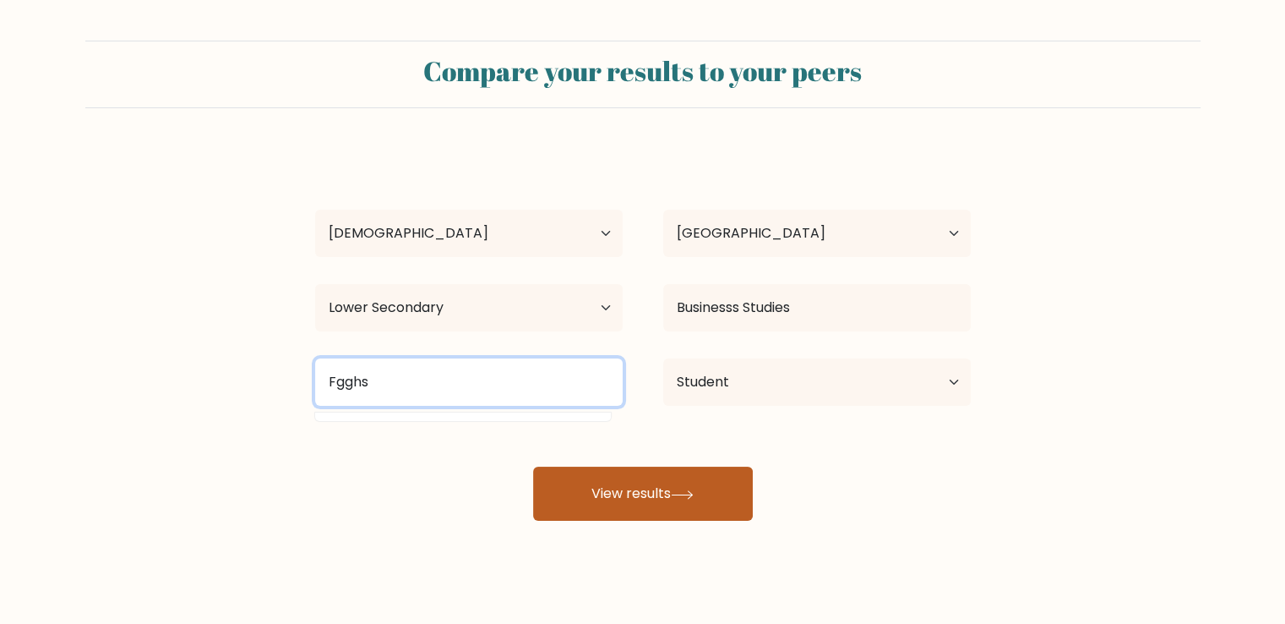
type input "Fgghs"
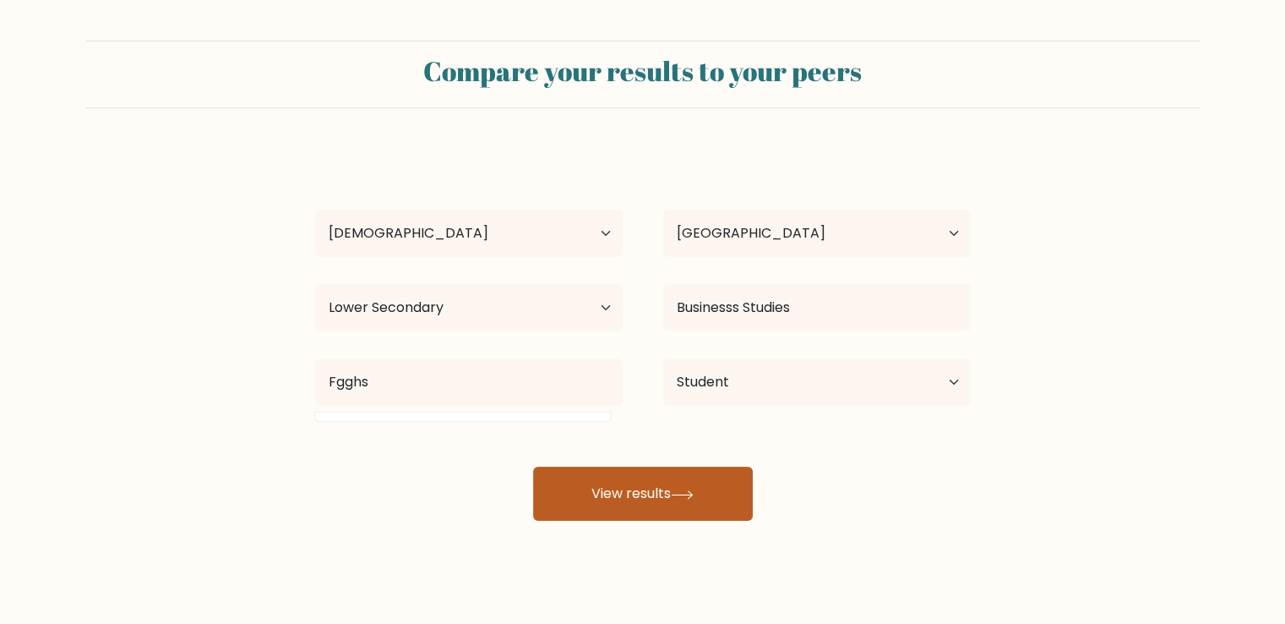
click at [638, 484] on button "View results" at bounding box center [643, 494] width 220 height 54
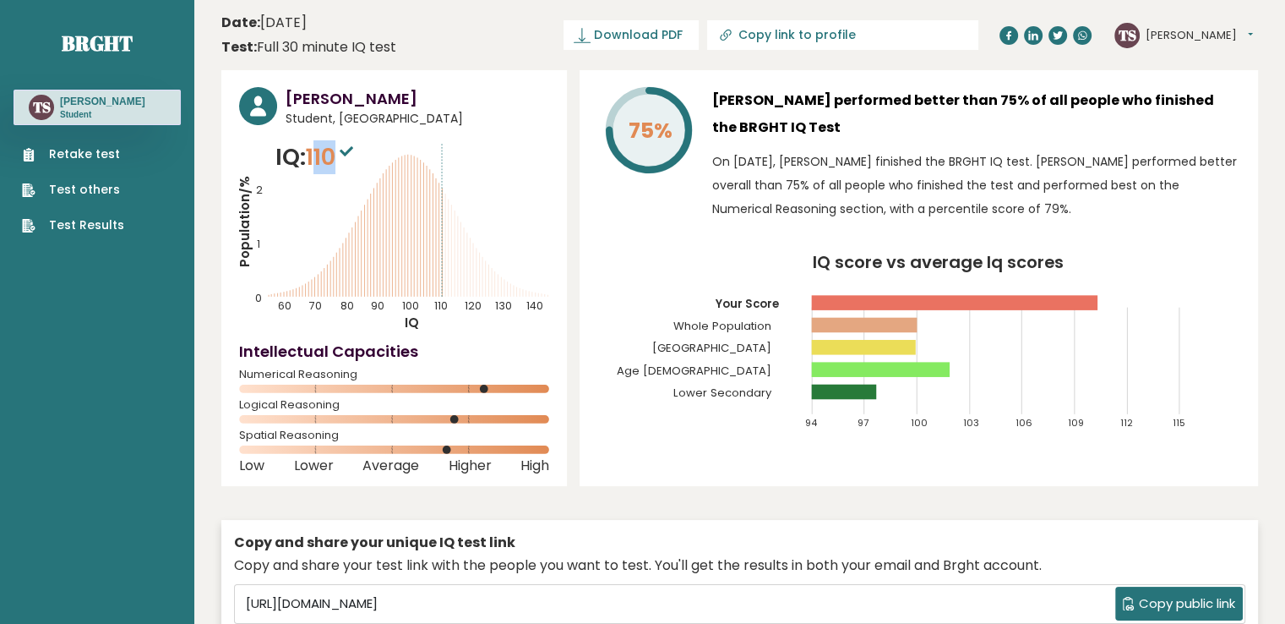
drag, startPoint x: 315, startPoint y: 156, endPoint x: 344, endPoint y: 159, distance: 28.8
click at [344, 159] on span "110" at bounding box center [332, 156] width 52 height 31
drag, startPoint x: 605, startPoint y: 89, endPoint x: 674, endPoint y: 177, distance: 111.4
click at [674, 177] on div "75%" at bounding box center [648, 158] width 101 height 142
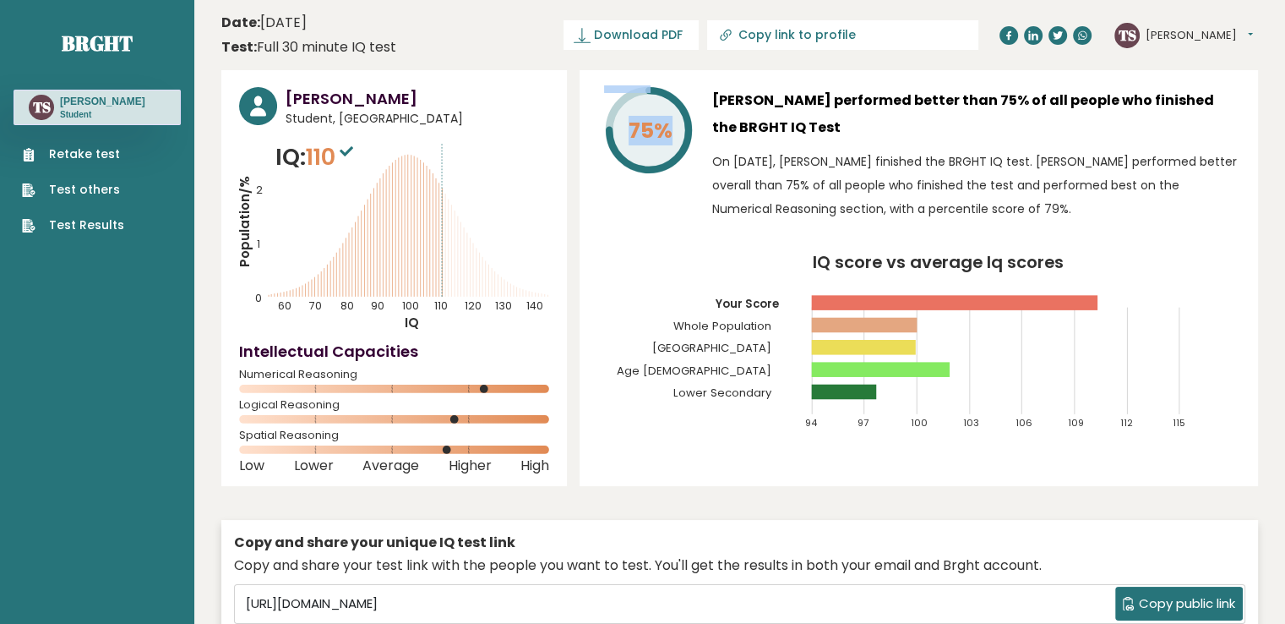
click at [666, 198] on div "75%" at bounding box center [648, 158] width 101 height 142
click at [1188, 35] on button "[PERSON_NAME]" at bounding box center [1199, 35] width 107 height 17
click at [1181, 57] on link "Dashboard" at bounding box center [1190, 62] width 86 height 23
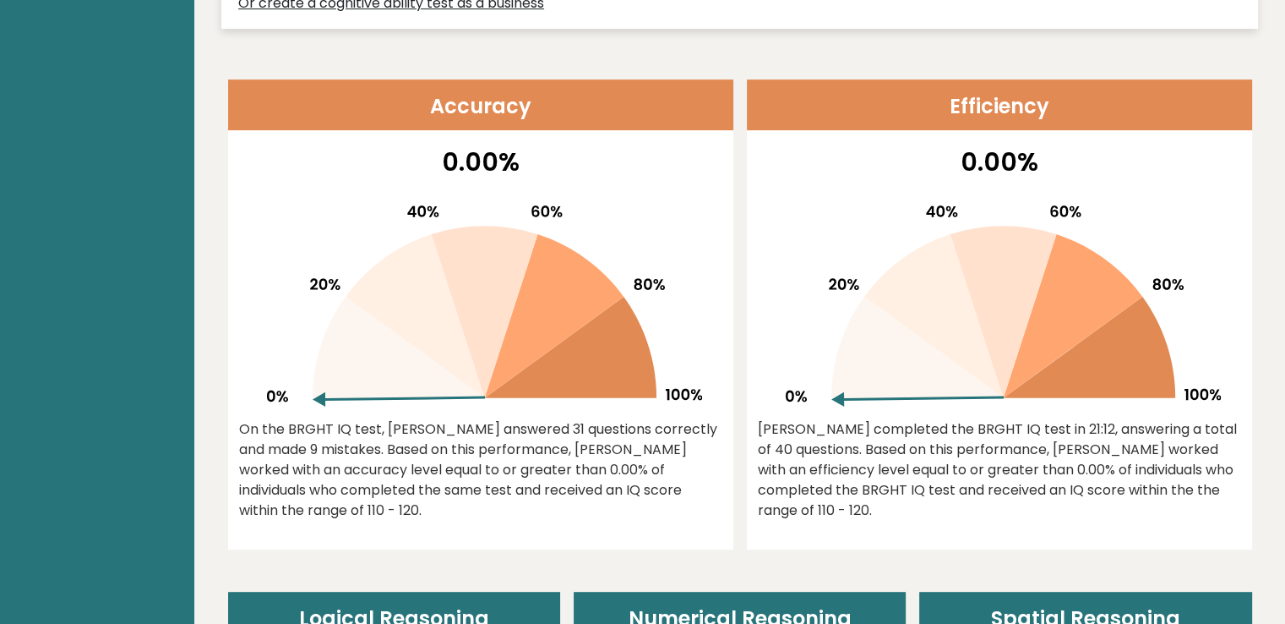
scroll to position [656, 0]
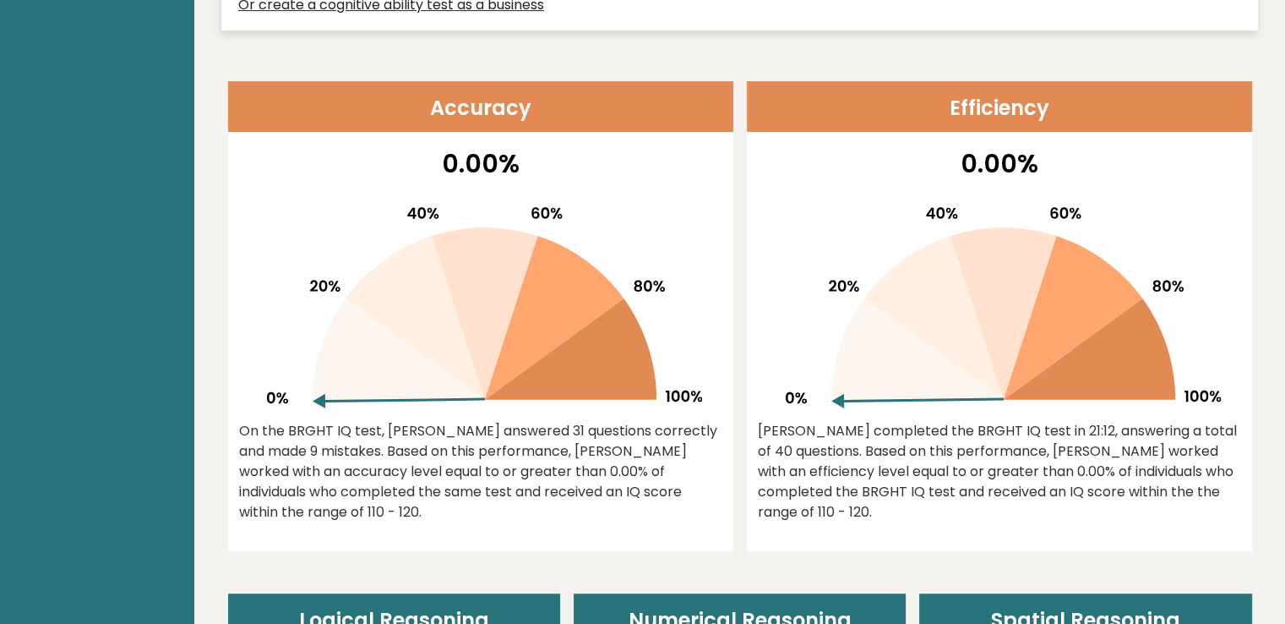
click at [474, 103] on header "Accuracy" at bounding box center [480, 106] width 505 height 51
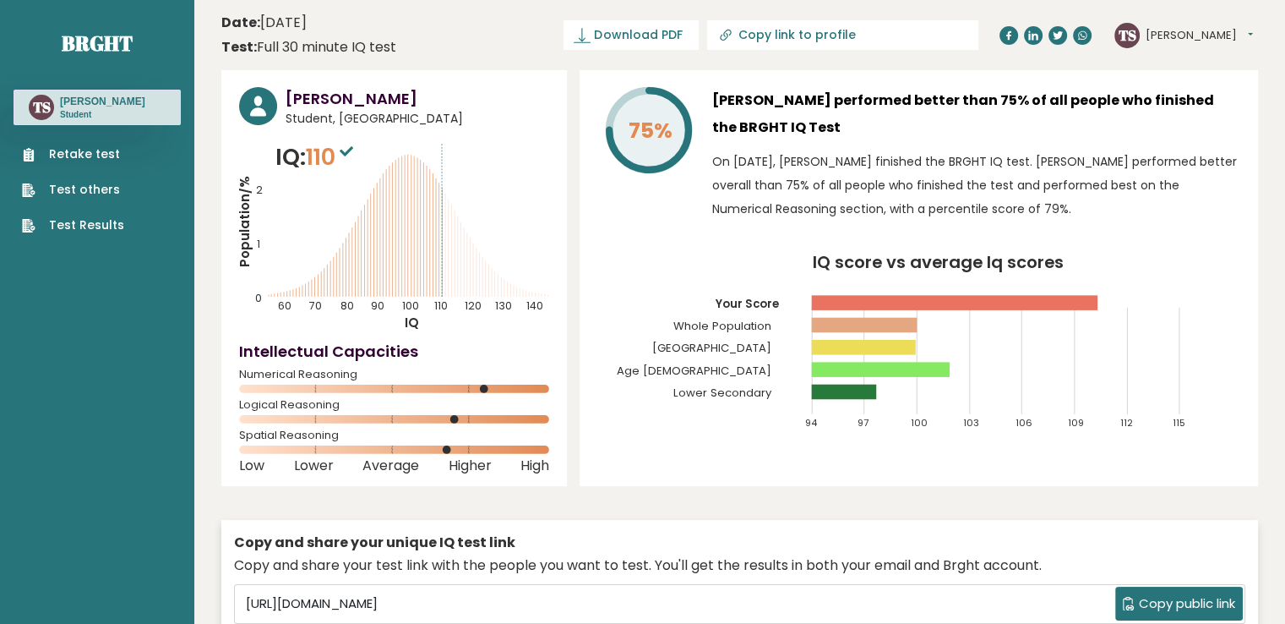
scroll to position [0, 0]
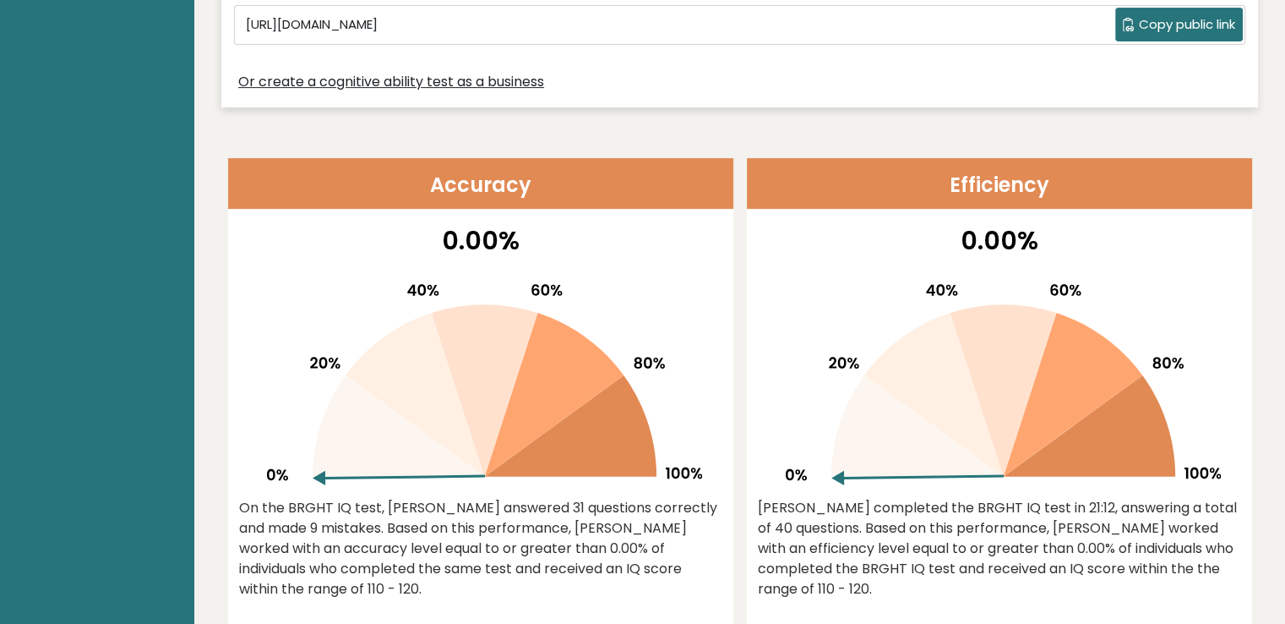
scroll to position [717, 0]
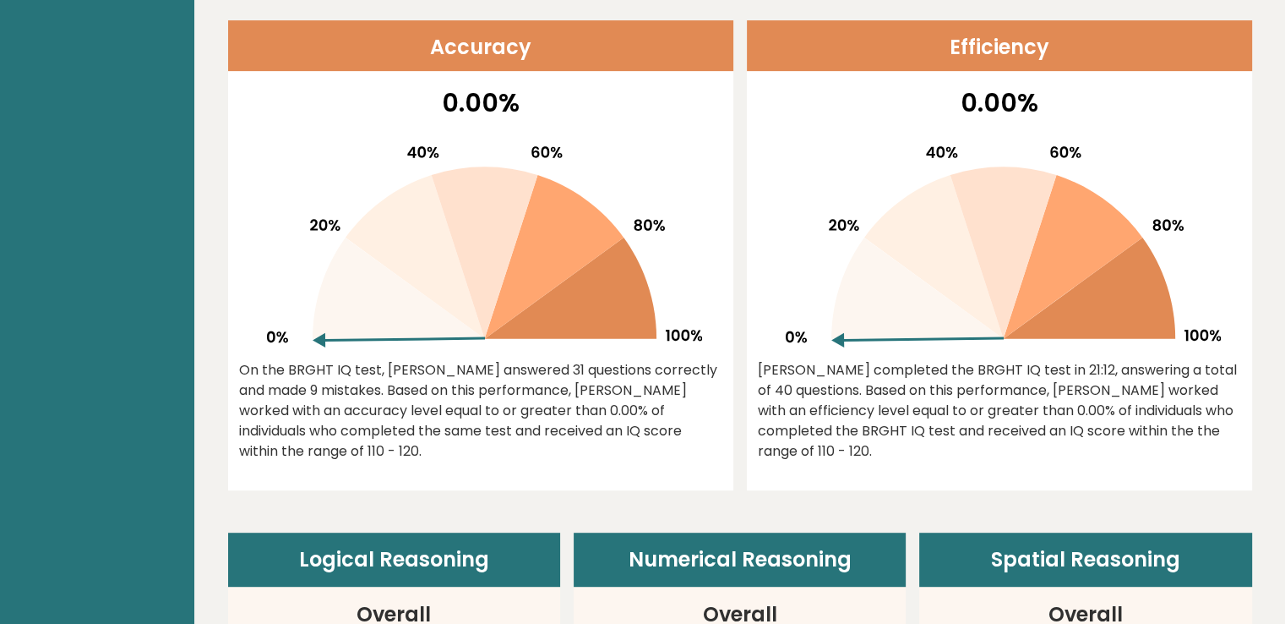
drag, startPoint x: 344, startPoint y: 282, endPoint x: 457, endPoint y: 256, distance: 116.2
click at [457, 256] on g at bounding box center [484, 246] width 435 height 201
drag, startPoint x: 323, startPoint y: 341, endPoint x: 510, endPoint y: 232, distance: 216.3
click at [510, 232] on g at bounding box center [484, 246] width 435 height 201
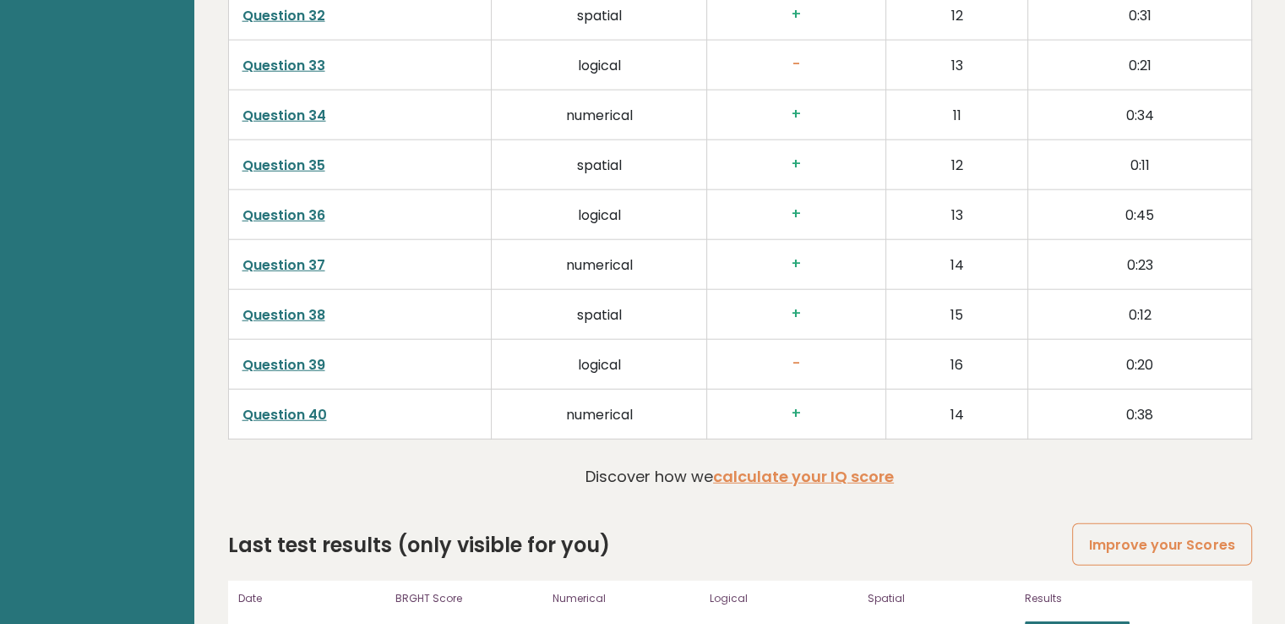
scroll to position [4310, 0]
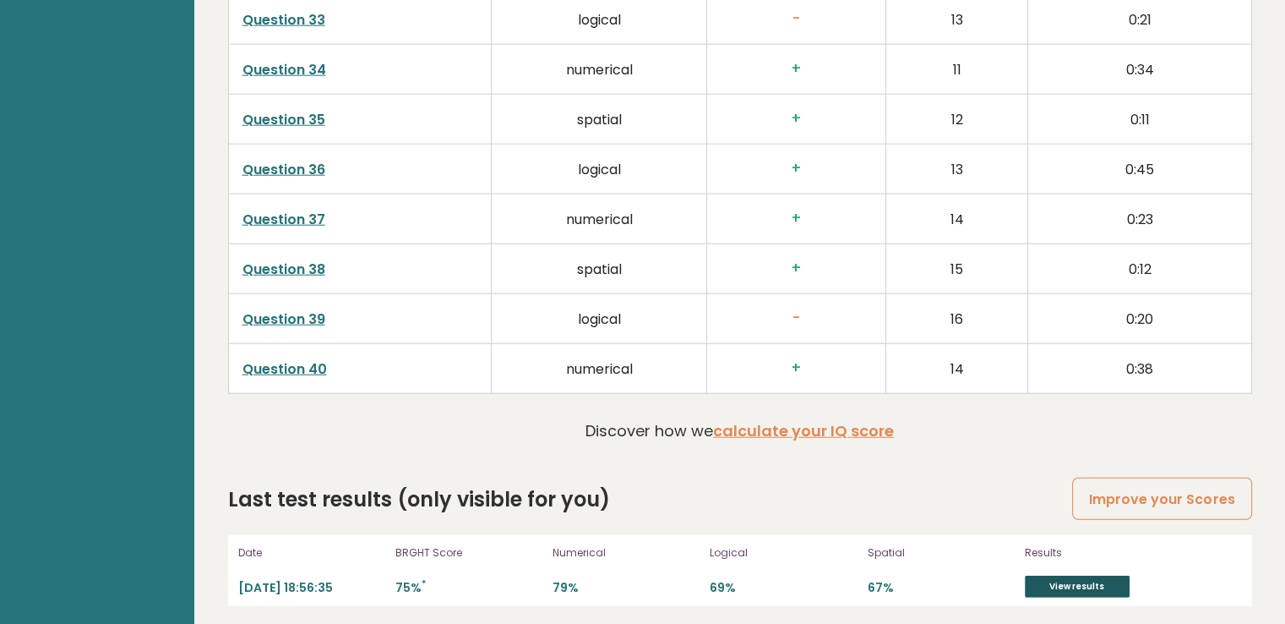
click at [1051, 576] on link "View results" at bounding box center [1077, 587] width 105 height 22
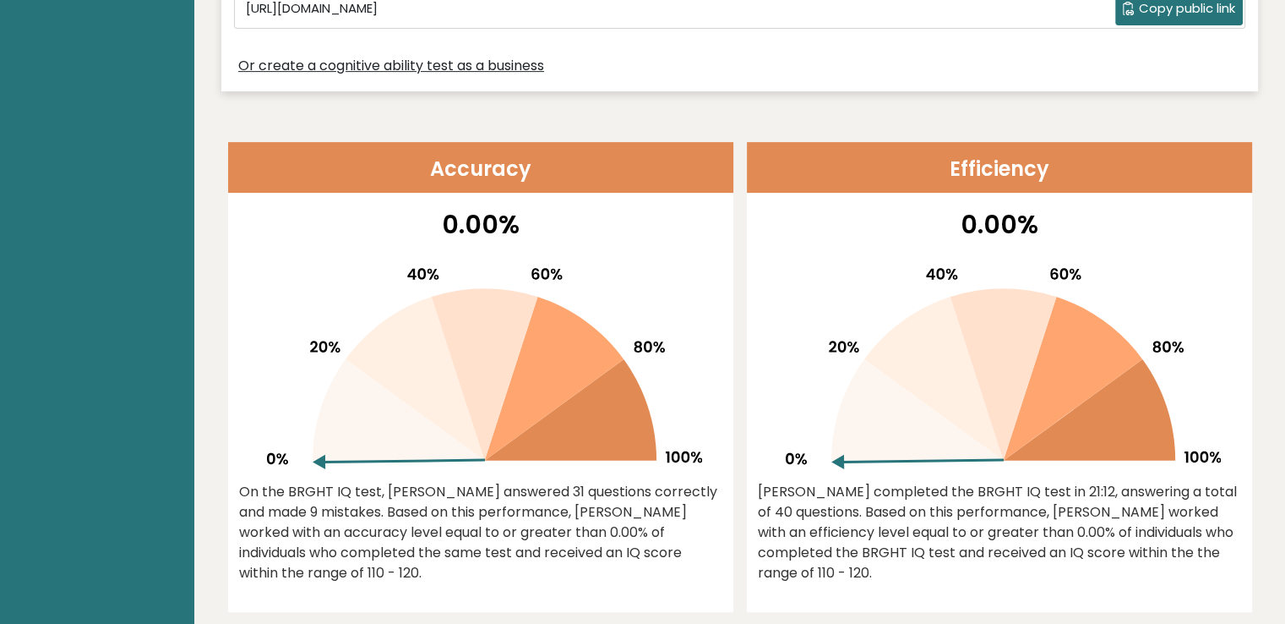
scroll to position [593, 0]
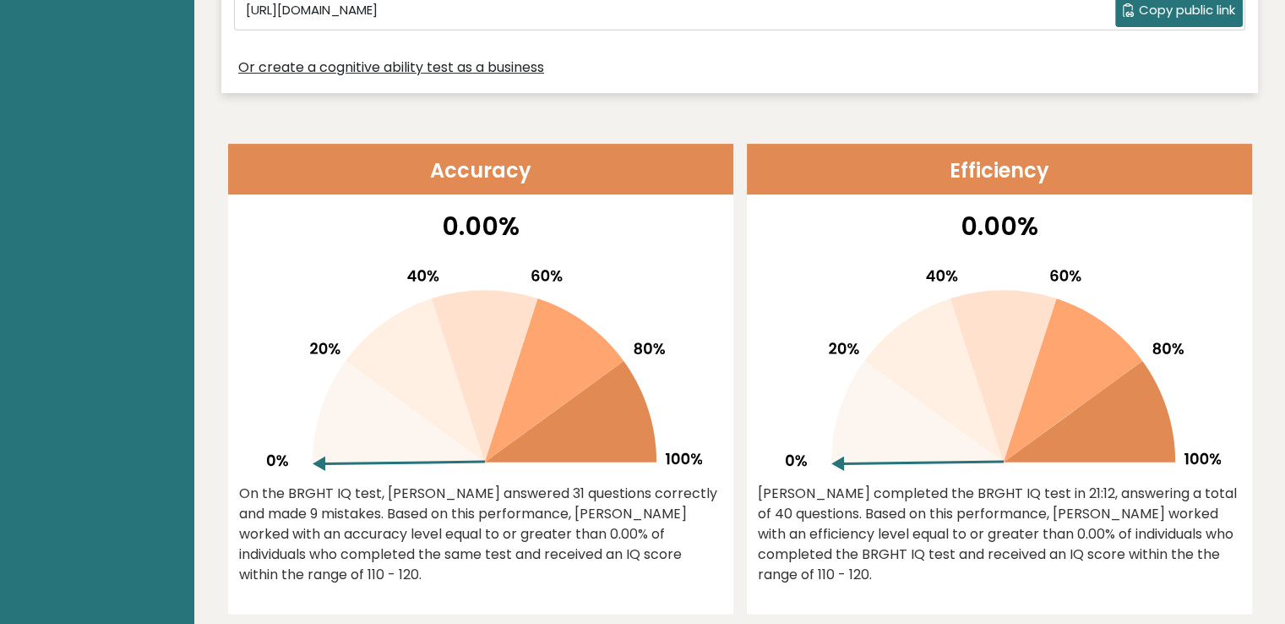
click at [487, 360] on icon at bounding box center [485, 376] width 106 height 172
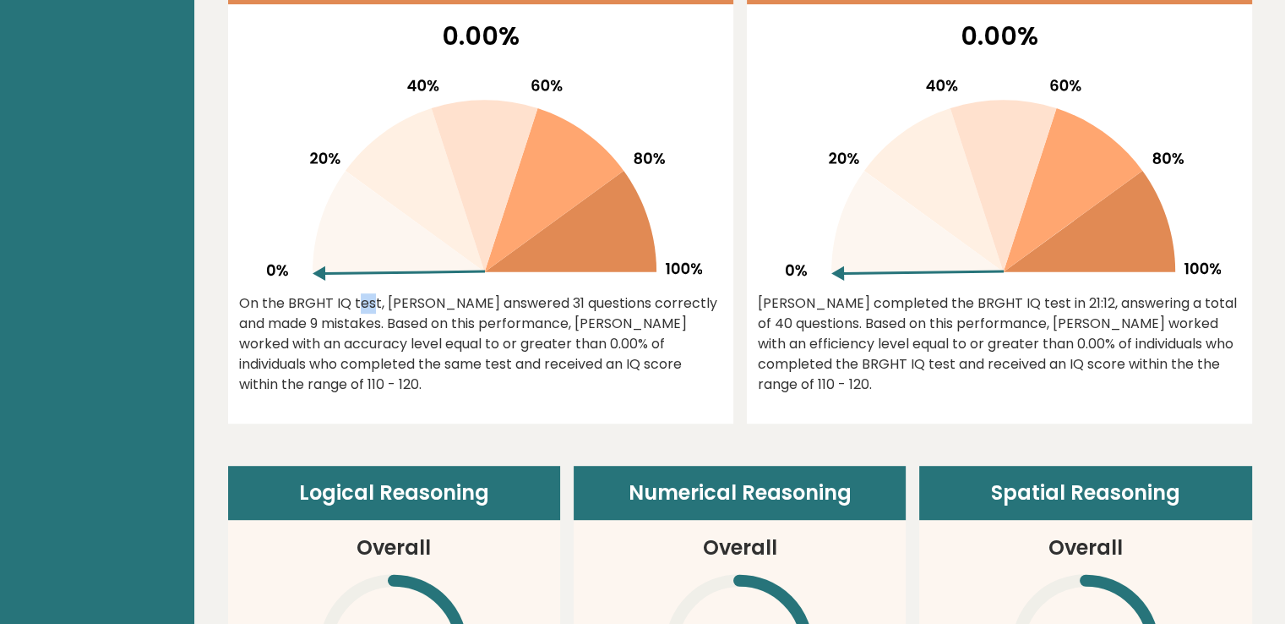
scroll to position [859, 0]
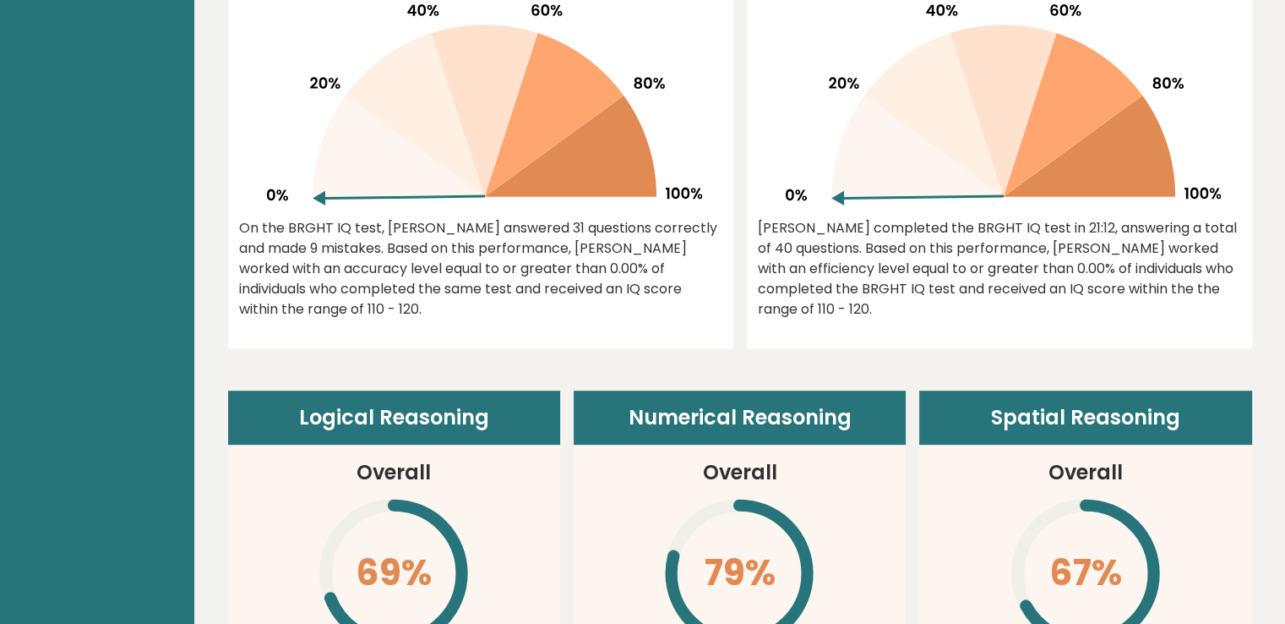
click at [347, 298] on div "On the BRGHT IQ test, [PERSON_NAME] answered 31 questions correctly and made 9 …" at bounding box center [480, 268] width 483 height 101
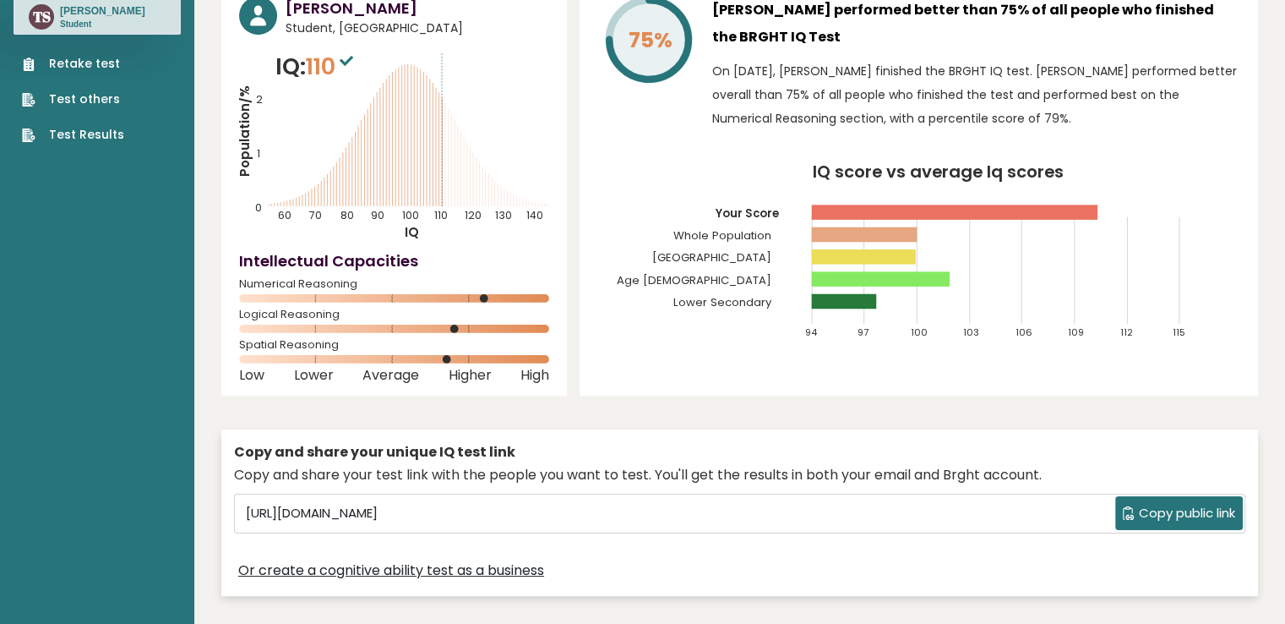
scroll to position [0, 0]
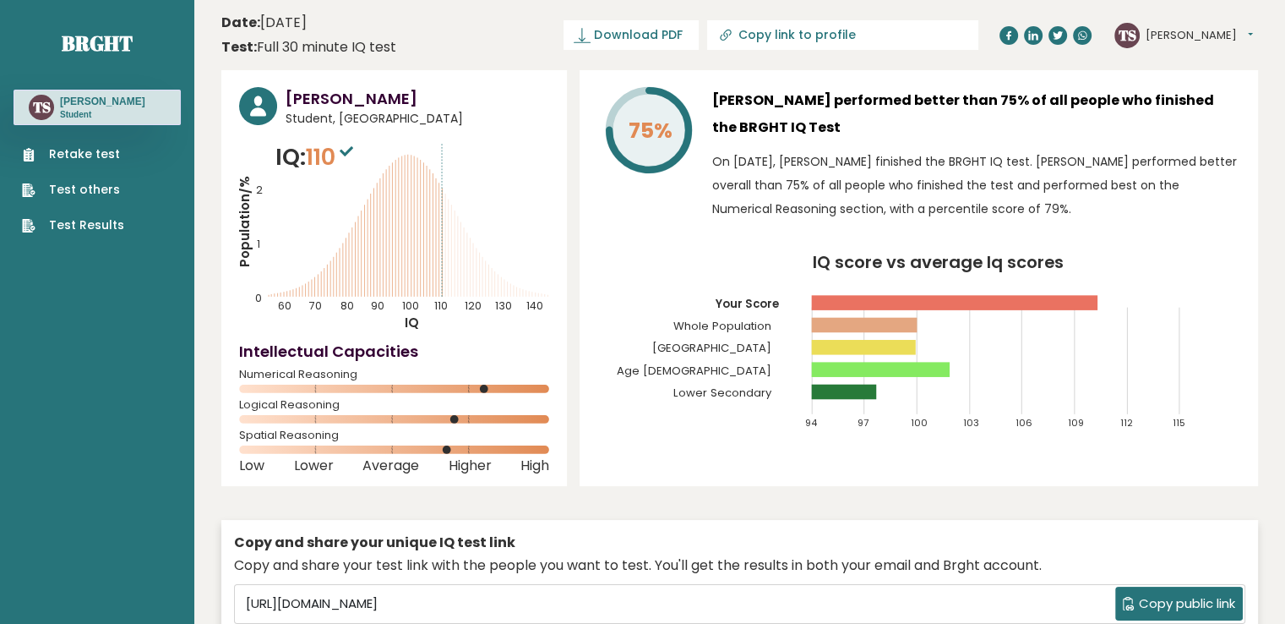
click at [353, 115] on span "Student, [GEOGRAPHIC_DATA]" at bounding box center [418, 119] width 264 height 18
click at [101, 223] on link "Test Results" at bounding box center [73, 225] width 102 height 18
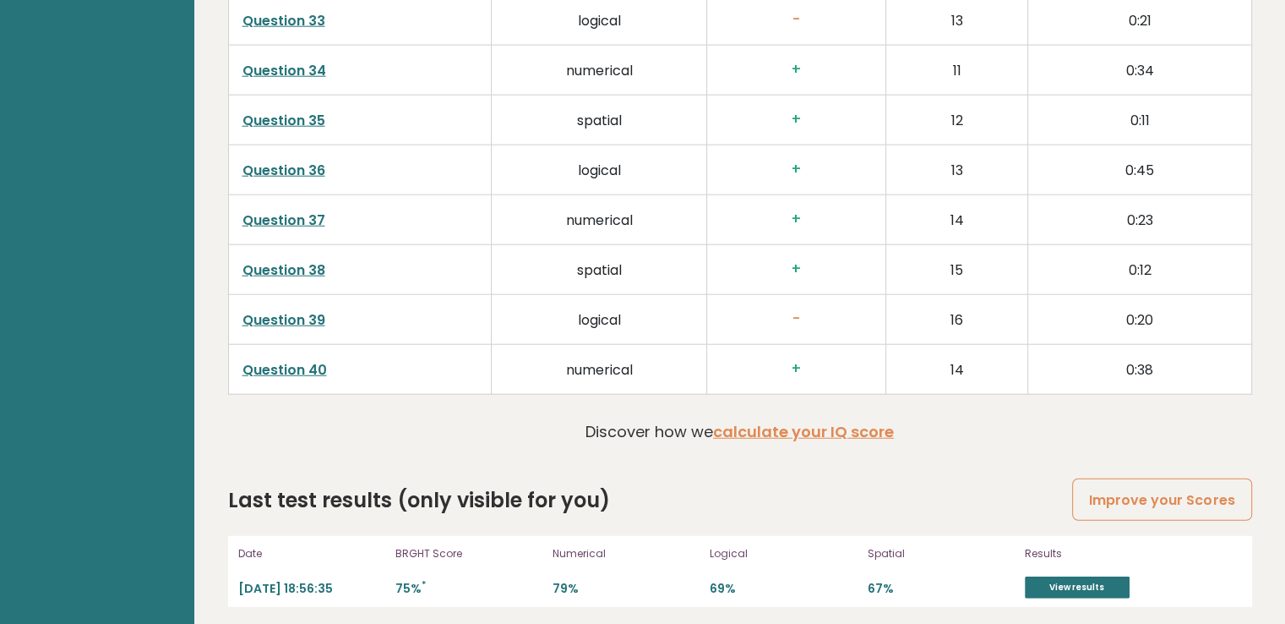
scroll to position [4310, 0]
click at [815, 424] on link "calculate your IQ score" at bounding box center [803, 430] width 181 height 21
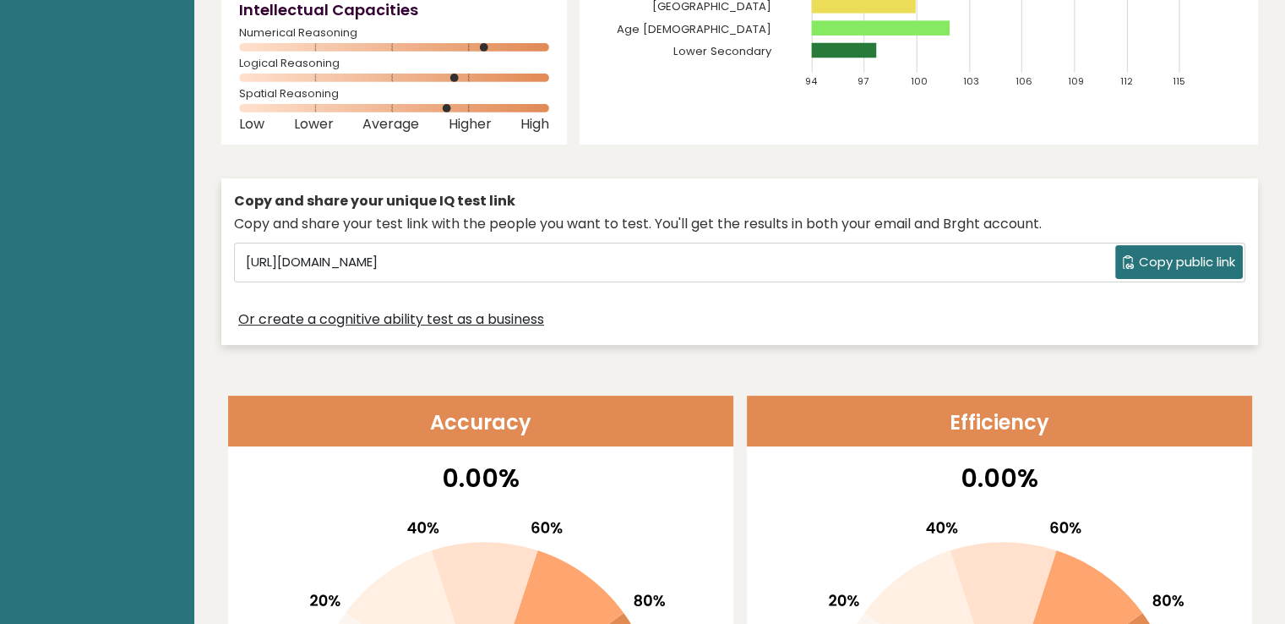
scroll to position [0, 0]
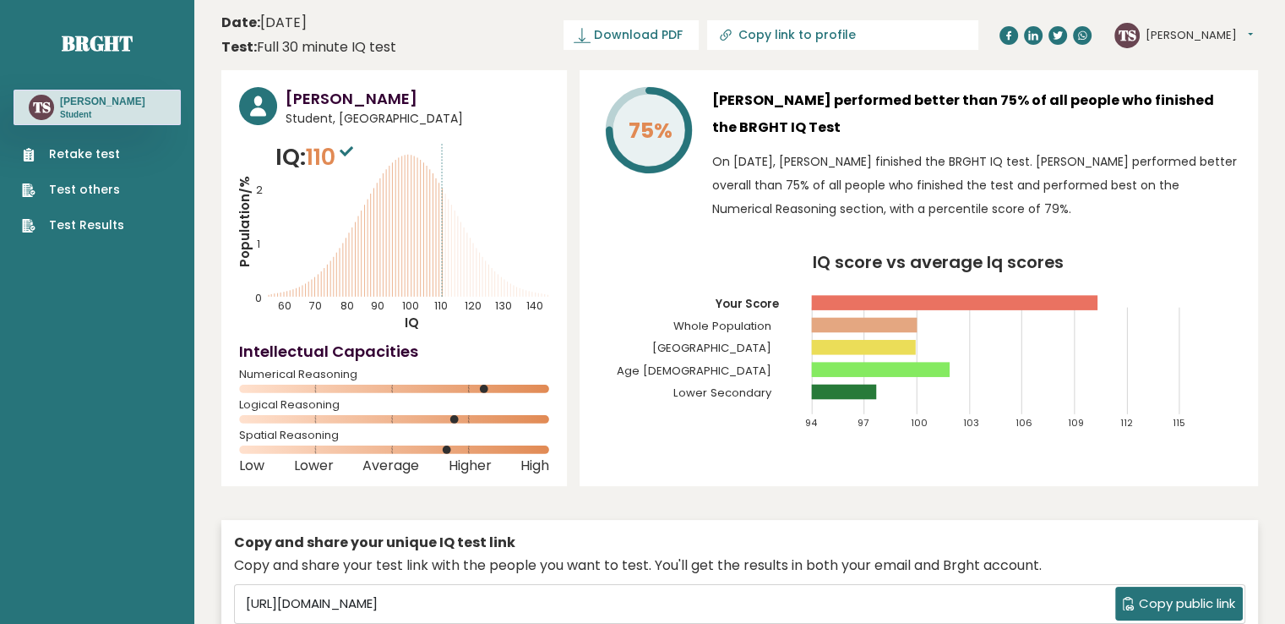
click at [1187, 36] on button "[PERSON_NAME]" at bounding box center [1199, 35] width 107 height 17
click at [1181, 79] on link "Profile" at bounding box center [1190, 86] width 86 height 24
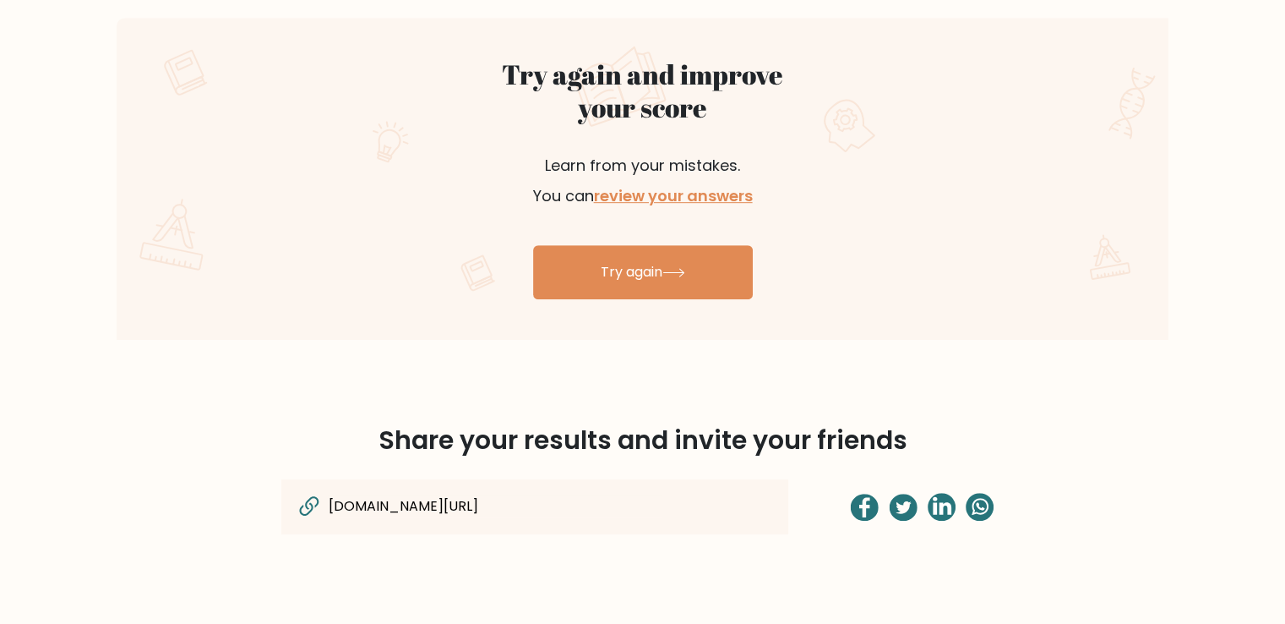
scroll to position [950, 0]
click at [666, 197] on link "review your answers" at bounding box center [673, 194] width 159 height 21
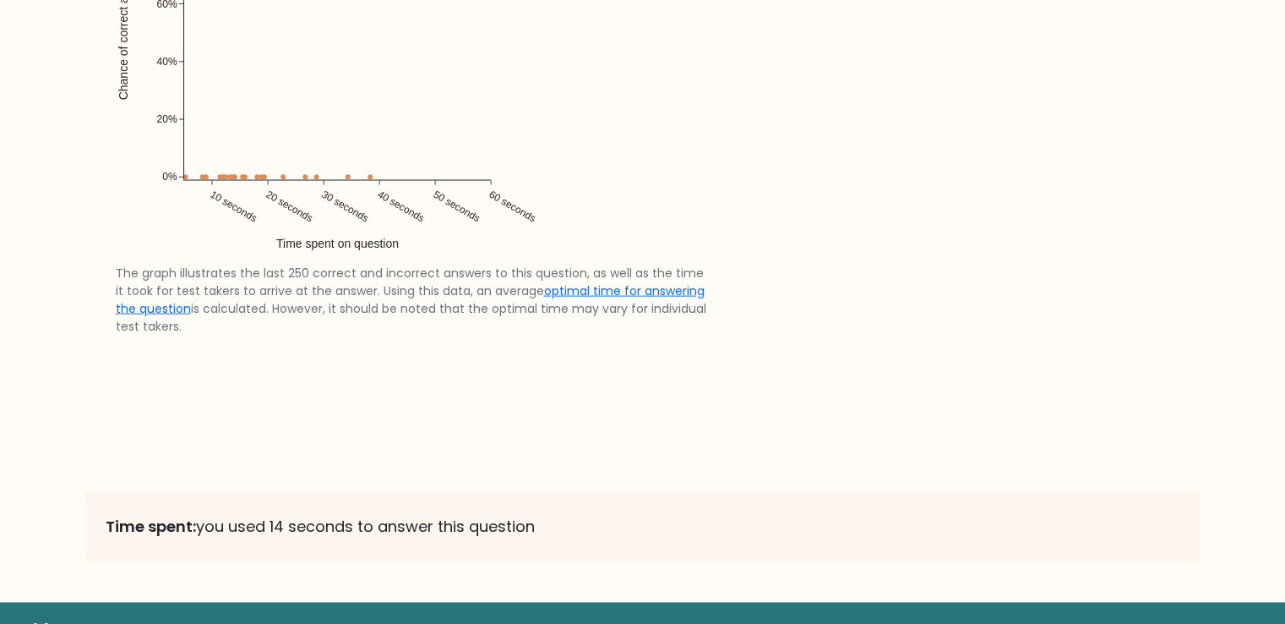
scroll to position [3707, 0]
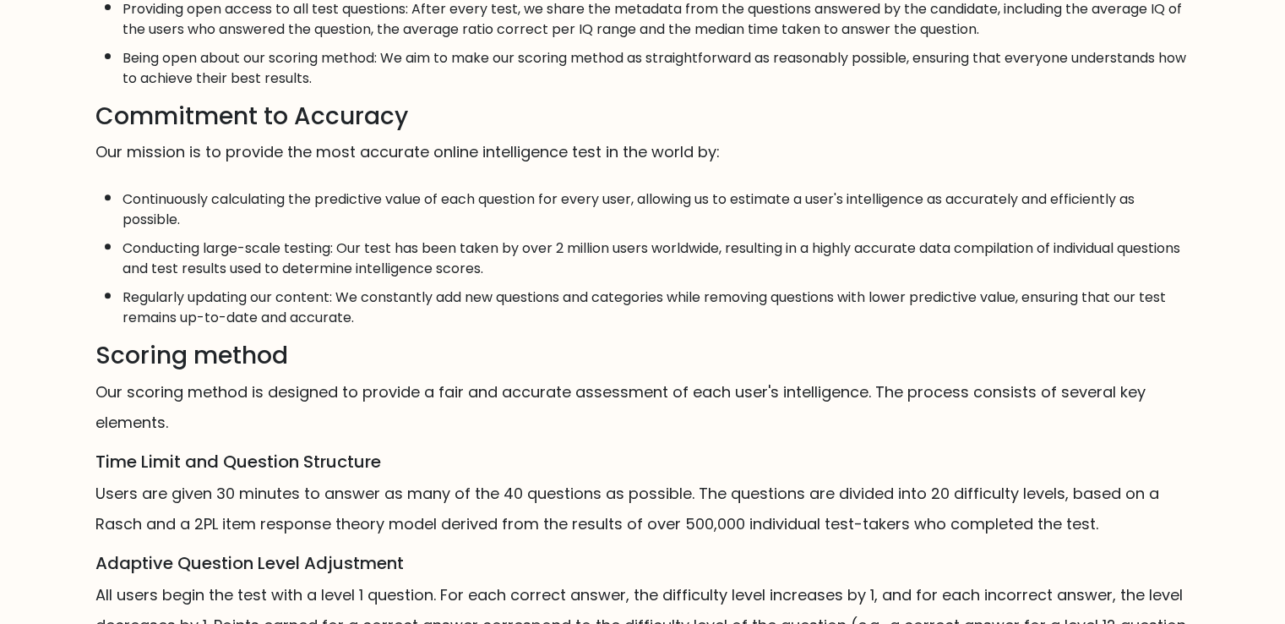
scroll to position [660, 0]
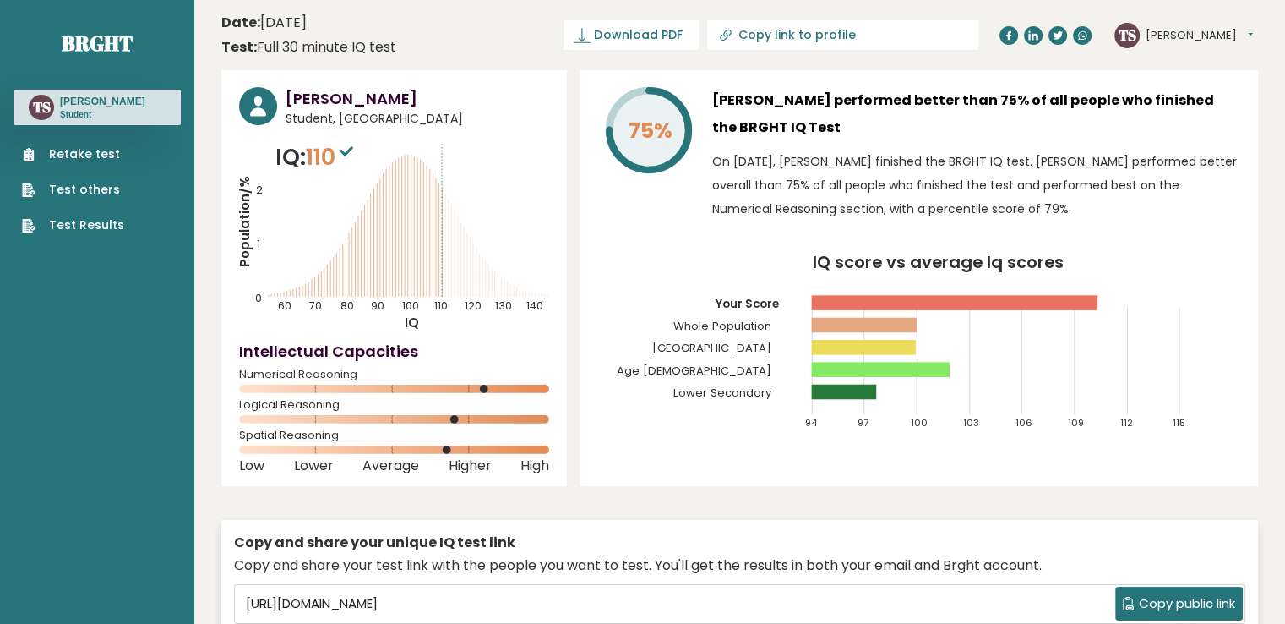
click at [854, 32] on input "Copy link to profile" at bounding box center [853, 35] width 230 height 14
type input "[URL][DOMAIN_NAME][PERSON_NAME]"
click at [1126, 32] on text "TS" at bounding box center [1128, 34] width 18 height 19
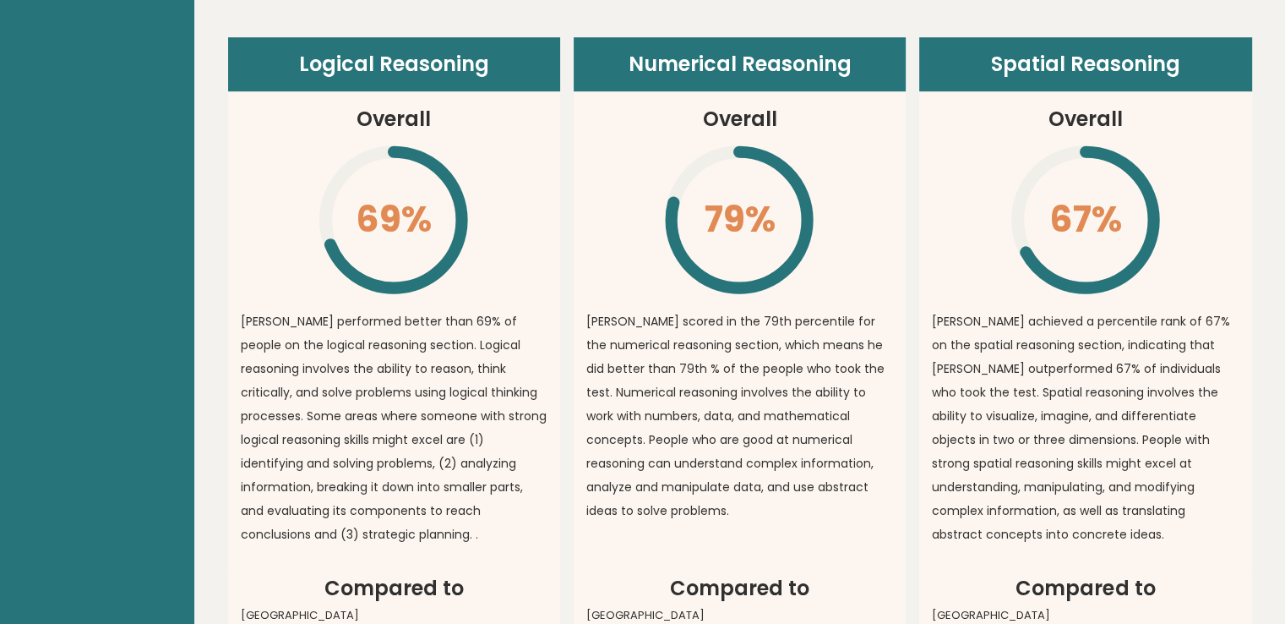
scroll to position [1291, 0]
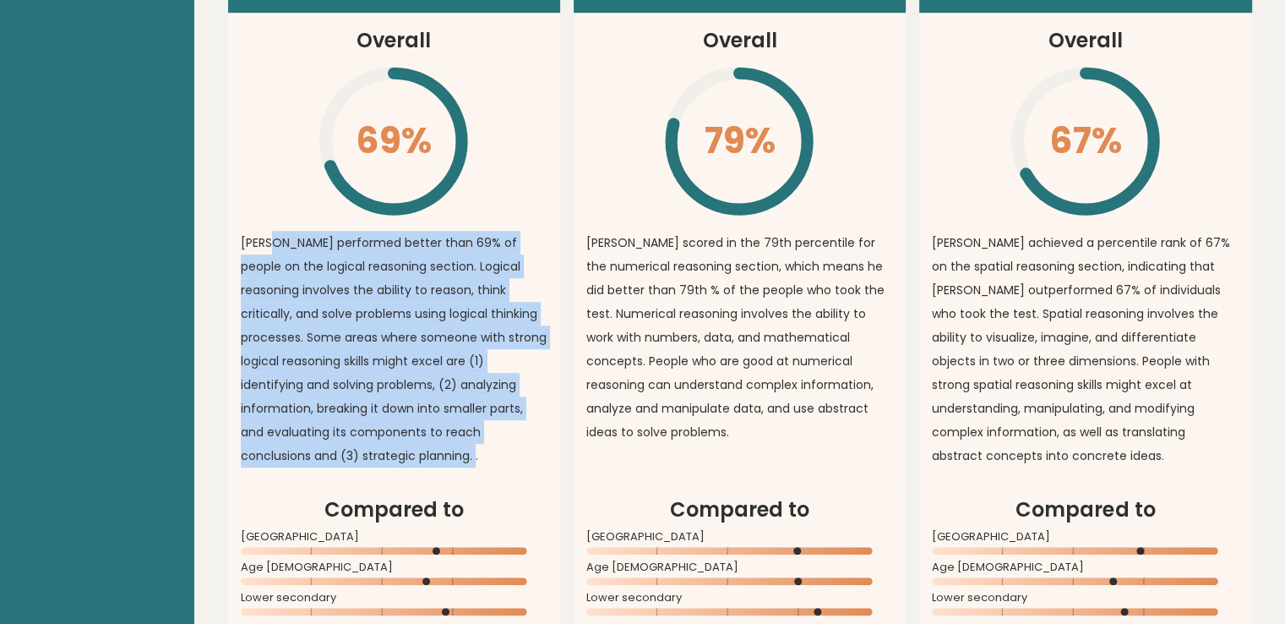
drag, startPoint x: 268, startPoint y: 236, endPoint x: 446, endPoint y: 466, distance: 290.9
click at [446, 466] on p "[PERSON_NAME] performed better than 69% of people on the logical reasoning sect…" at bounding box center [394, 349] width 307 height 237
copy p "performed better than 69% of people on the logical reasoning section. Logical r…"
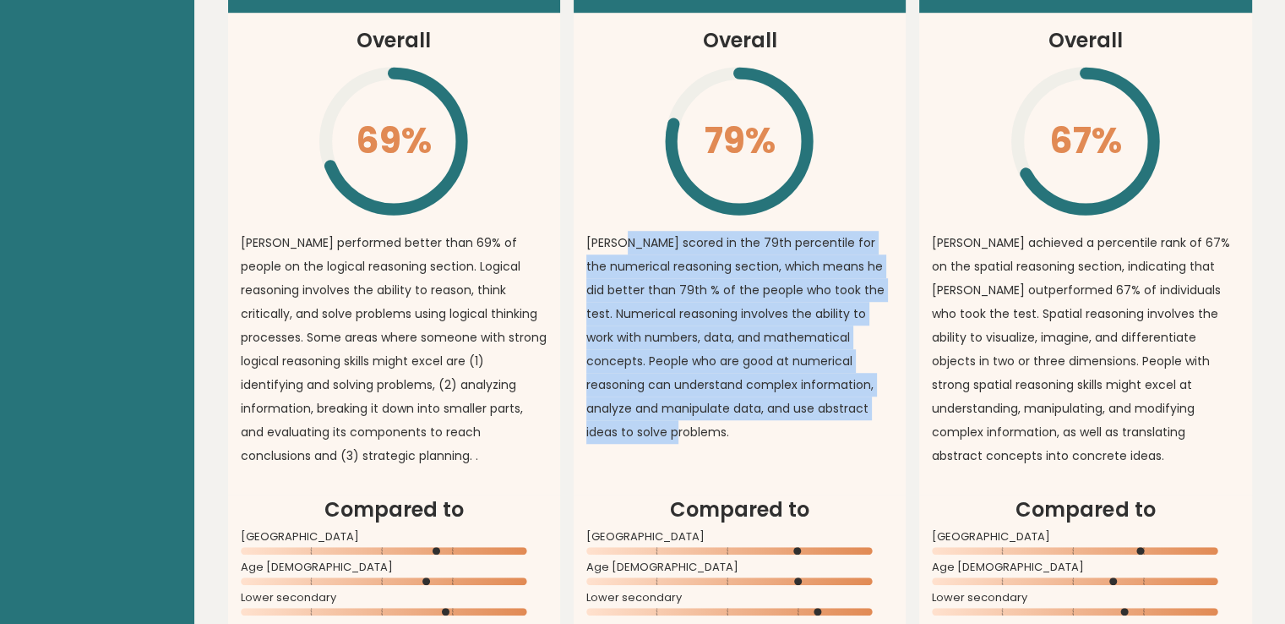
drag, startPoint x: 617, startPoint y: 243, endPoint x: 869, endPoint y: 415, distance: 304.7
click at [869, 415] on p "[PERSON_NAME] scored in the 79th percentile for the numerical reasoning section…" at bounding box center [740, 337] width 307 height 213
copy p "scored in the 79th percentile for the numerical reasoning section, which means …"
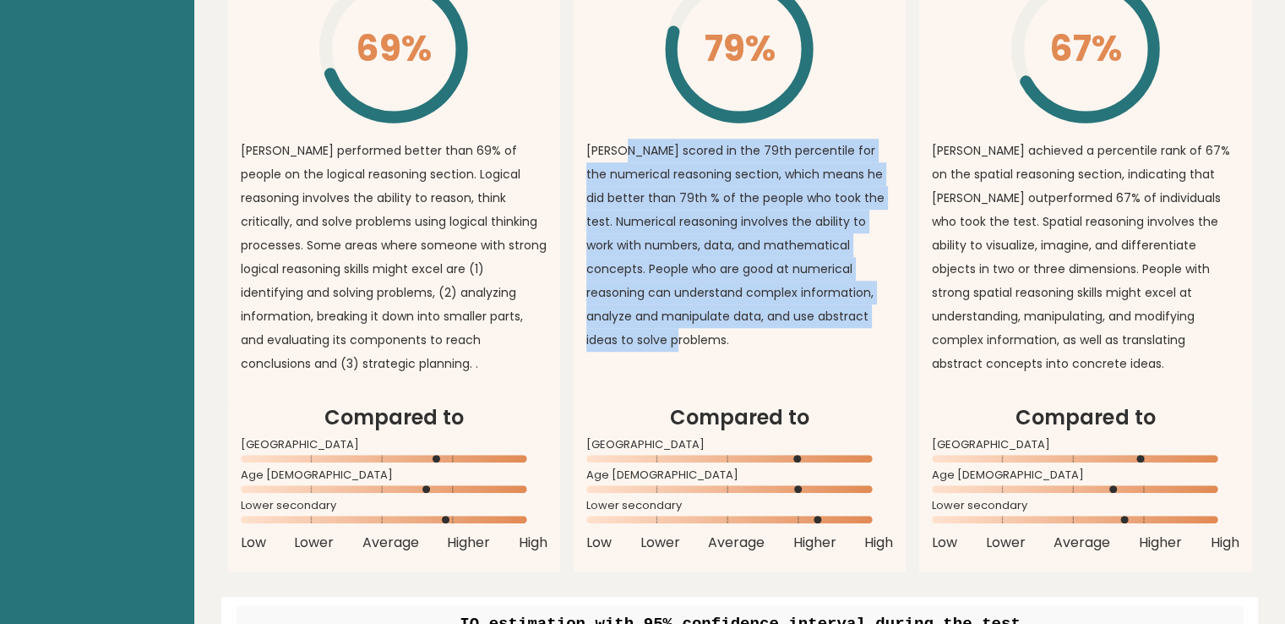
scroll to position [1384, 0]
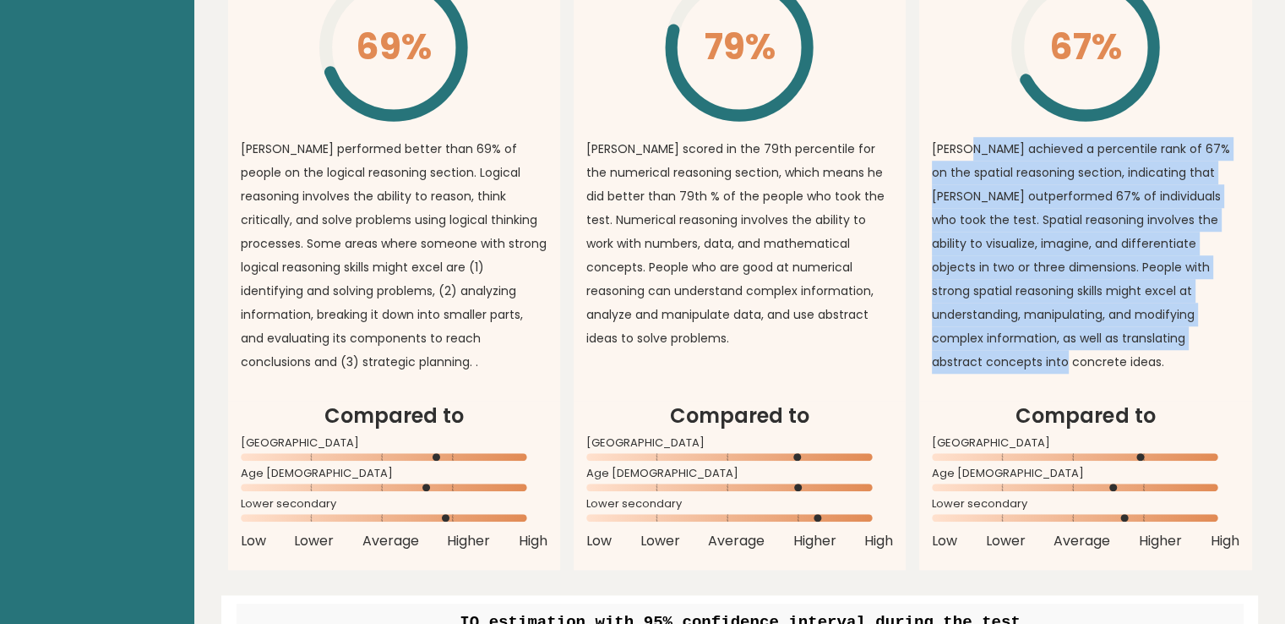
drag, startPoint x: 964, startPoint y: 144, endPoint x: 1254, endPoint y: 347, distance: 354.3
copy p "achieved a percentile rank of 67% on the spatial reasoning section, indicating …"
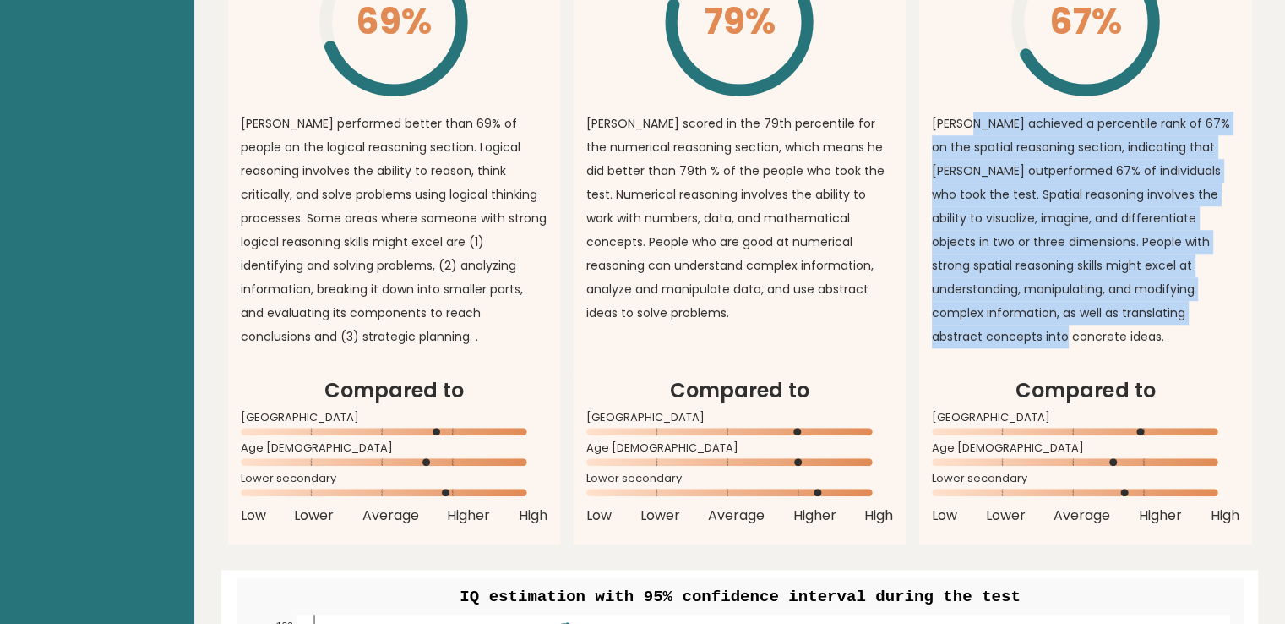
scroll to position [1409, 0]
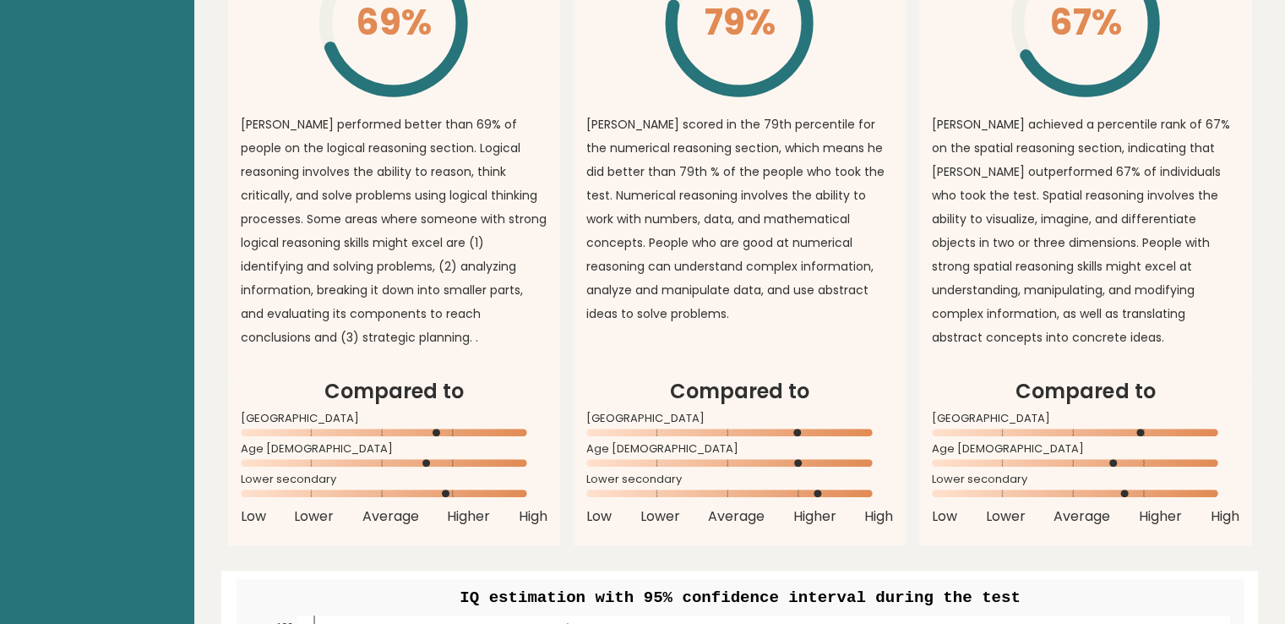
click at [541, 271] on p "[PERSON_NAME] performed better than 69% of people on the logical reasoning sect…" at bounding box center [394, 230] width 307 height 237
click at [436, 160] on p "[PERSON_NAME] performed better than 69% of people on the logical reasoning sect…" at bounding box center [394, 230] width 307 height 237
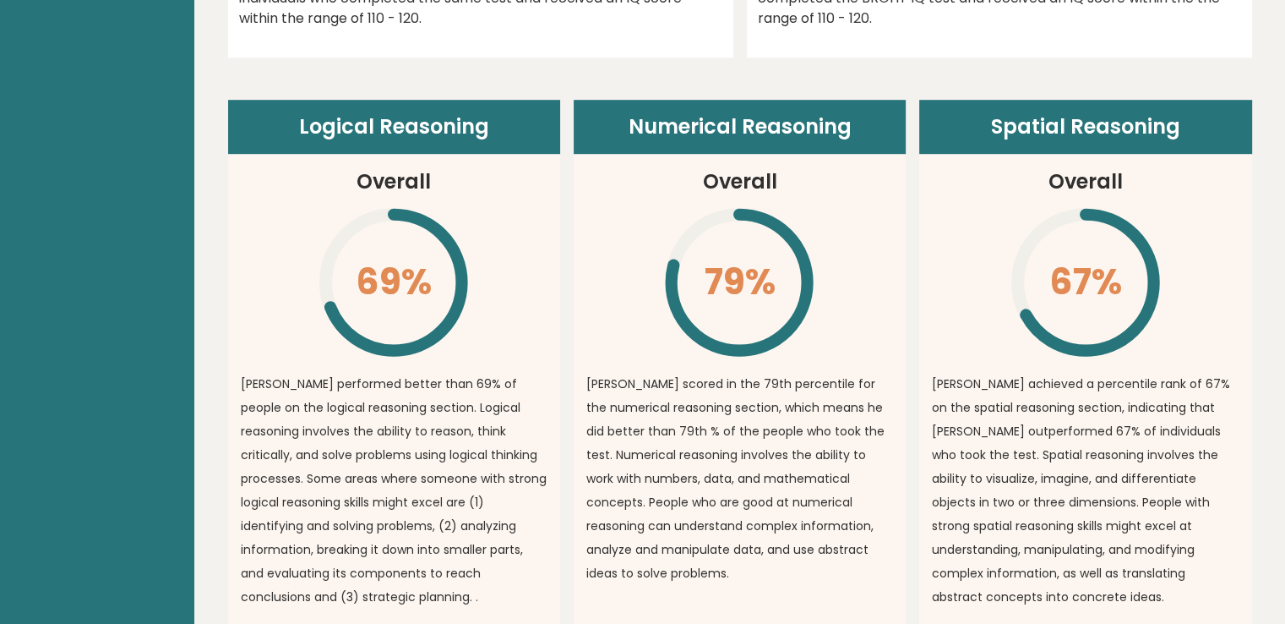
scroll to position [1213, 0]
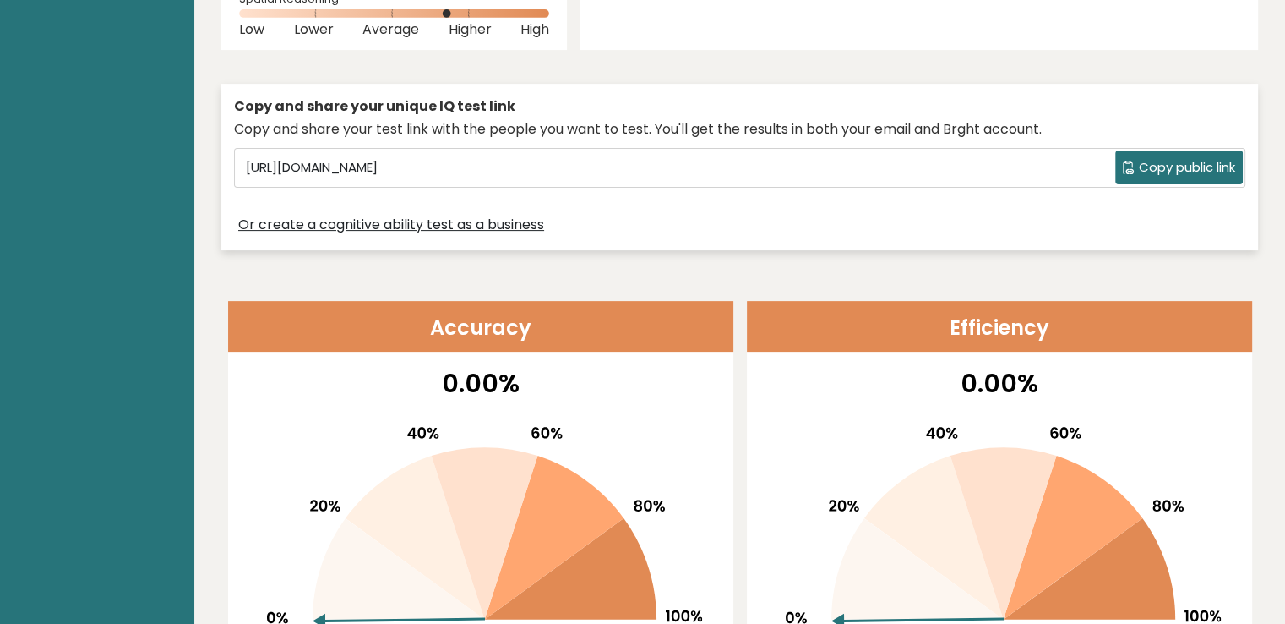
scroll to position [416, 0]
